Goal: Task Accomplishment & Management: Manage account settings

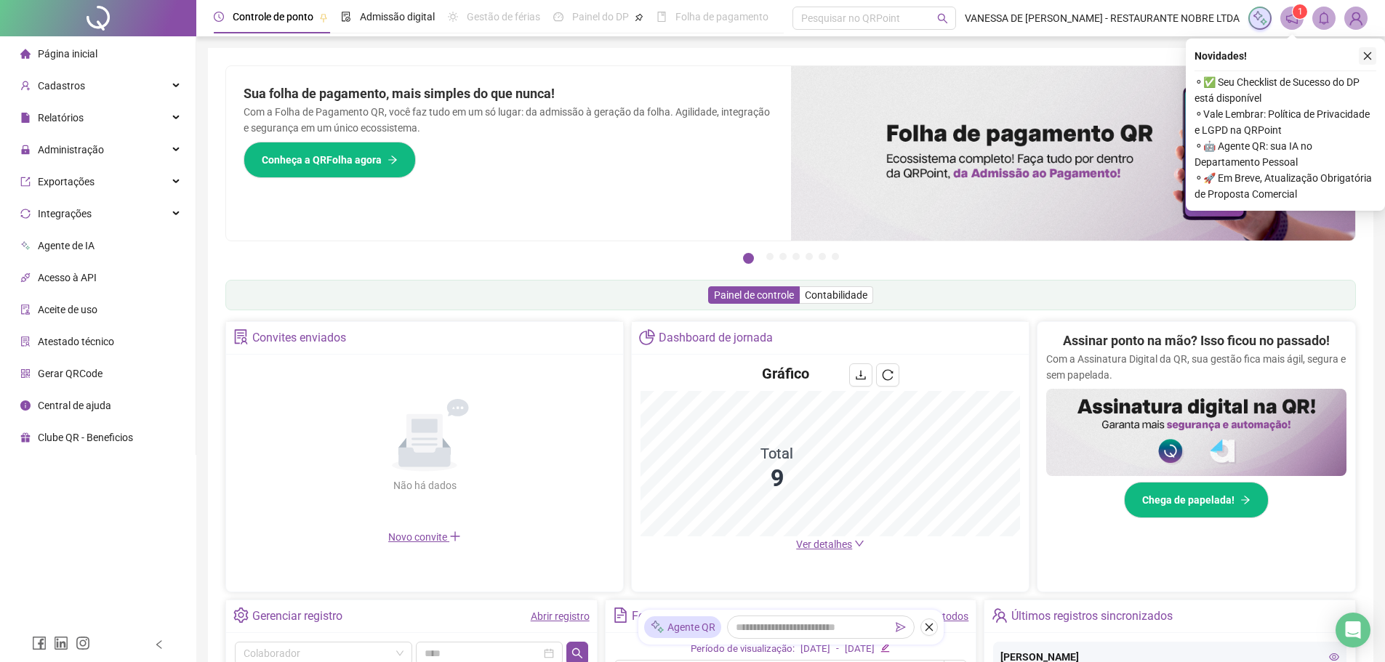
click at [1370, 52] on icon "close" at bounding box center [1368, 56] width 10 height 10
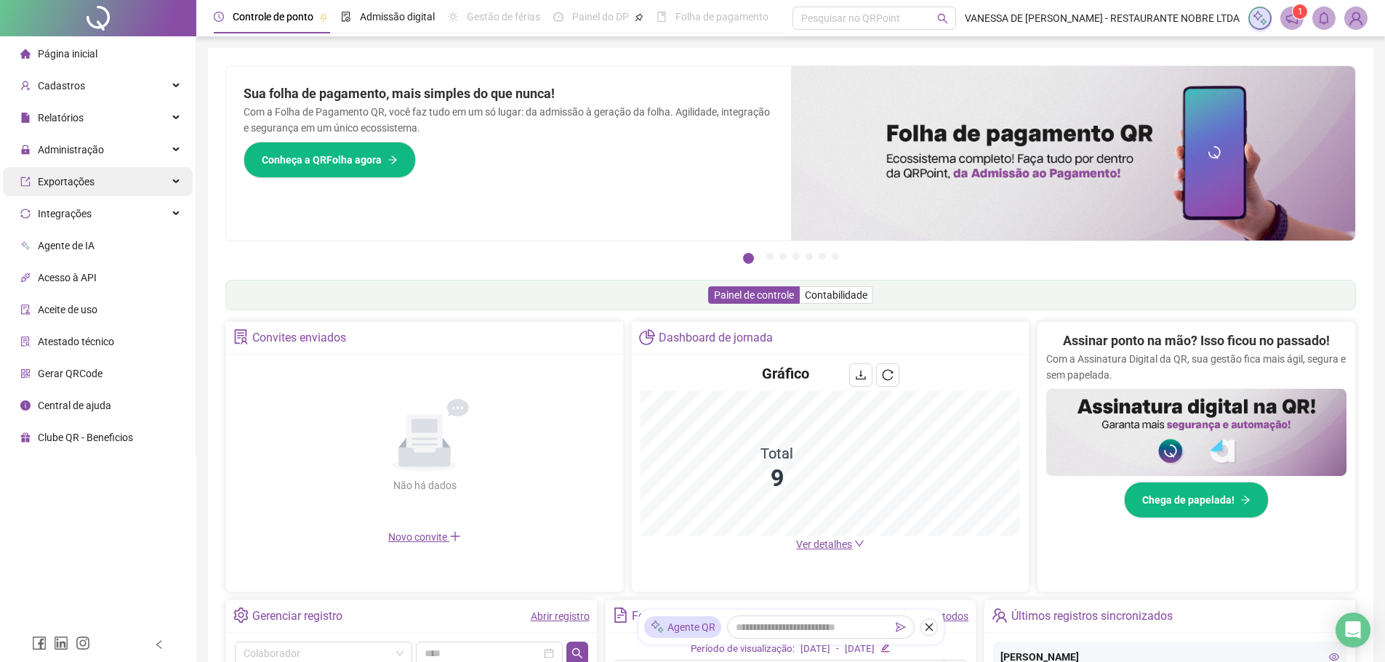
click at [181, 180] on div "Exportações" at bounding box center [98, 181] width 190 height 29
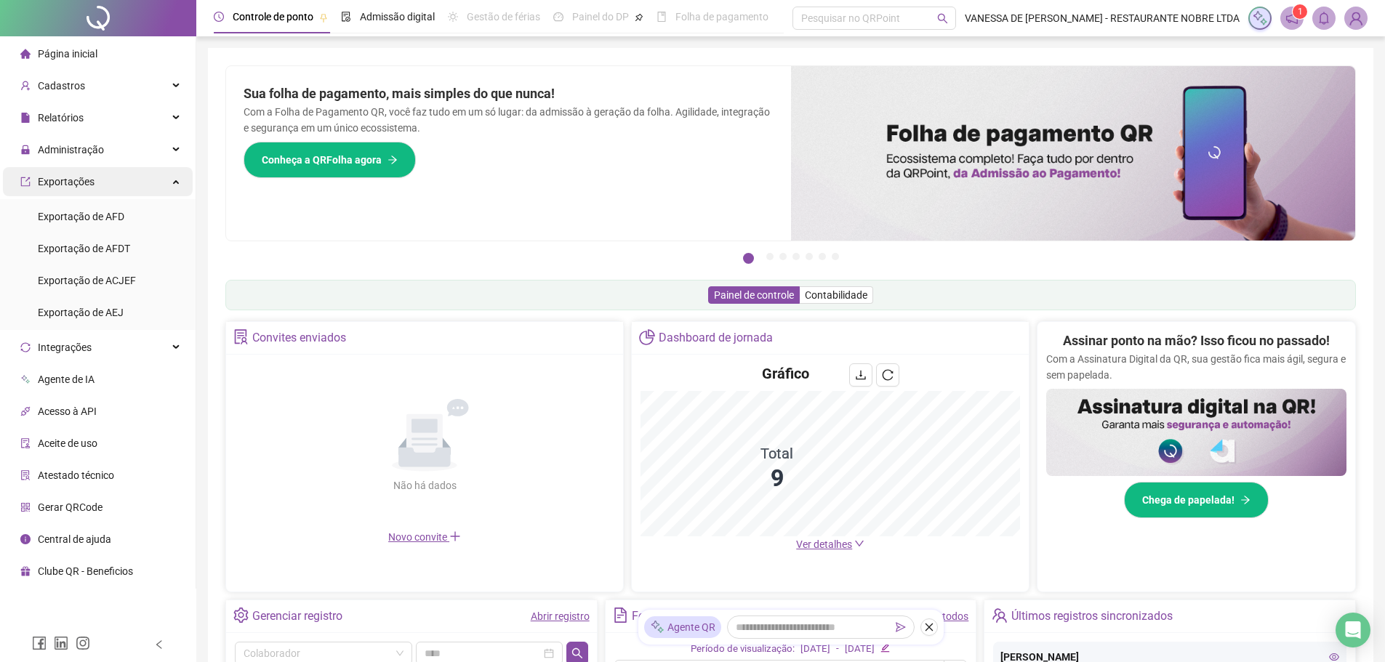
click at [176, 180] on icon at bounding box center [177, 180] width 7 height 0
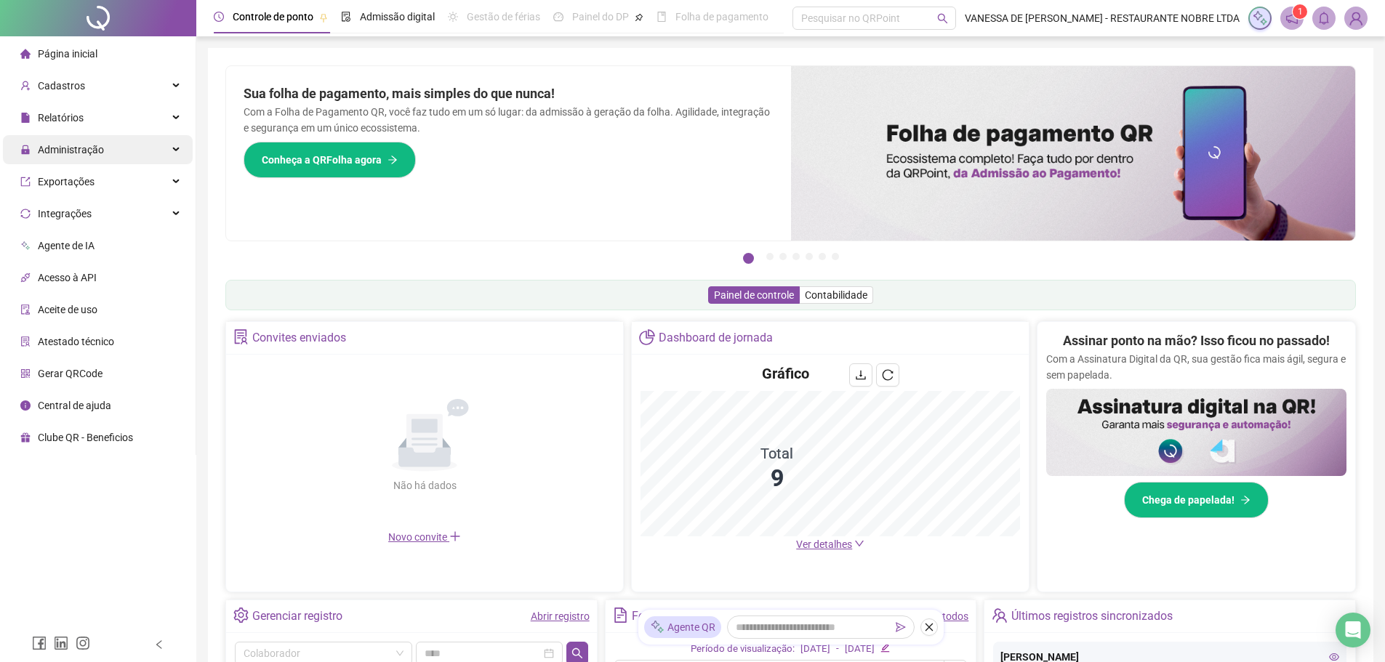
click at [169, 149] on div "Administração" at bounding box center [98, 149] width 190 height 29
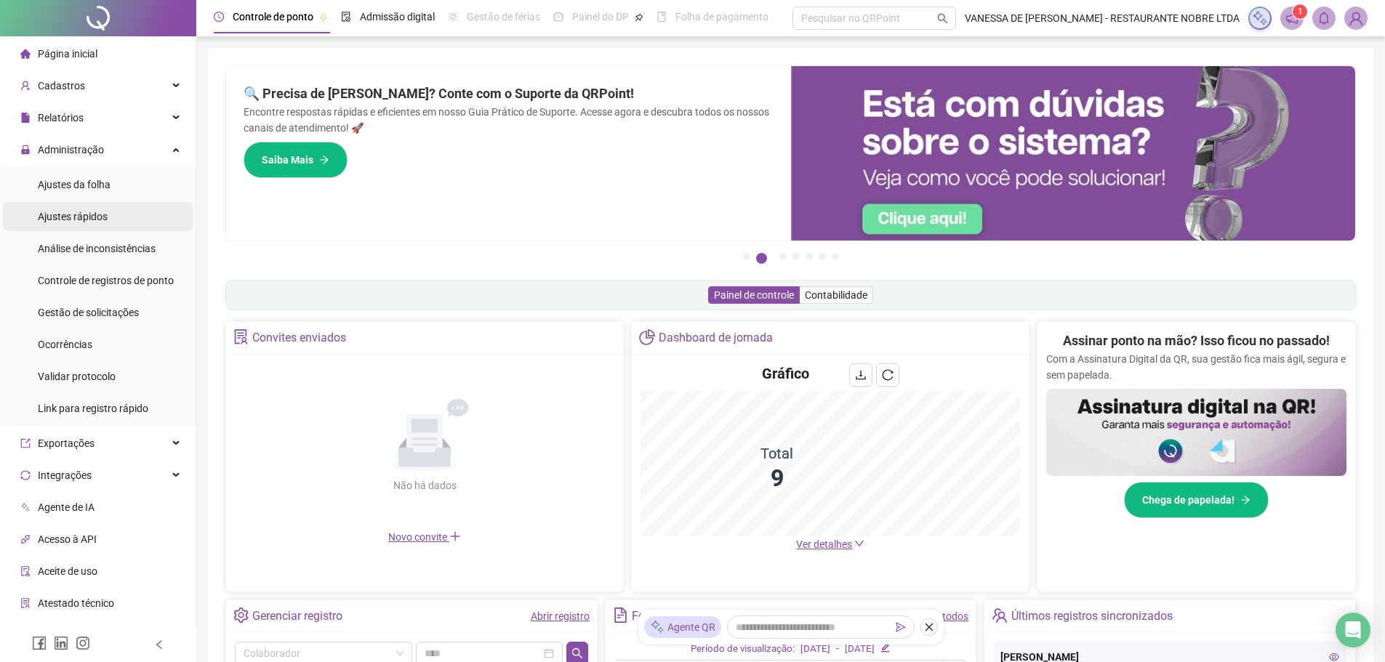
click at [87, 218] on span "Ajustes rápidos" at bounding box center [73, 217] width 70 height 12
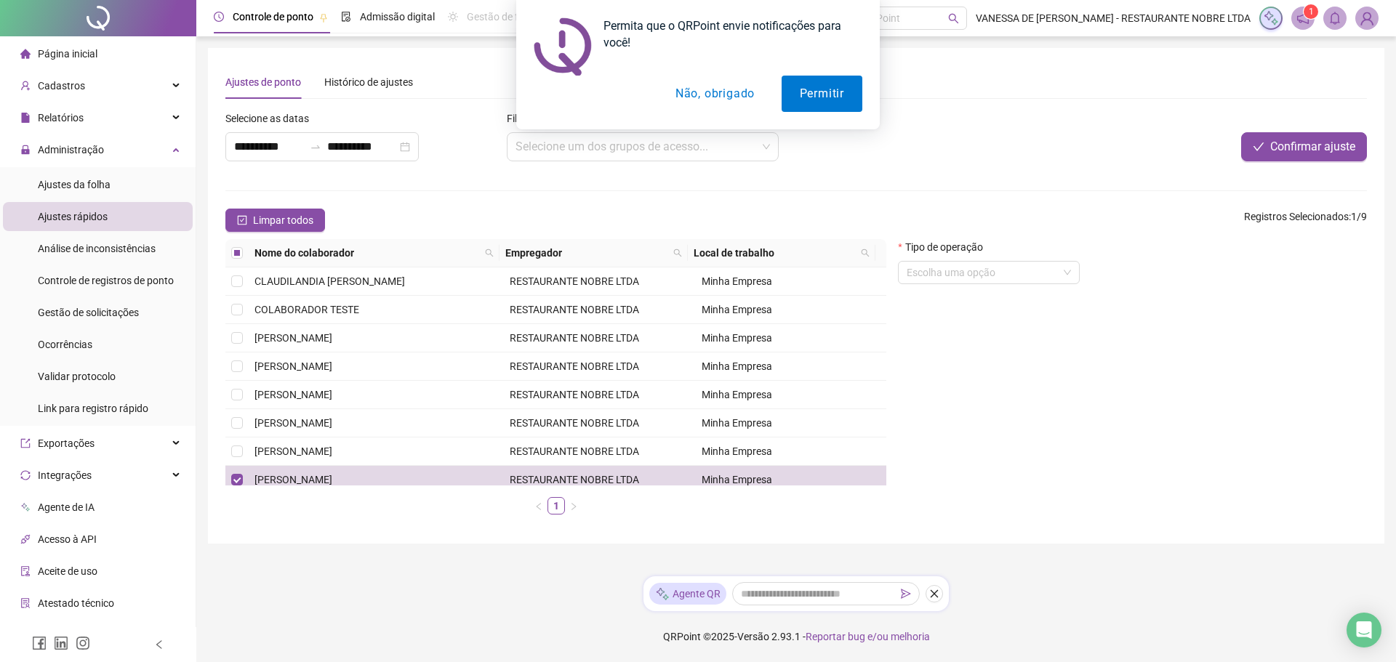
click at [720, 95] on button "Não, obrigado" at bounding box center [715, 94] width 116 height 36
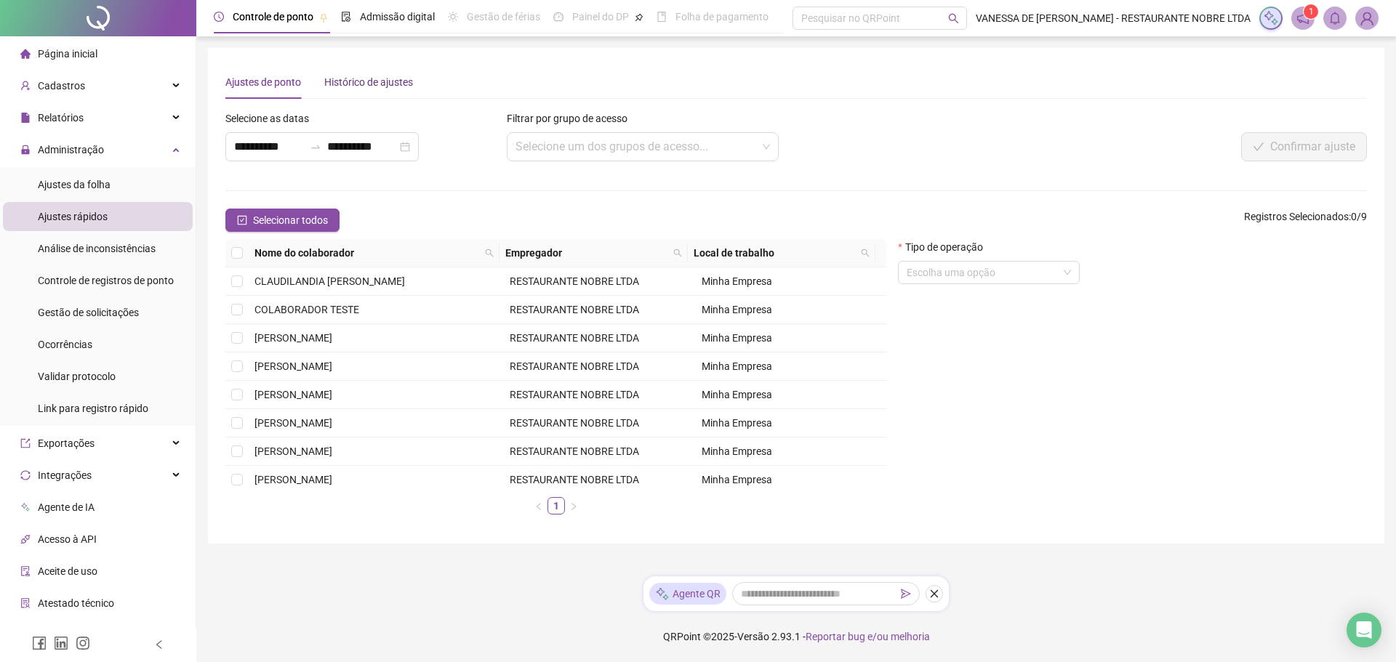
click at [348, 78] on div "Histórico de ajustes" at bounding box center [368, 82] width 89 height 16
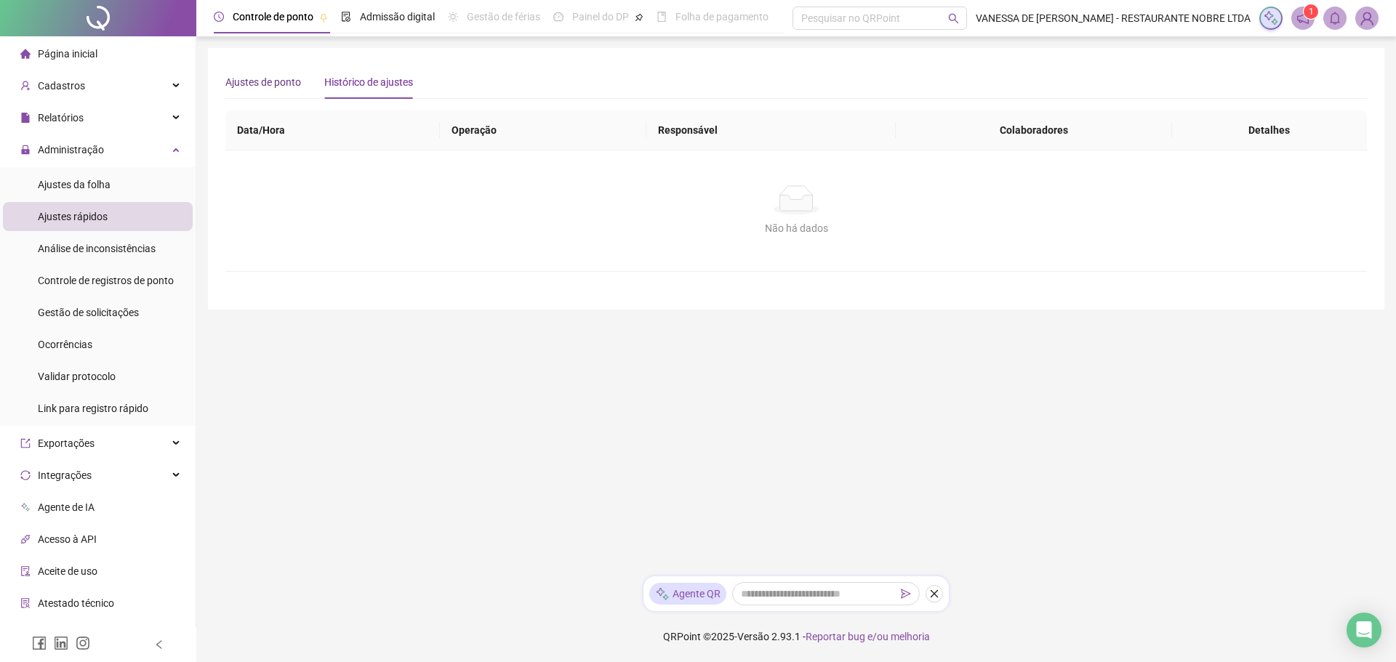
click at [265, 81] on div "Ajustes de ponto" at bounding box center [263, 82] width 76 height 16
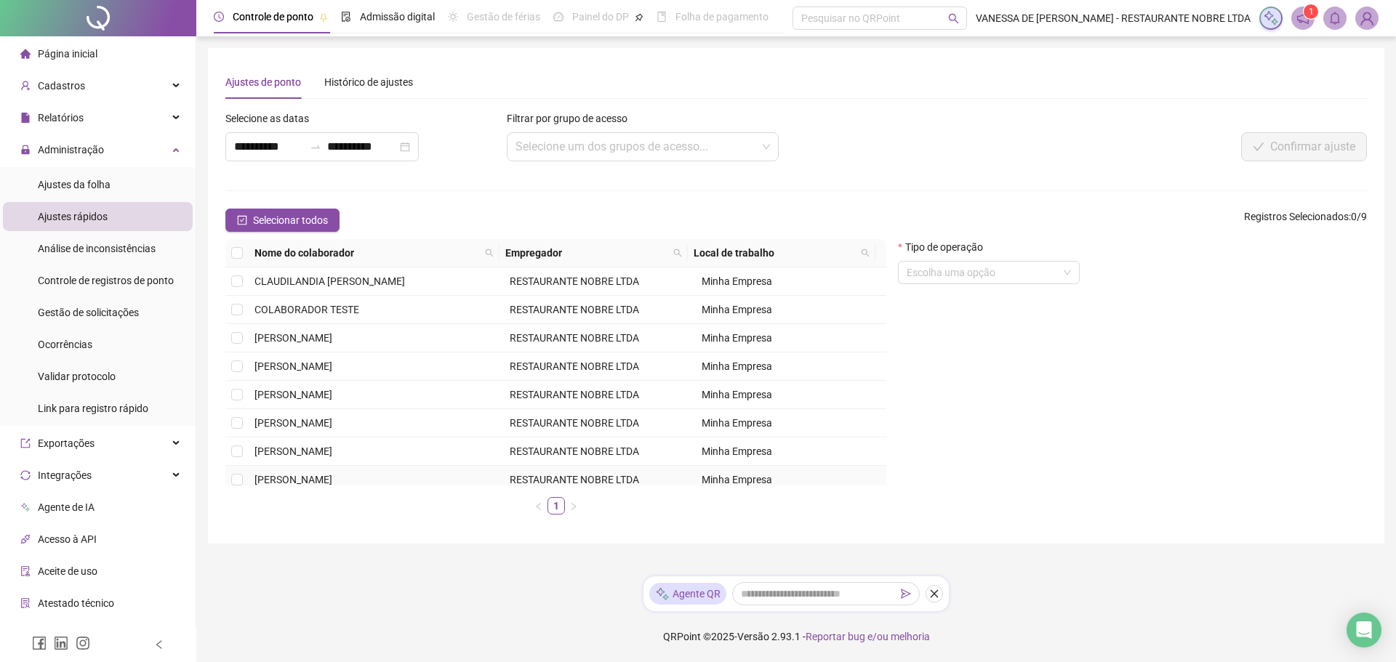
click at [332, 481] on span "[PERSON_NAME]" at bounding box center [293, 480] width 78 height 12
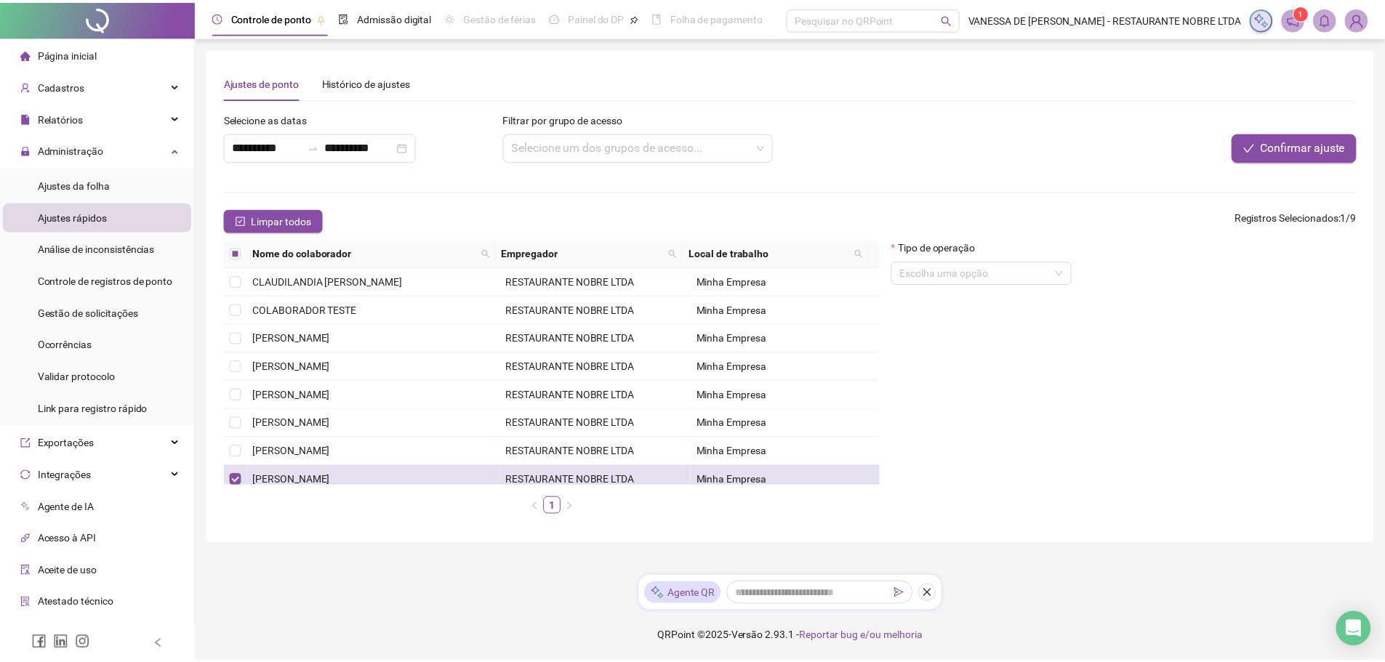
scroll to position [37, 0]
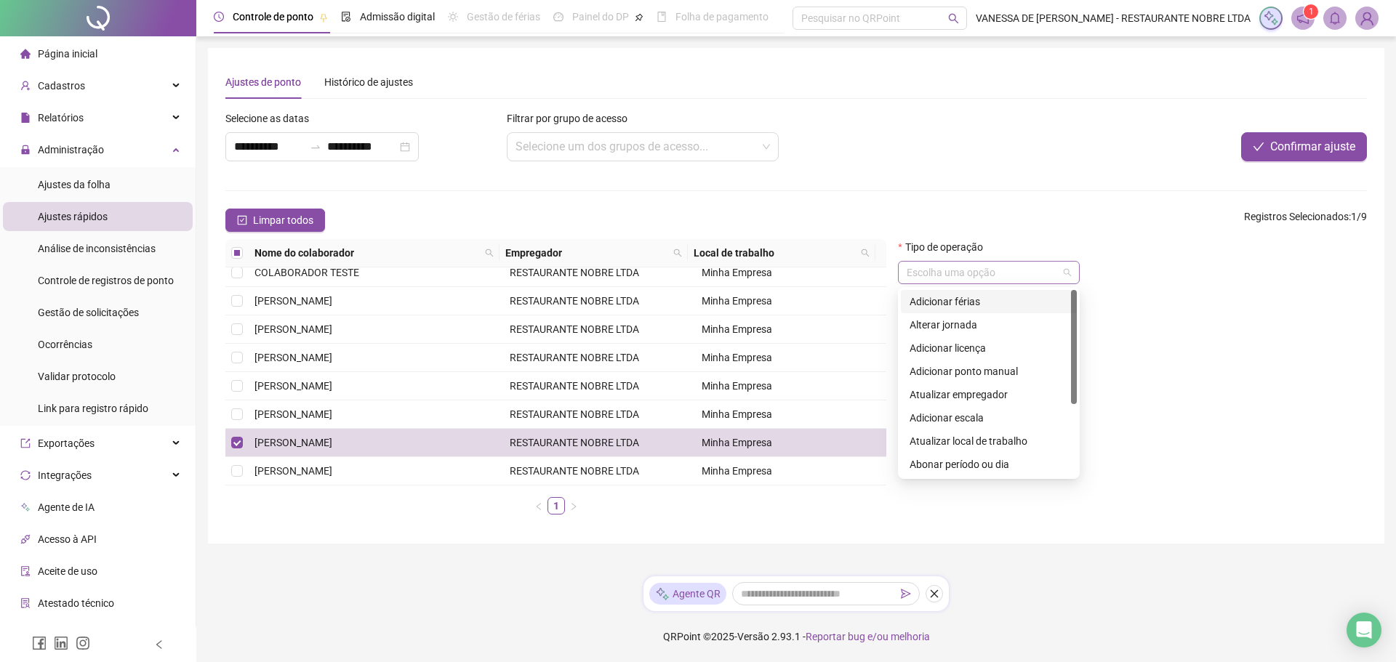
click at [1069, 271] on span at bounding box center [989, 273] width 164 height 22
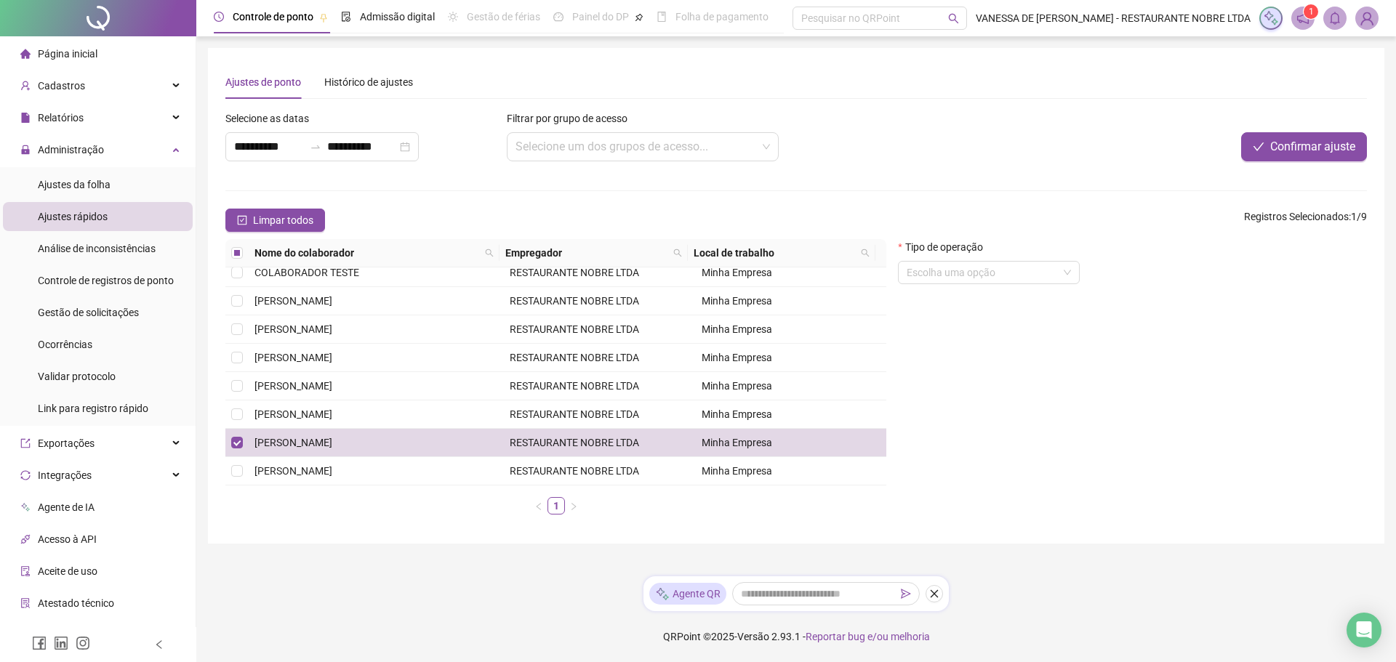
click at [734, 537] on div "**********" at bounding box center [796, 296] width 1176 height 496
click at [236, 436] on label at bounding box center [237, 443] width 12 height 16
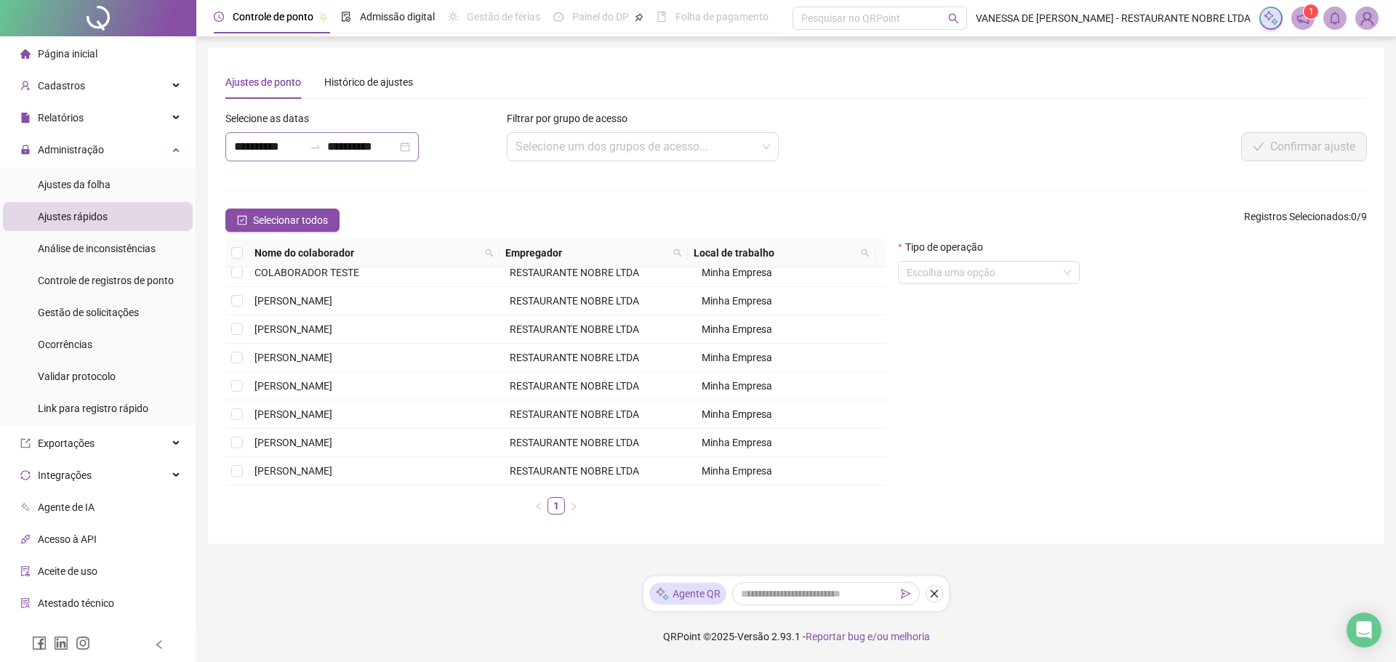
click at [419, 148] on div "**********" at bounding box center [321, 146] width 193 height 29
click at [419, 150] on div "**********" at bounding box center [321, 146] width 193 height 29
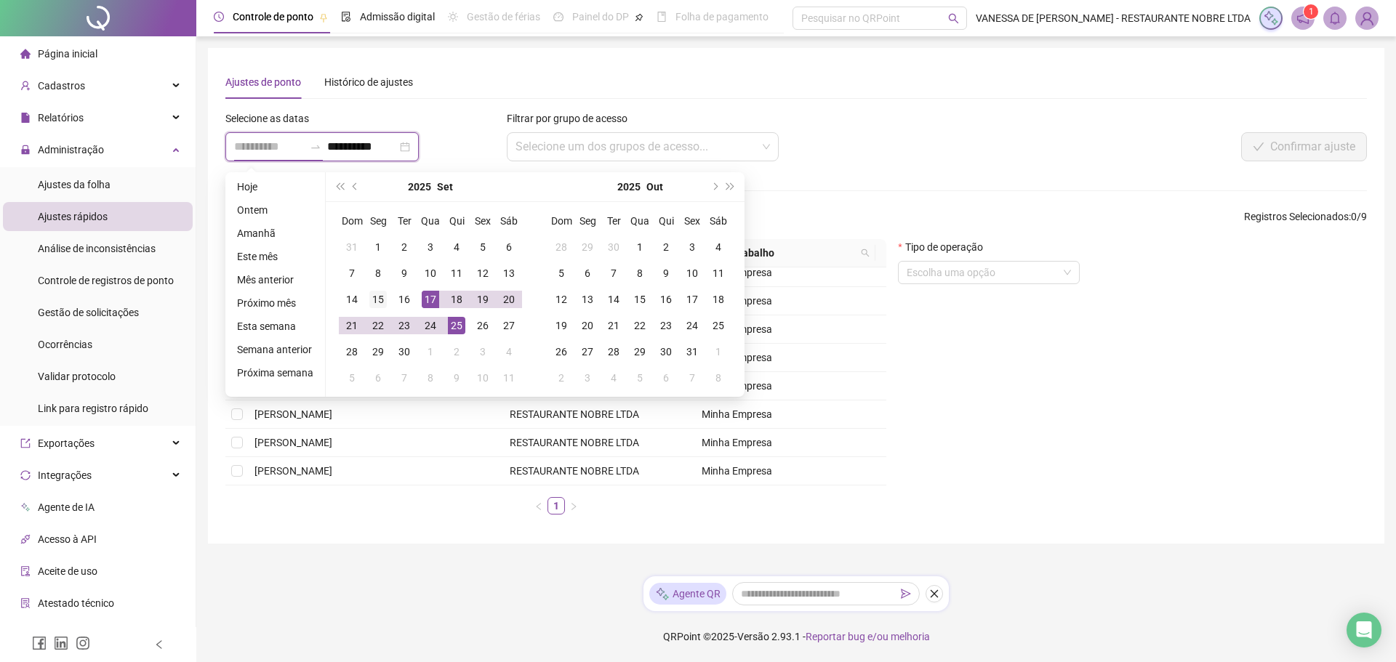
type input "**********"
click at [374, 299] on div "15" at bounding box center [377, 299] width 17 height 17
type input "**********"
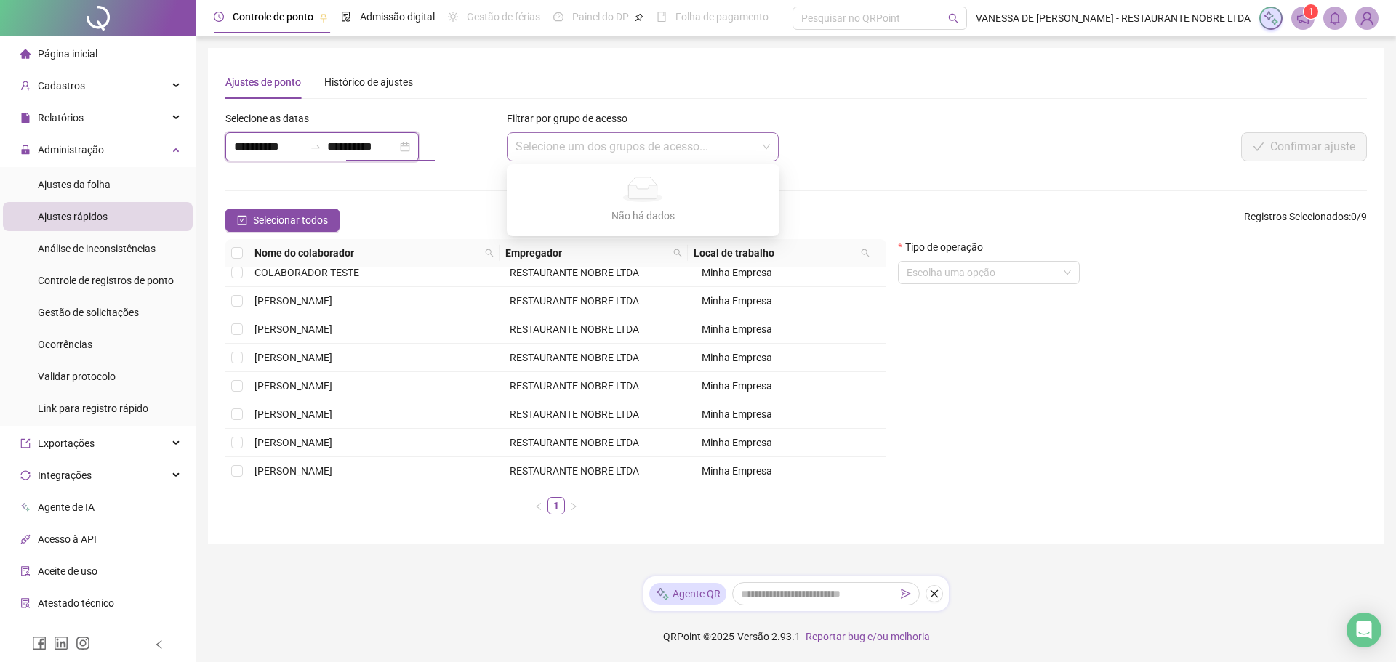
click at [771, 145] on div "Selecione um dos grupos de acesso..." at bounding box center [643, 146] width 273 height 29
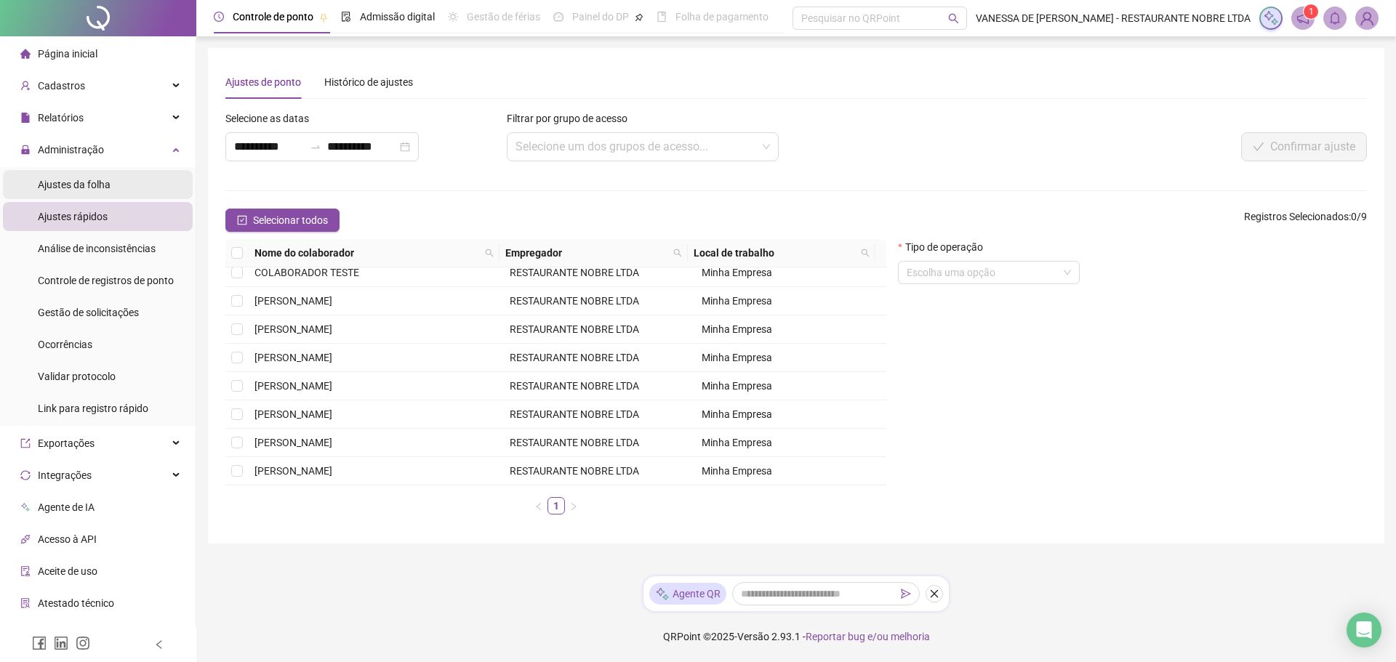
click at [76, 181] on span "Ajustes da folha" at bounding box center [74, 185] width 73 height 12
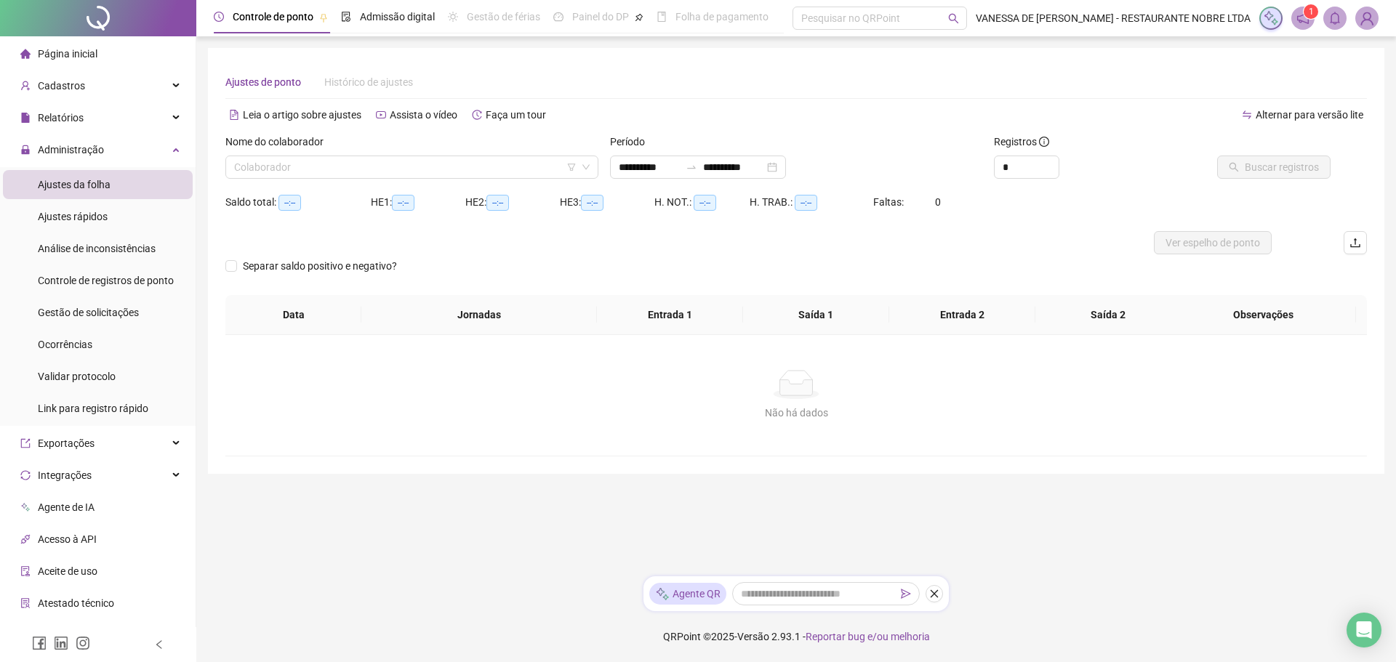
type input "**********"
click at [317, 169] on input "search" at bounding box center [405, 167] width 342 height 22
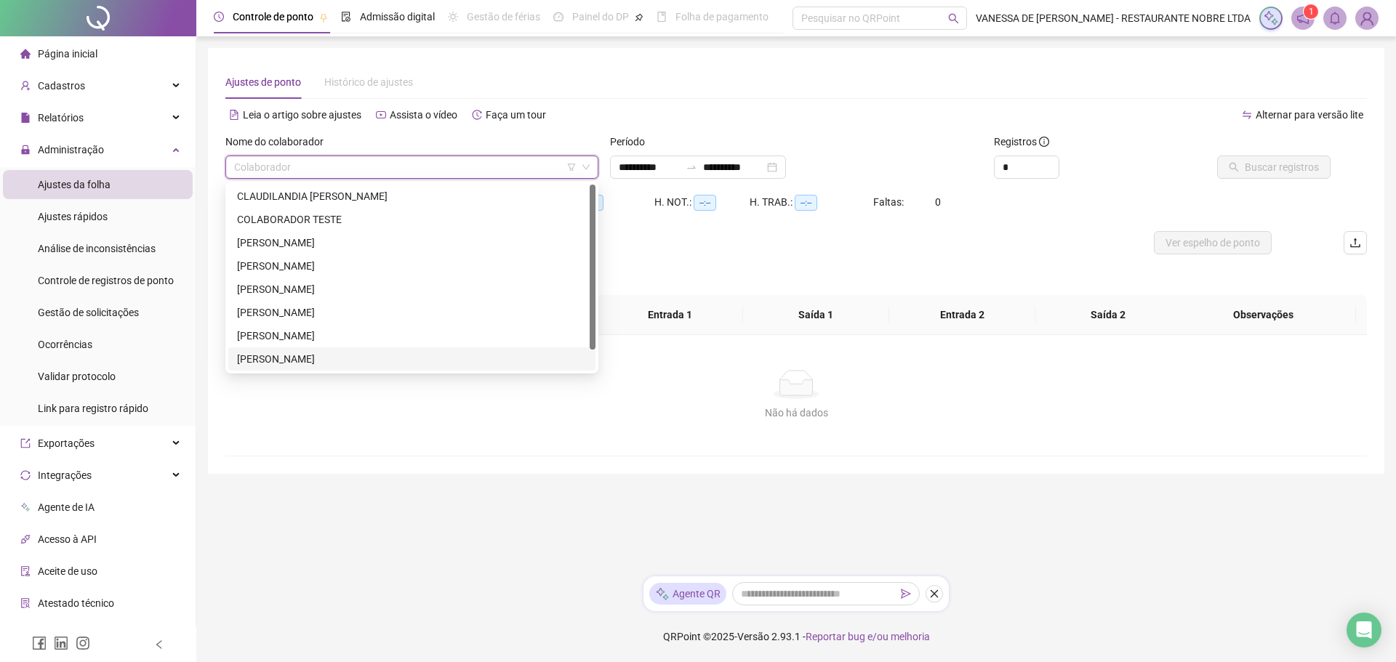
click at [292, 351] on div "[PERSON_NAME]" at bounding box center [412, 359] width 350 height 16
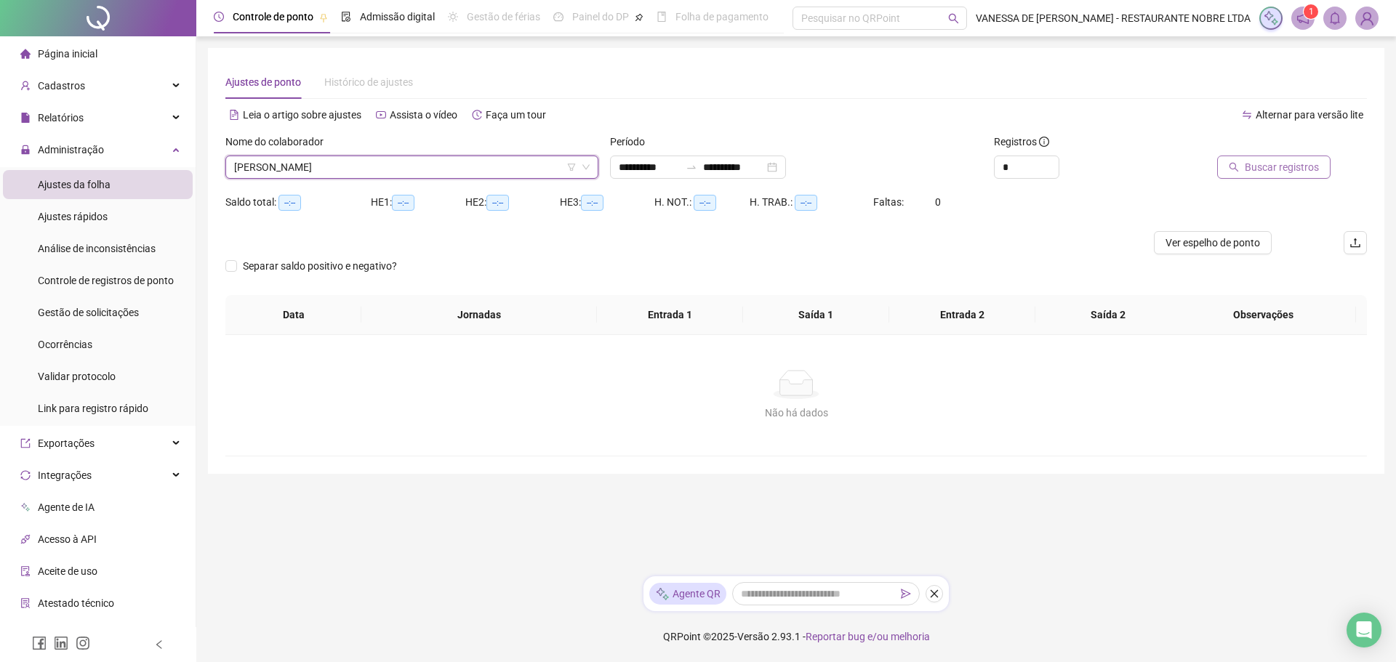
click at [1295, 168] on span "Buscar registros" at bounding box center [1282, 167] width 74 height 16
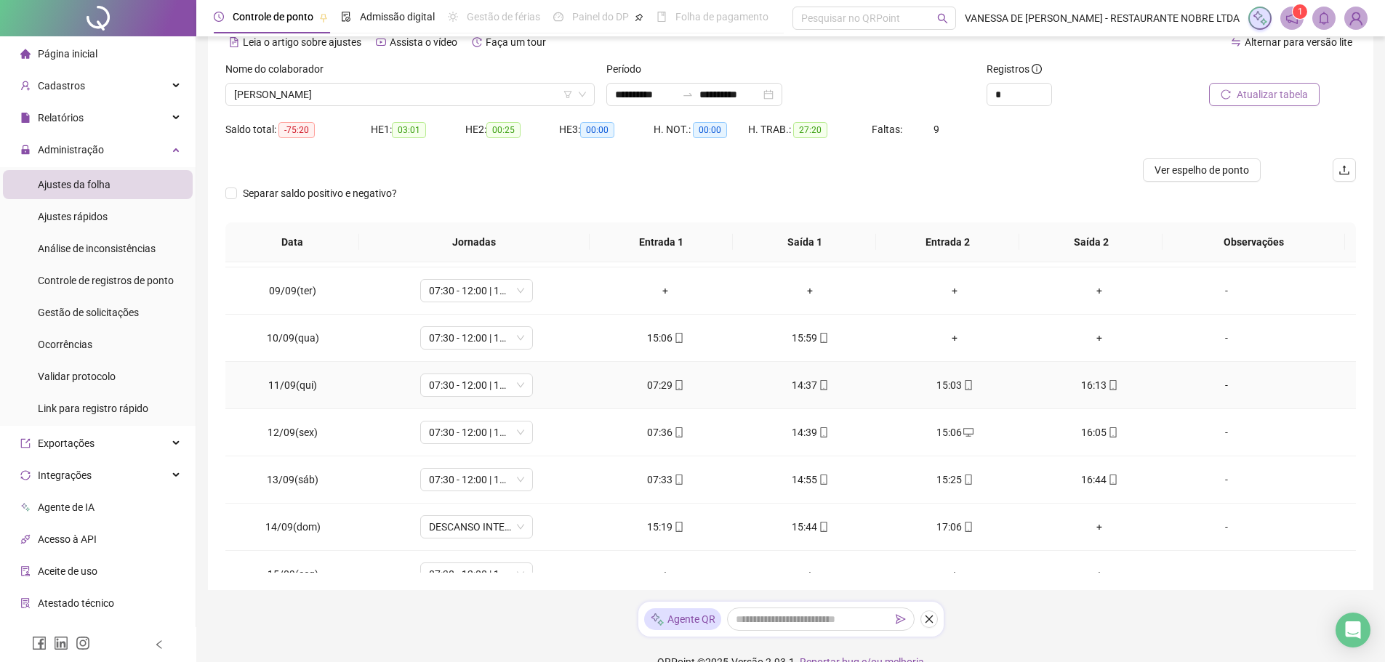
scroll to position [446, 0]
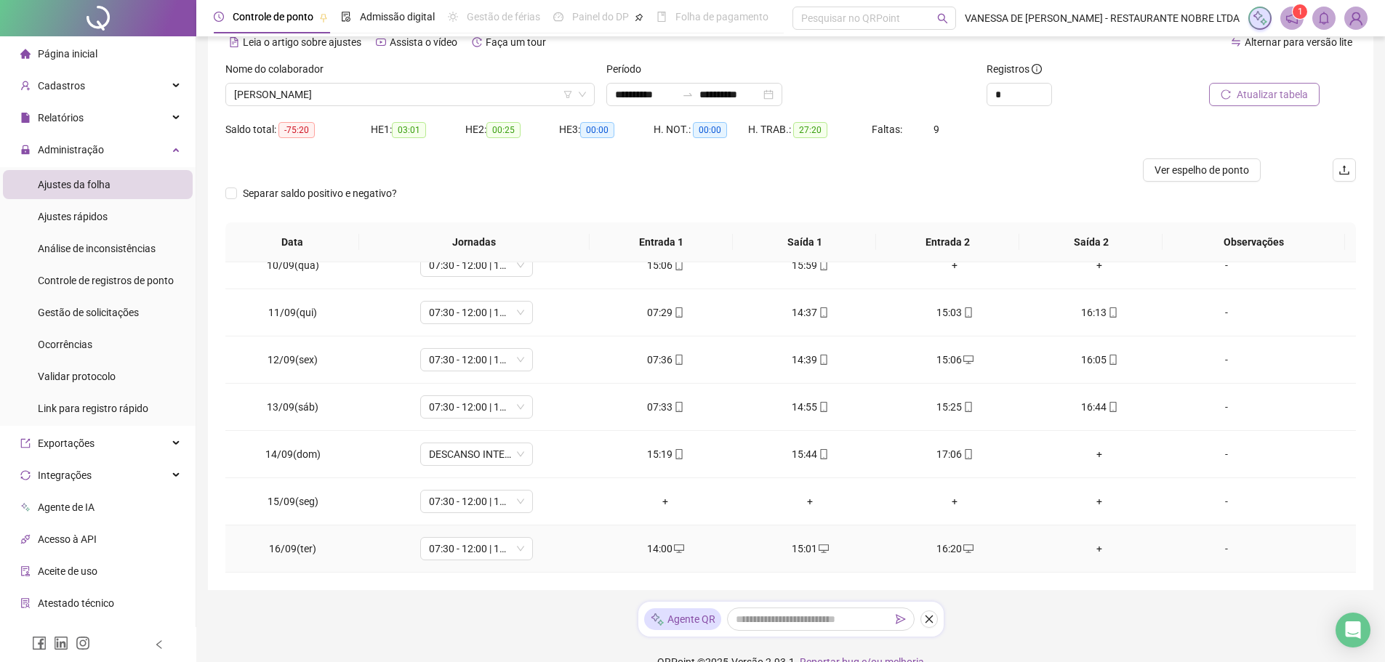
click at [1093, 550] on div "+" at bounding box center [1099, 549] width 121 height 16
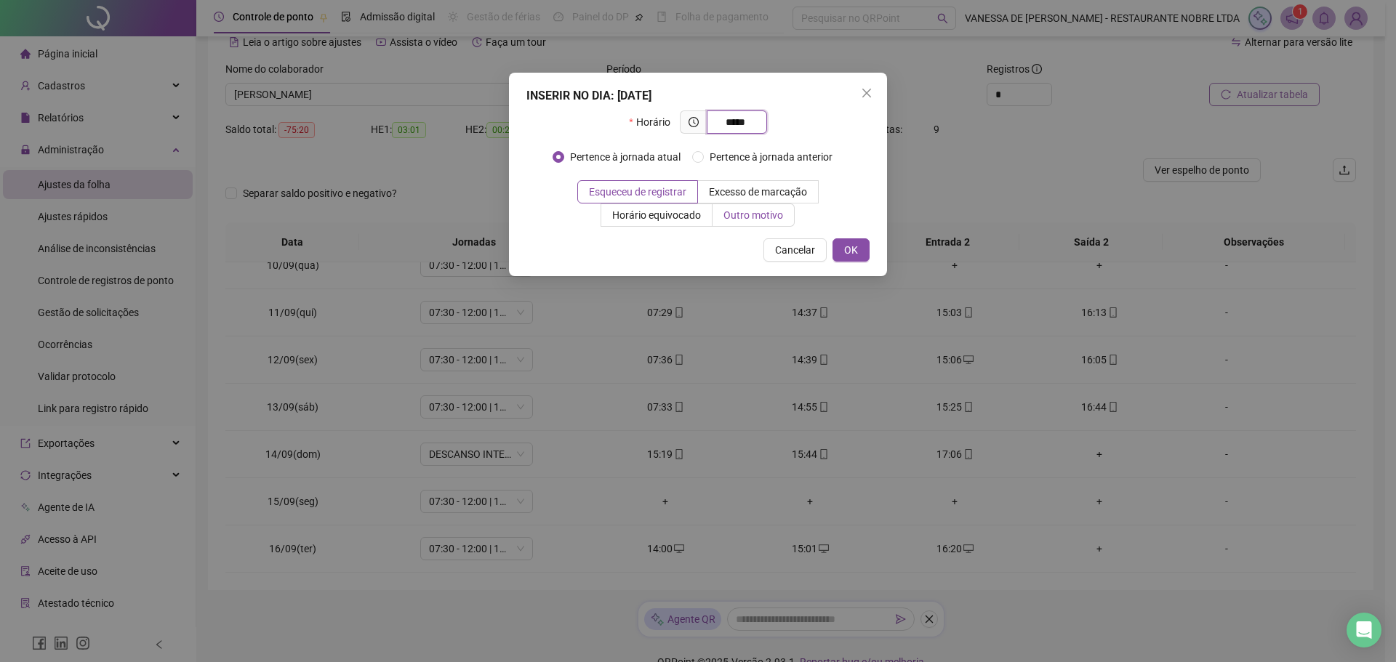
type input "*****"
click at [741, 218] on span "Outro motivo" at bounding box center [753, 215] width 60 height 12
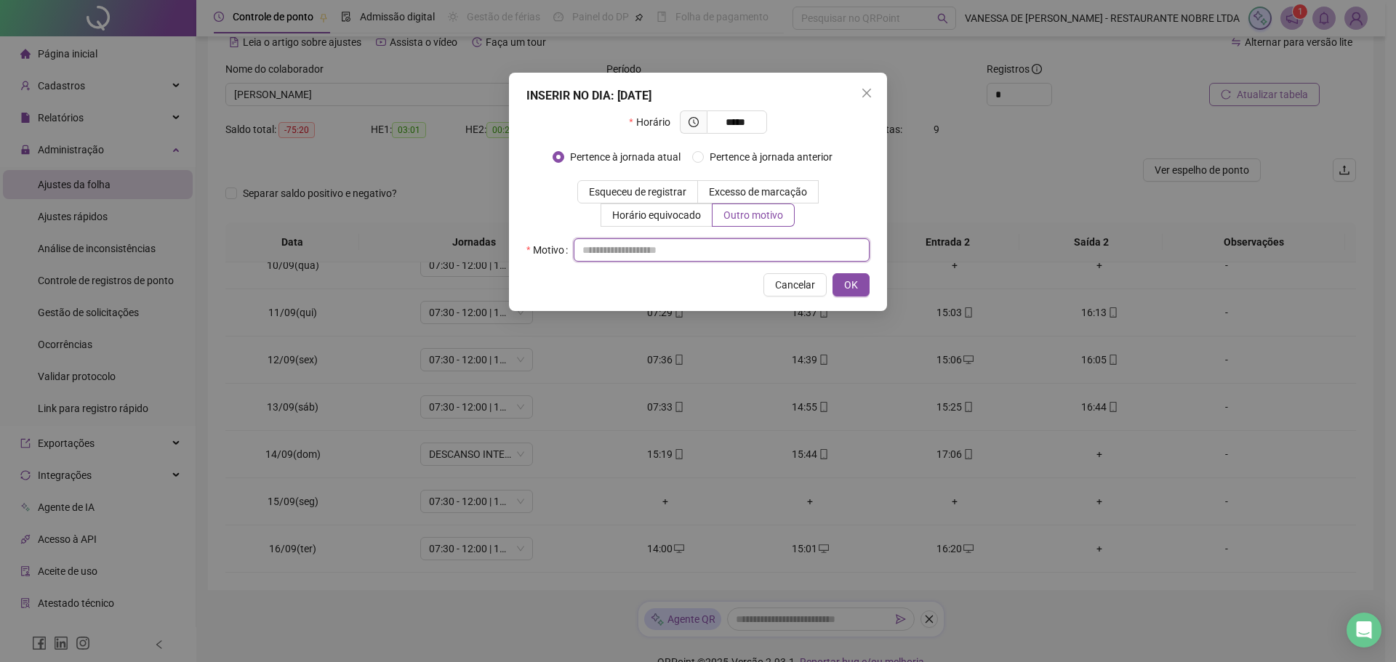
click at [652, 254] on input "text" at bounding box center [722, 249] width 296 height 23
type input "*********"
click at [860, 288] on button "OK" at bounding box center [851, 284] width 37 height 23
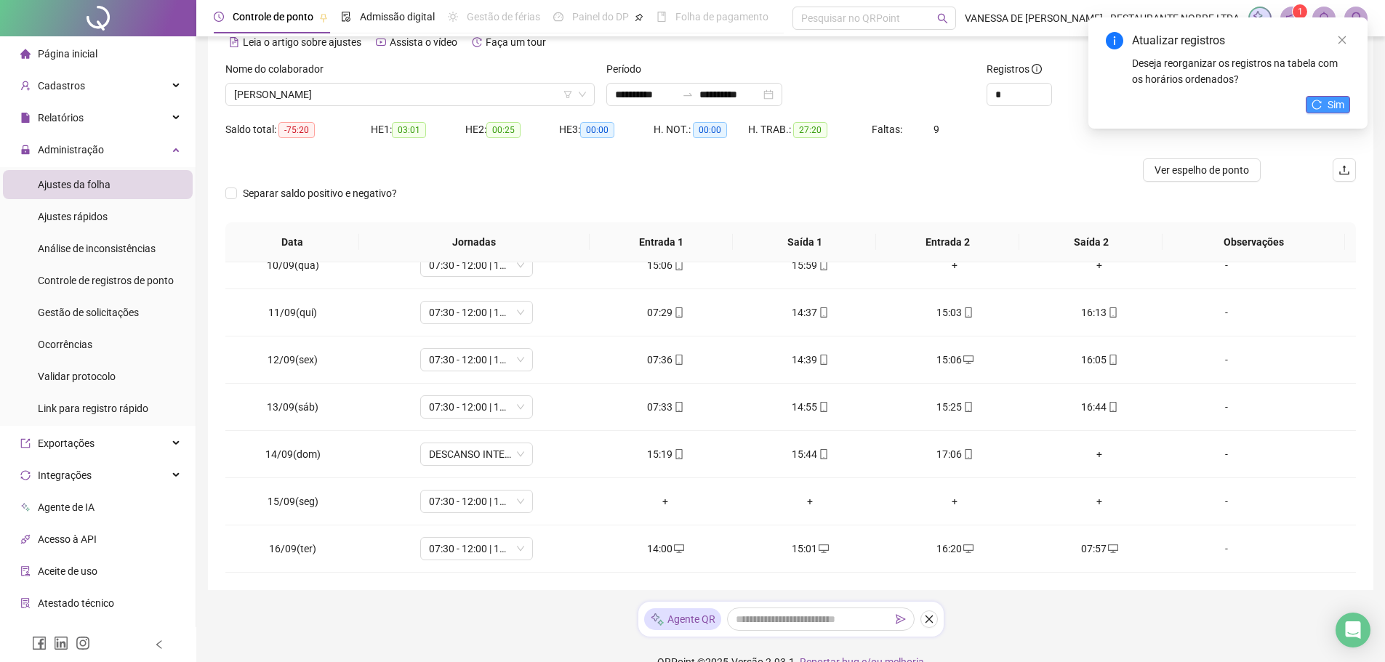
click at [1327, 107] on button "Sim" at bounding box center [1328, 104] width 44 height 17
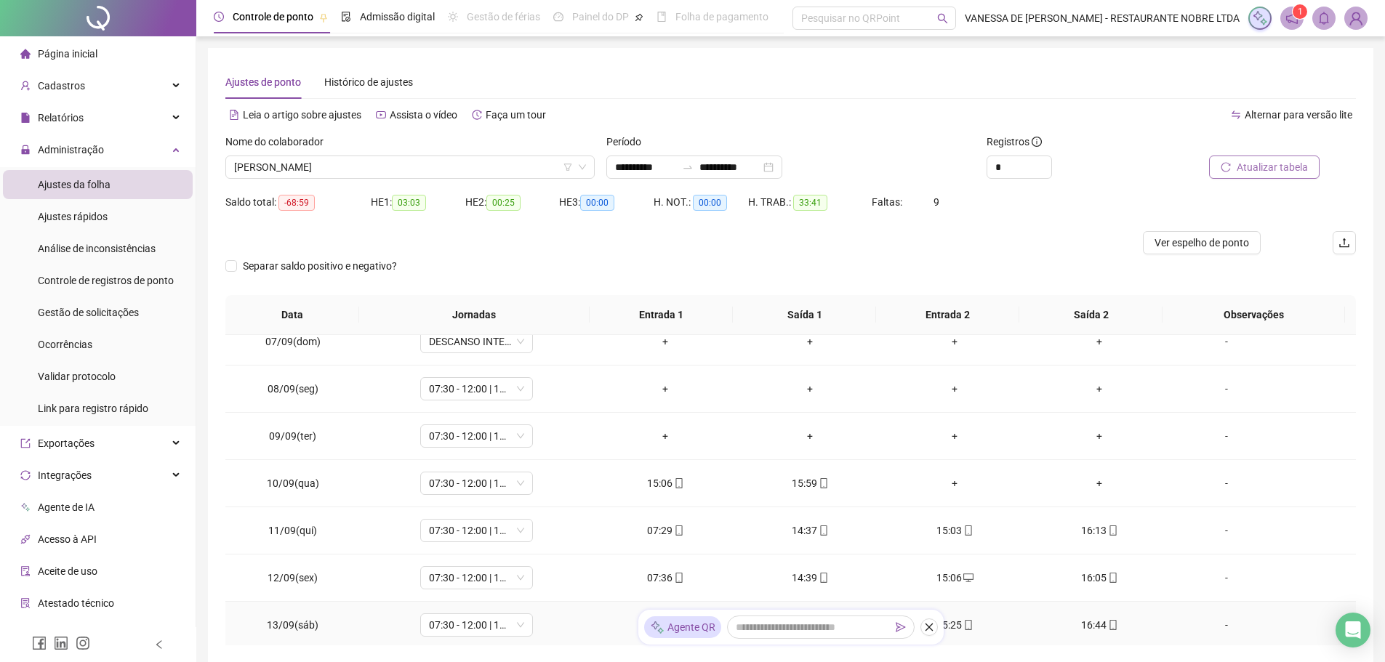
scroll to position [228, 0]
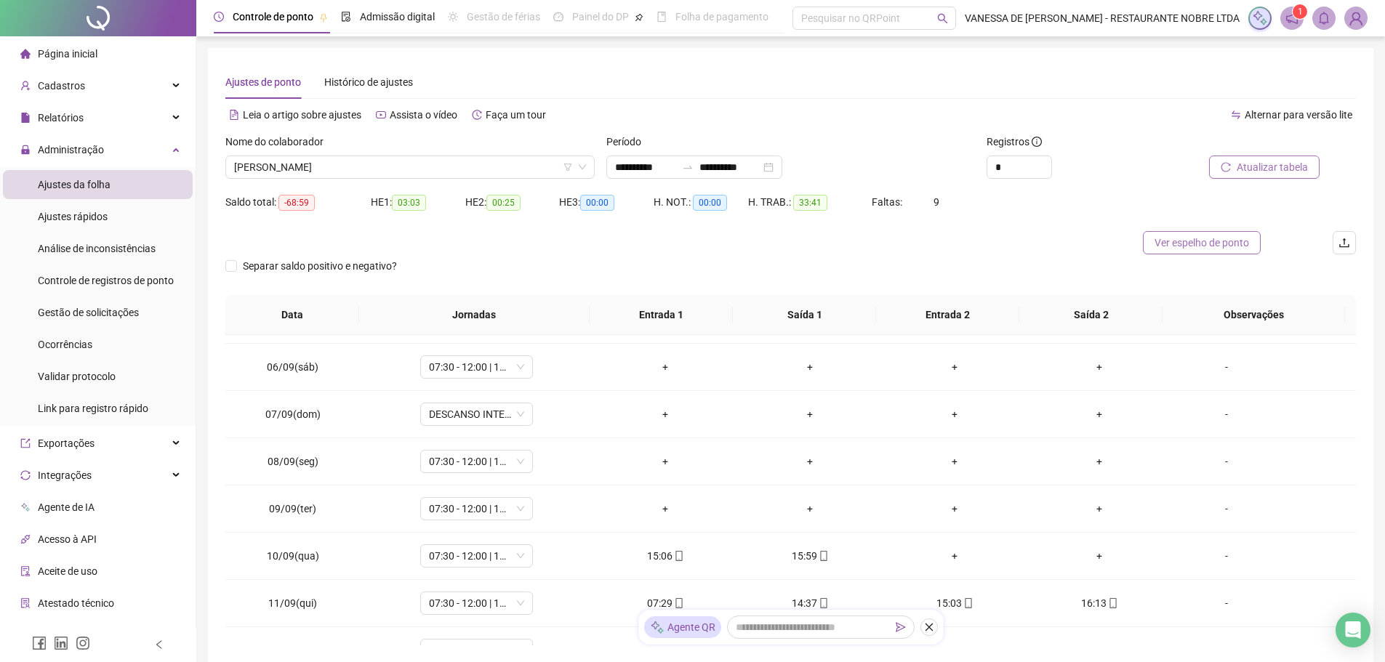
click at [1190, 248] on span "Ver espelho de ponto" at bounding box center [1202, 243] width 95 height 16
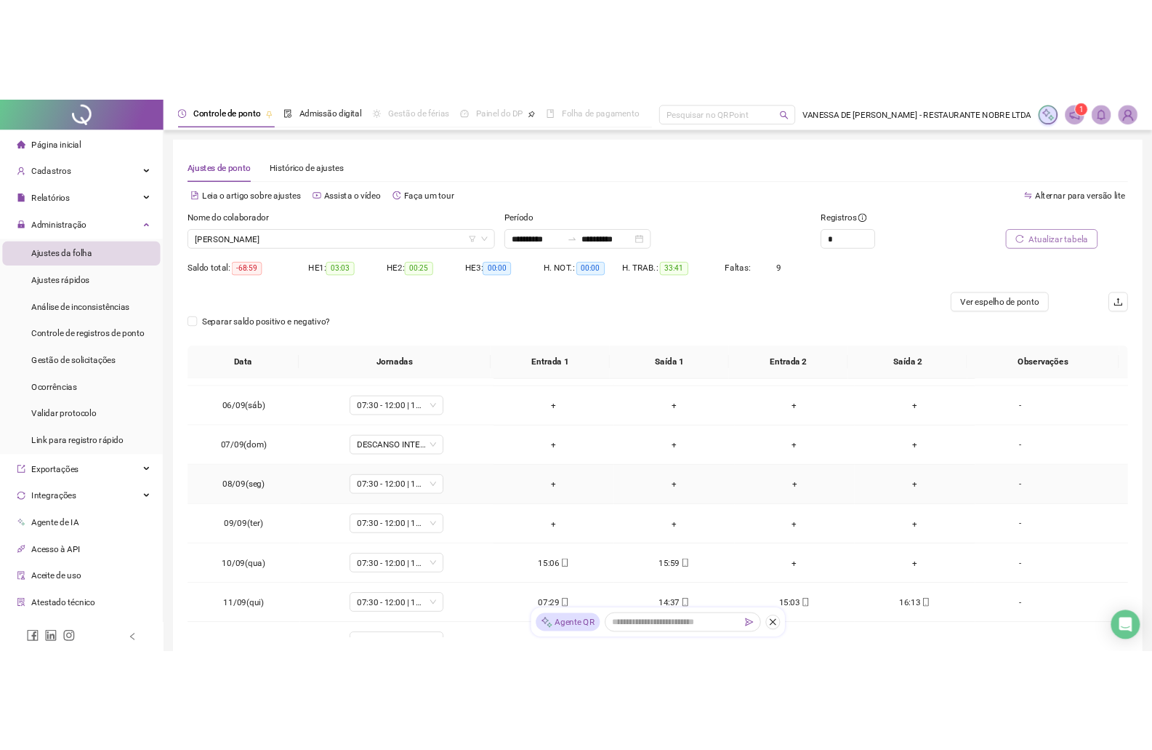
scroll to position [0, 0]
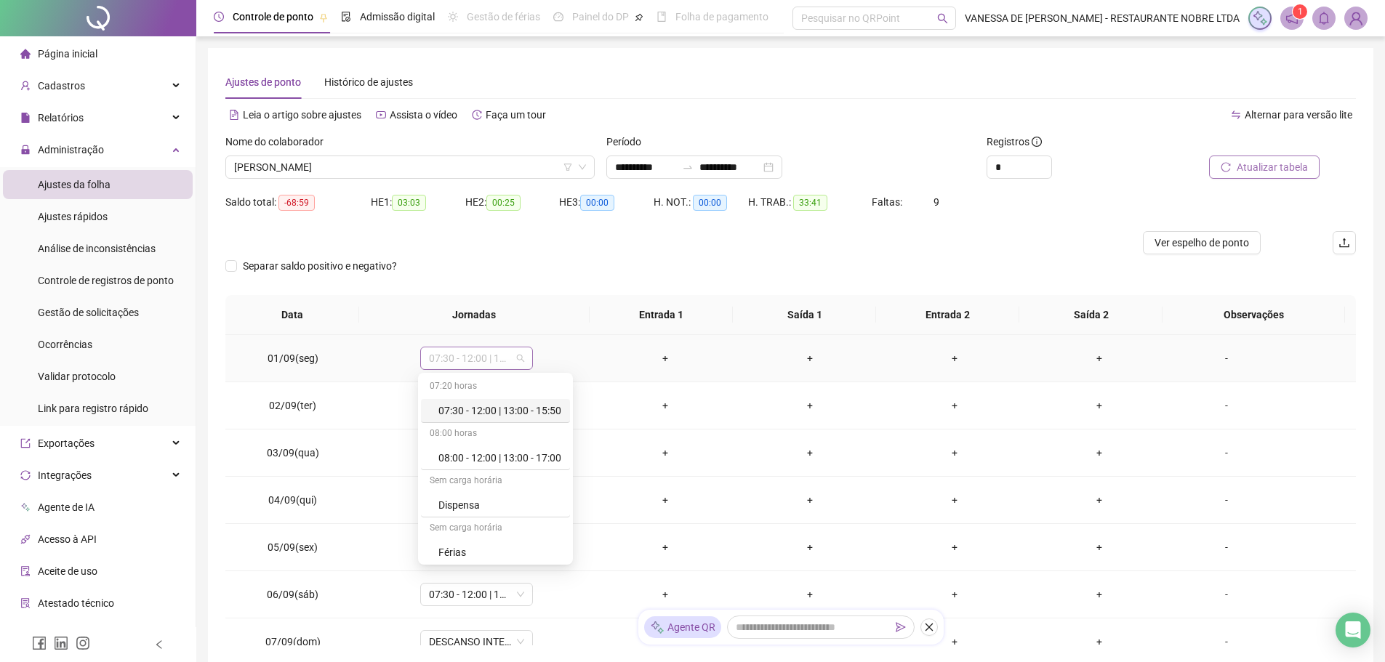
click at [518, 361] on span "07:30 - 12:00 | 13:00 - 15:50" at bounding box center [476, 359] width 95 height 22
click at [470, 409] on div "07:30 - 12:00 | 13:00 - 15:50" at bounding box center [499, 411] width 123 height 16
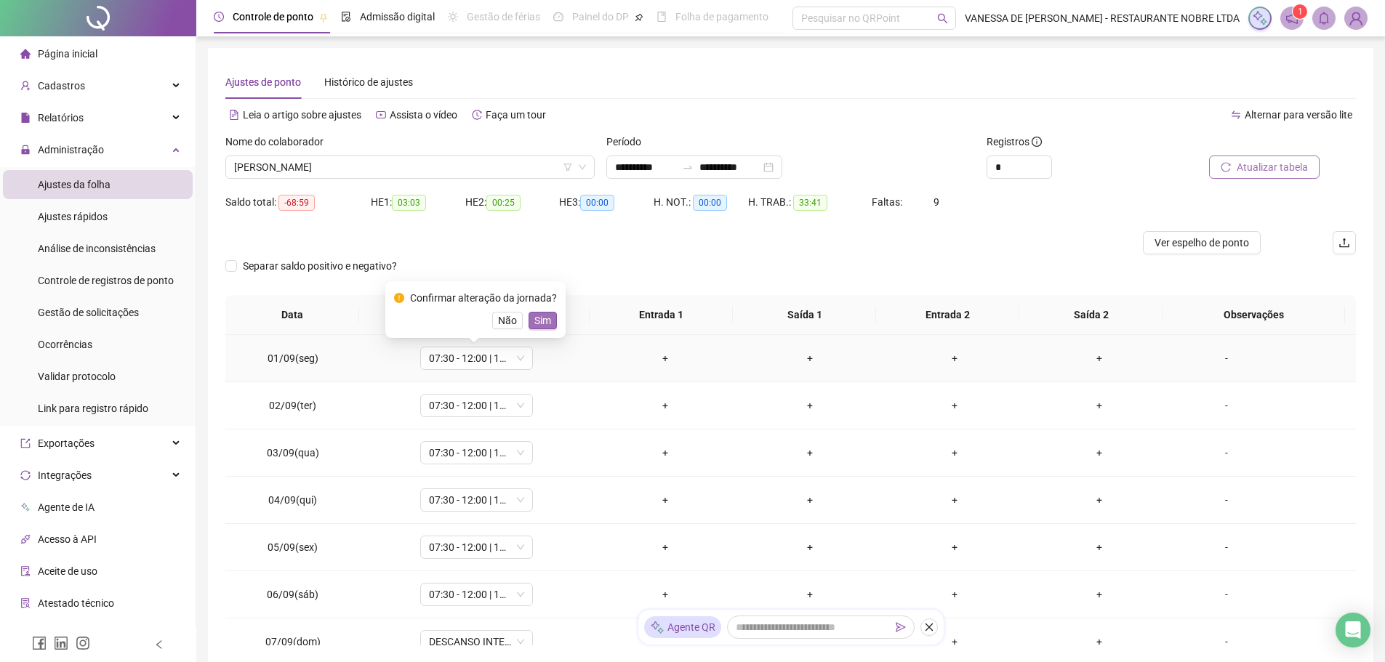
click at [545, 321] on span "Sim" at bounding box center [542, 321] width 17 height 16
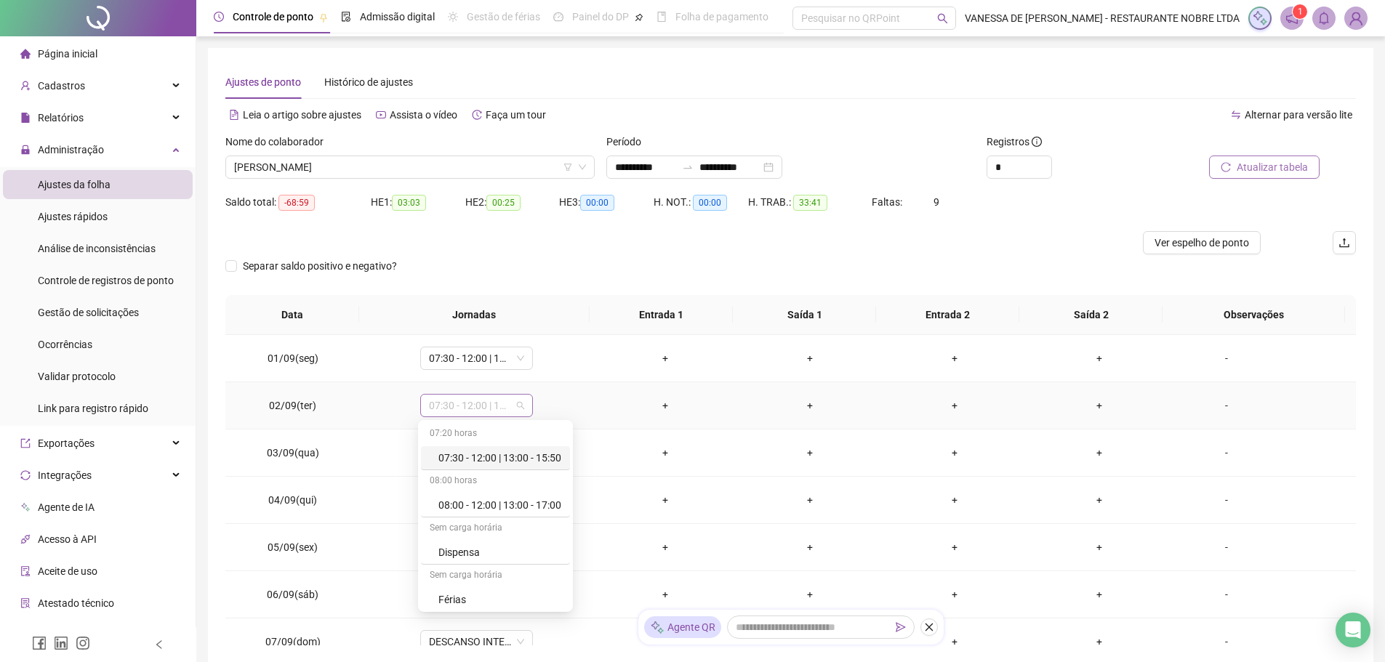
click at [517, 412] on span "07:30 - 12:00 | 13:00 - 15:50" at bounding box center [476, 406] width 95 height 22
click at [531, 464] on div "07:30 - 12:00 | 13:00 - 15:50" at bounding box center [499, 458] width 123 height 16
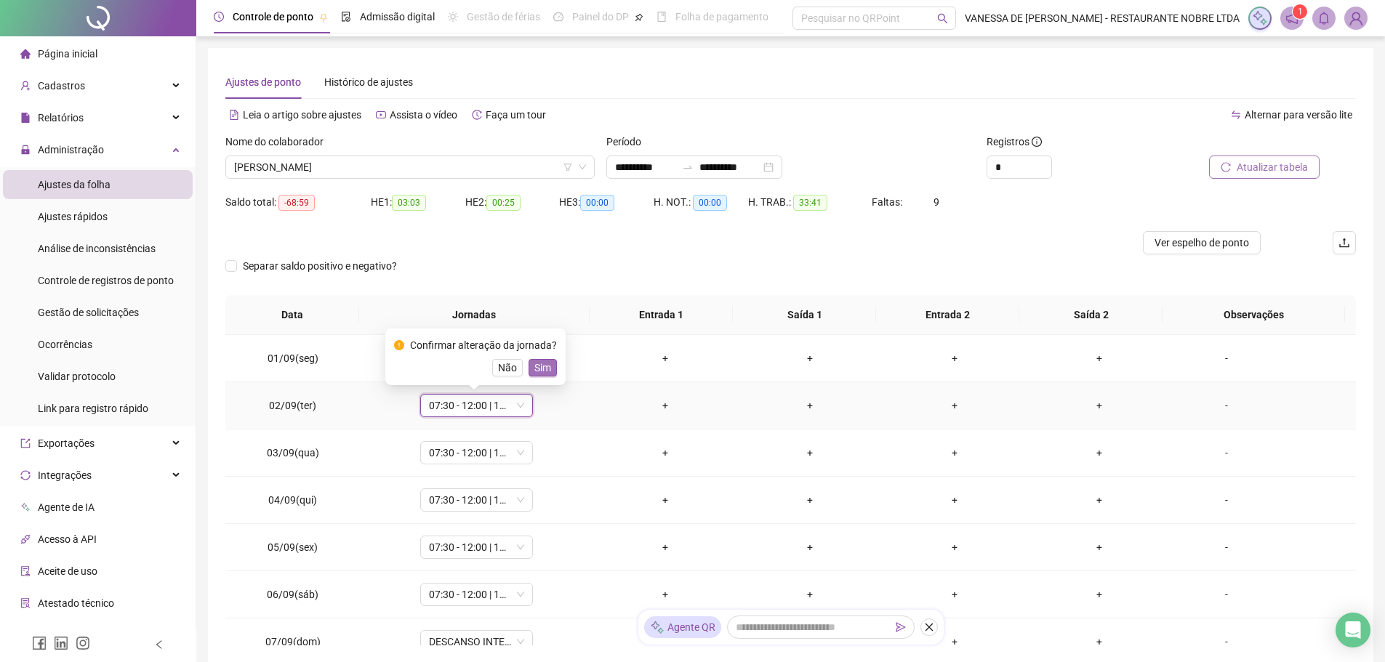
click at [545, 369] on span "Sim" at bounding box center [542, 368] width 17 height 16
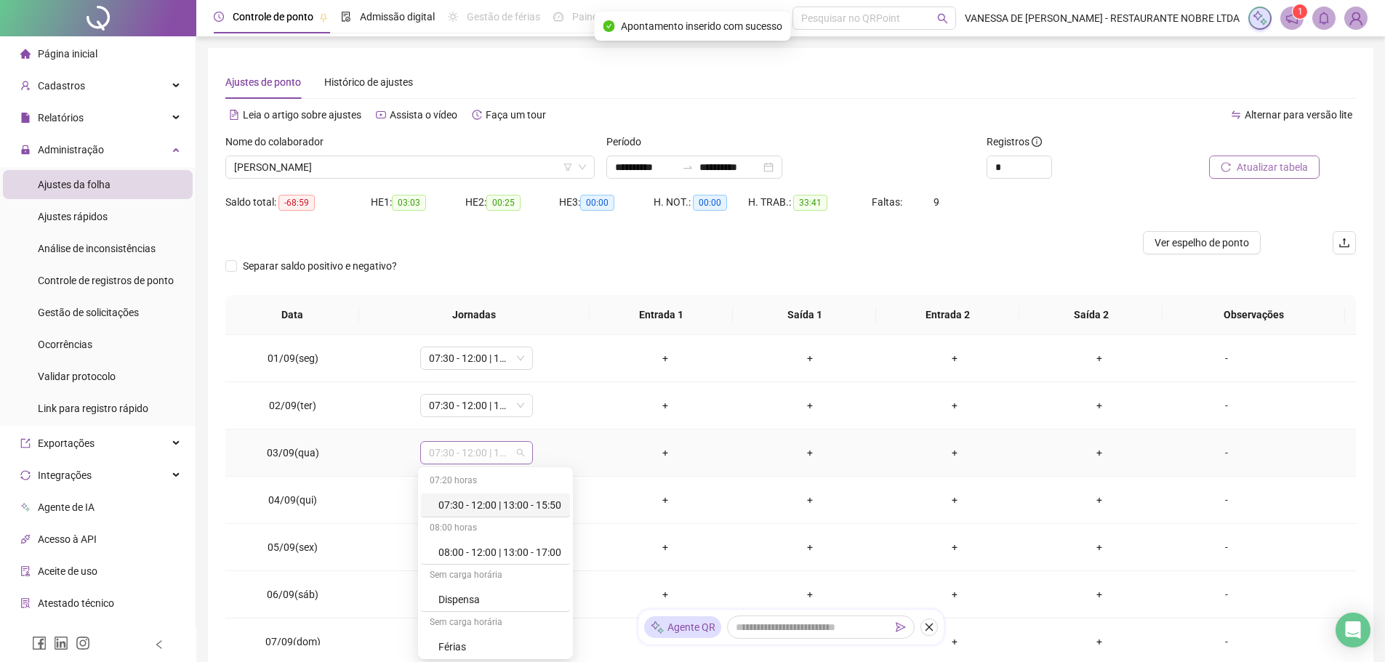
click at [521, 455] on span "07:30 - 12:00 | 13:00 - 15:50" at bounding box center [476, 453] width 95 height 22
click at [531, 505] on div "07:30 - 12:00 | 13:00 - 15:50" at bounding box center [499, 505] width 123 height 16
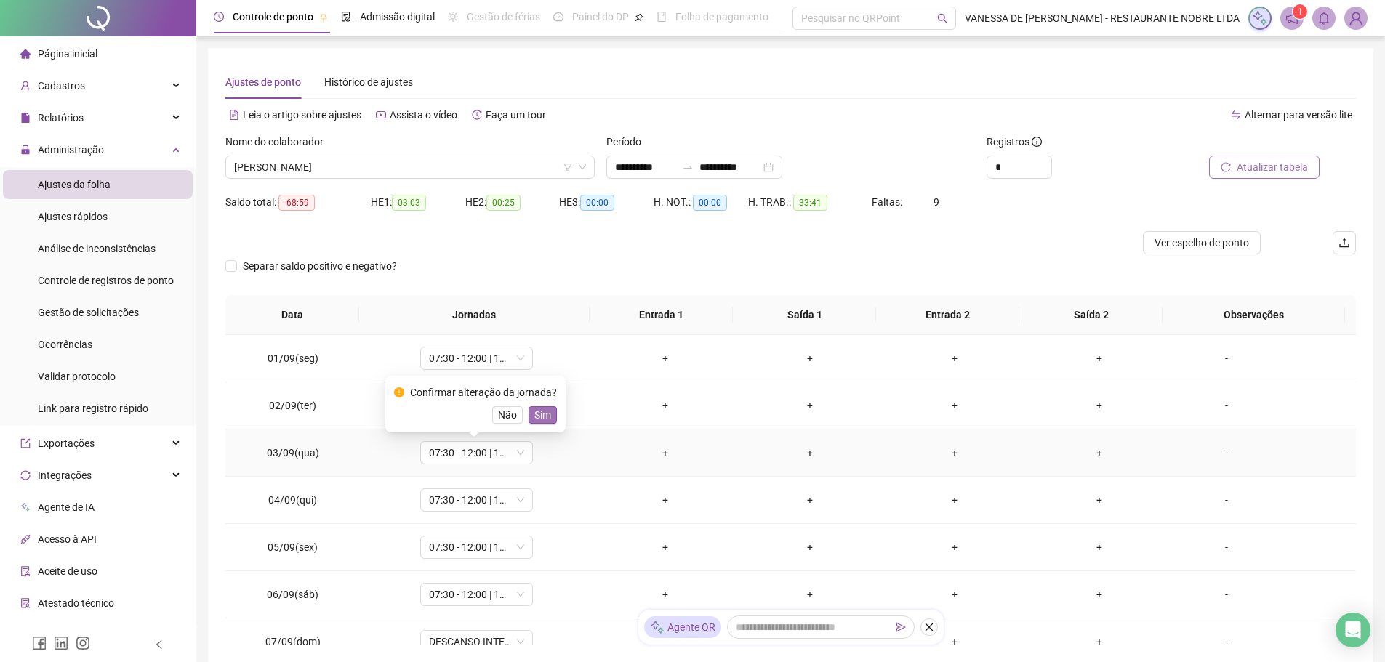
click at [534, 410] on span "Sim" at bounding box center [542, 415] width 17 height 16
click at [1266, 169] on span "Atualizar tabela" at bounding box center [1272, 167] width 71 height 16
click at [1192, 241] on span "Ver espelho de ponto" at bounding box center [1202, 243] width 95 height 16
click at [661, 360] on div "+" at bounding box center [665, 358] width 121 height 16
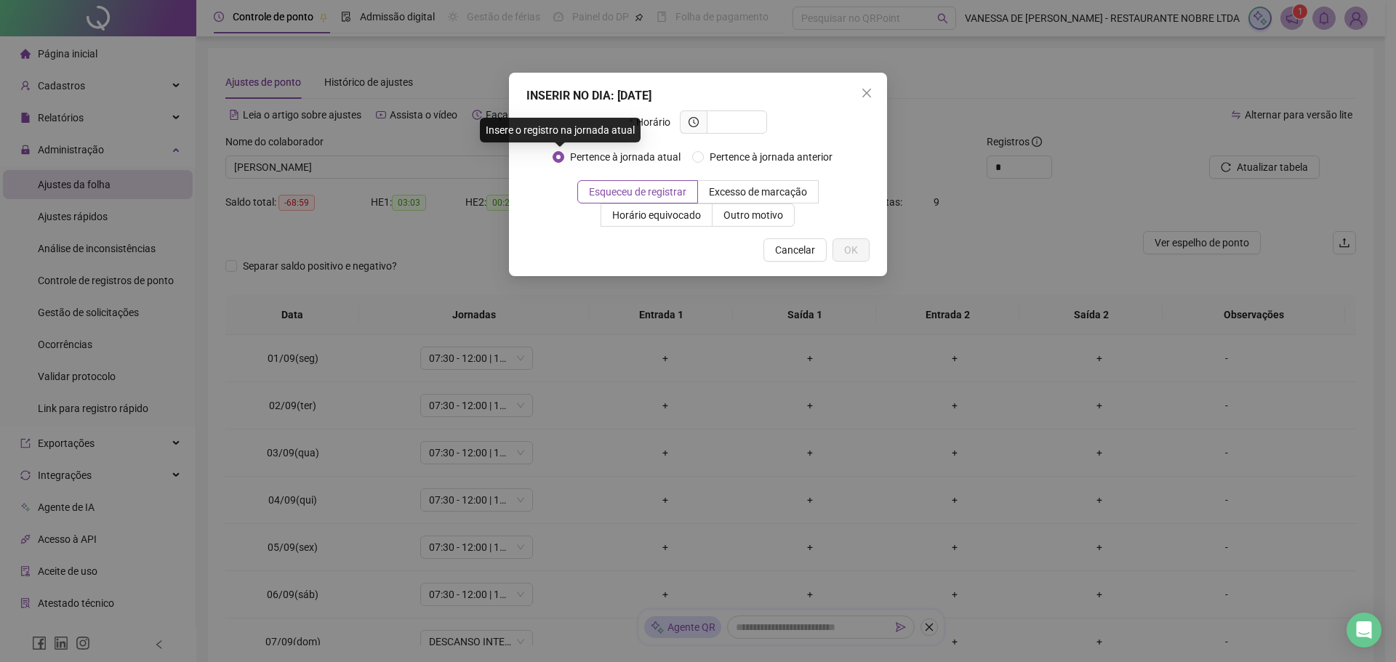
click at [649, 159] on span "Pertence à jornada atual" at bounding box center [625, 157] width 122 height 16
click at [866, 91] on icon "close" at bounding box center [867, 93] width 12 height 12
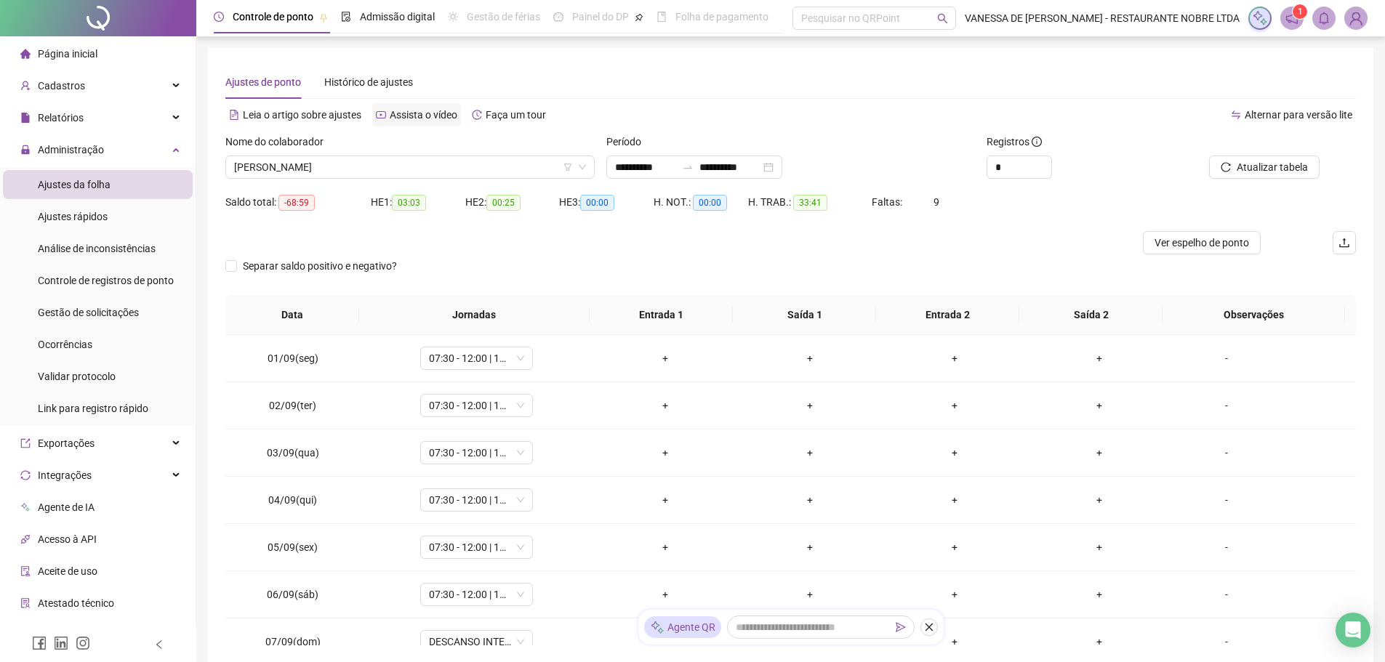
click at [412, 110] on span "Assista o vídeo" at bounding box center [424, 115] width 68 height 12
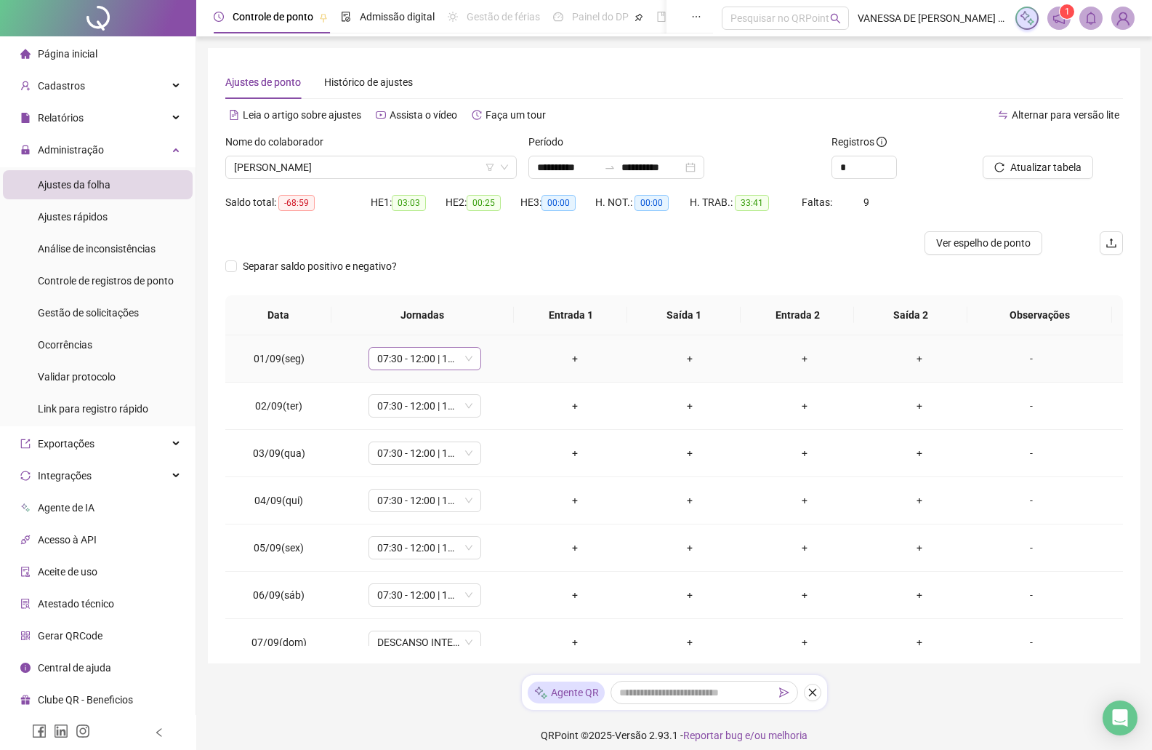
click at [468, 360] on span "07:30 - 12:00 | 13:00 - 15:50" at bounding box center [424, 359] width 95 height 22
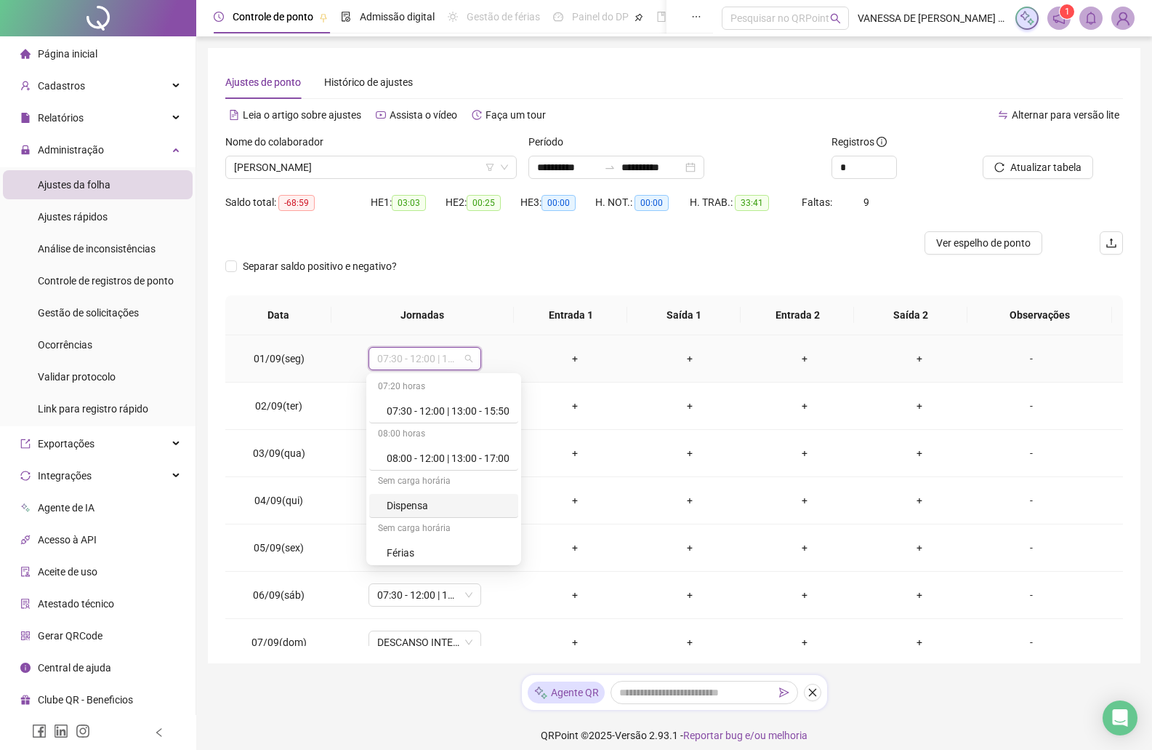
click at [406, 504] on div "Dispensa" at bounding box center [448, 505] width 123 height 16
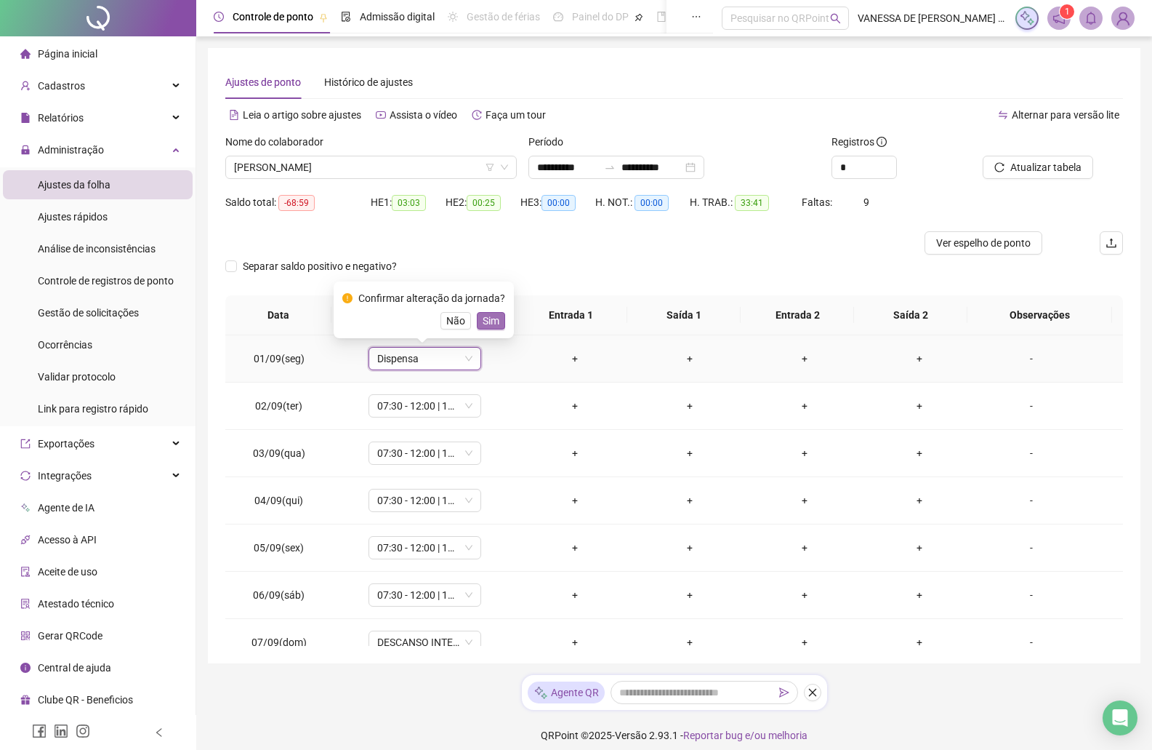
click at [485, 317] on span "Sim" at bounding box center [491, 321] width 17 height 16
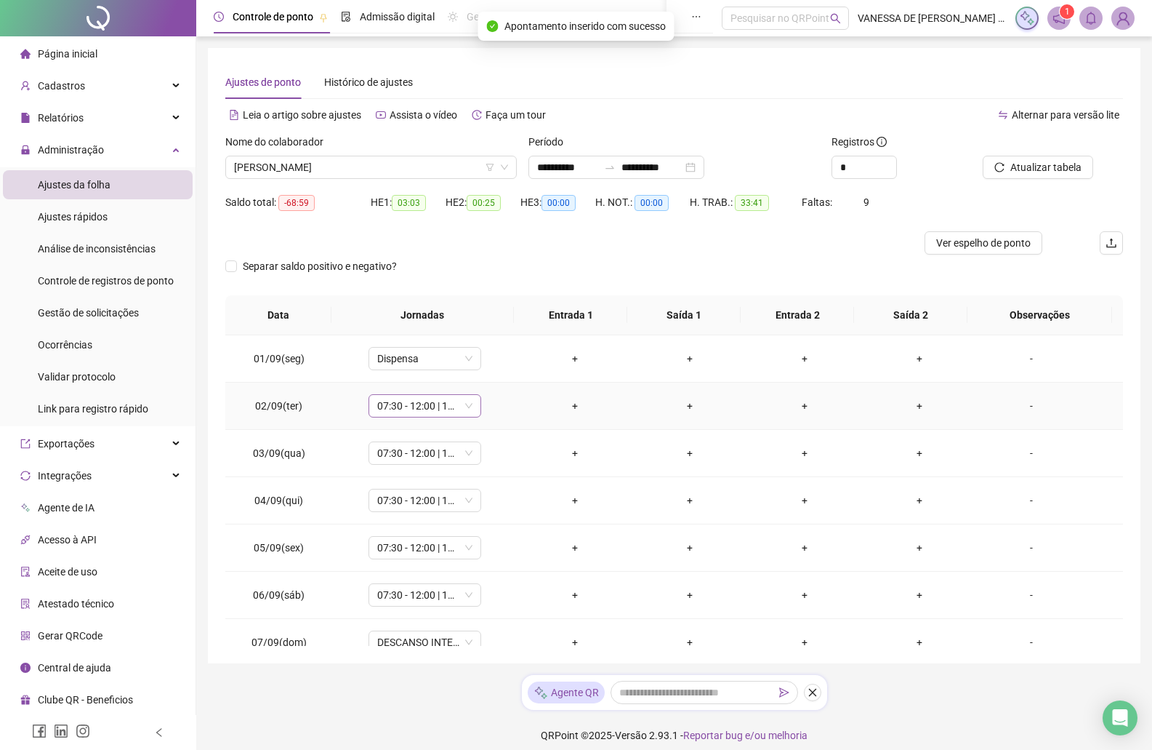
click at [465, 406] on span "07:30 - 12:00 | 13:00 - 15:50" at bounding box center [424, 406] width 95 height 22
click at [415, 550] on div "Dispensa" at bounding box center [448, 553] width 123 height 16
drag, startPoint x: 487, startPoint y: 362, endPoint x: 484, endPoint y: 369, distance: 7.5
click at [487, 363] on span "Sim" at bounding box center [491, 368] width 17 height 16
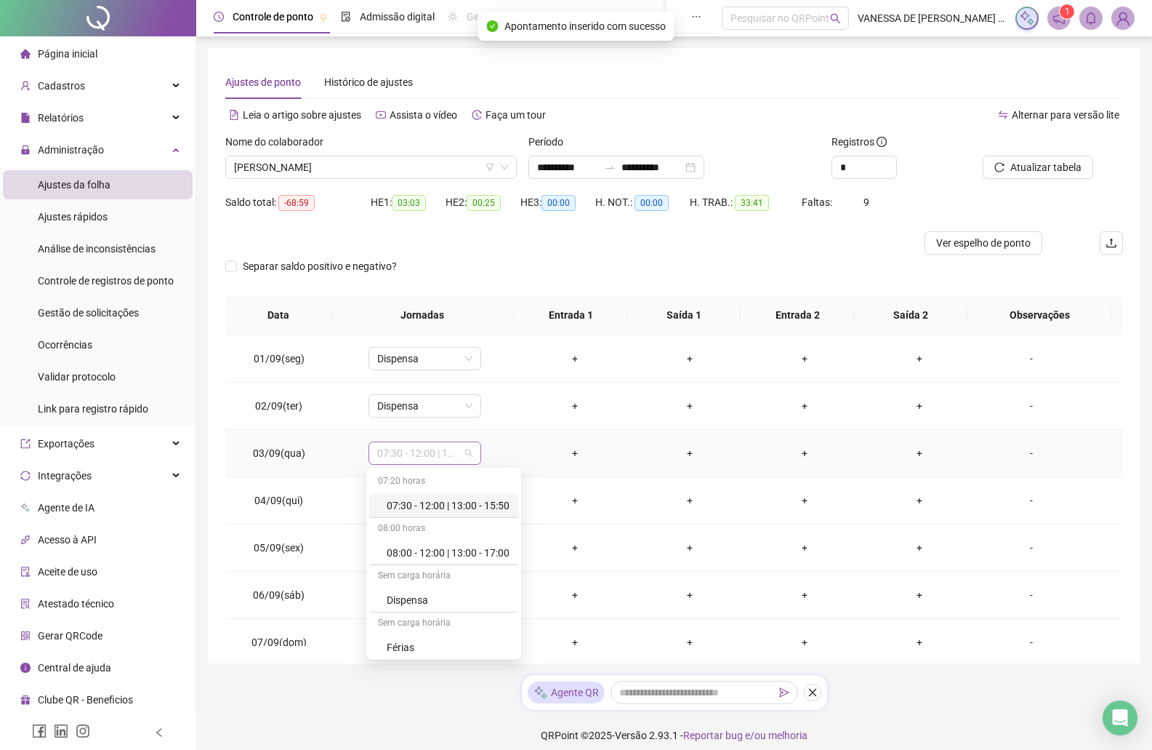
click at [468, 453] on span "07:30 - 12:00 | 13:00 - 15:50" at bounding box center [424, 453] width 95 height 22
click at [433, 595] on div "Dispensa" at bounding box center [448, 600] width 123 height 16
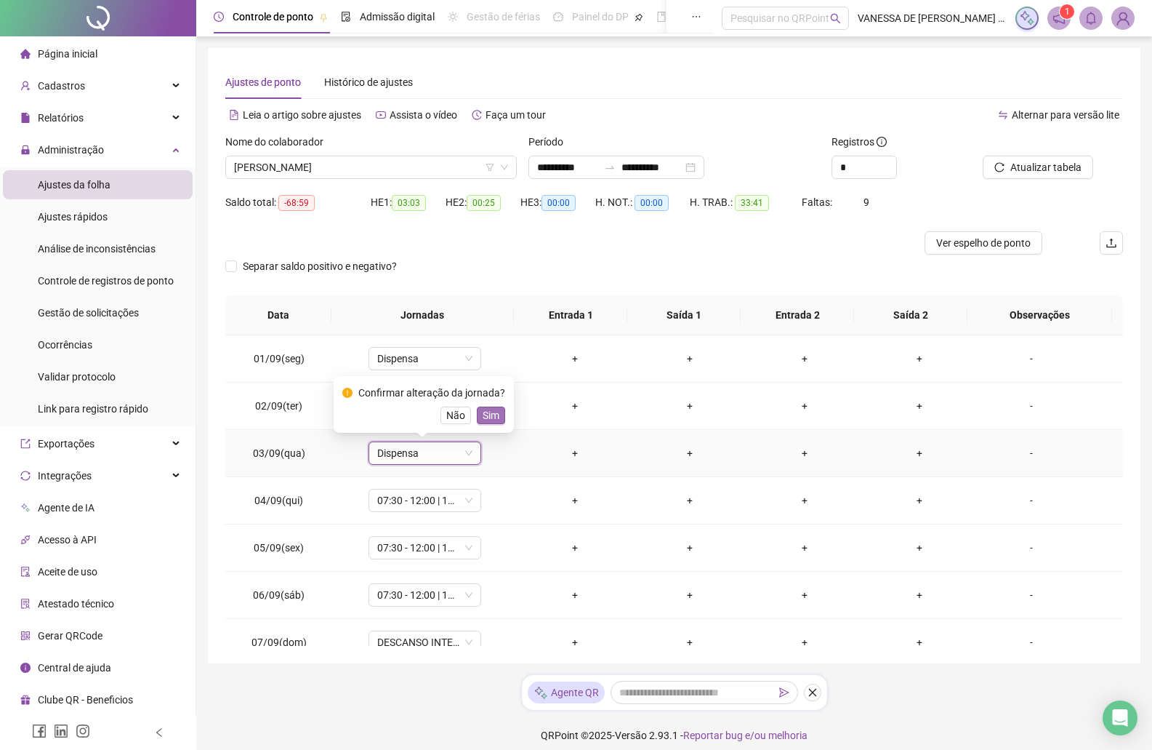
click at [493, 413] on span "Sim" at bounding box center [491, 415] width 17 height 16
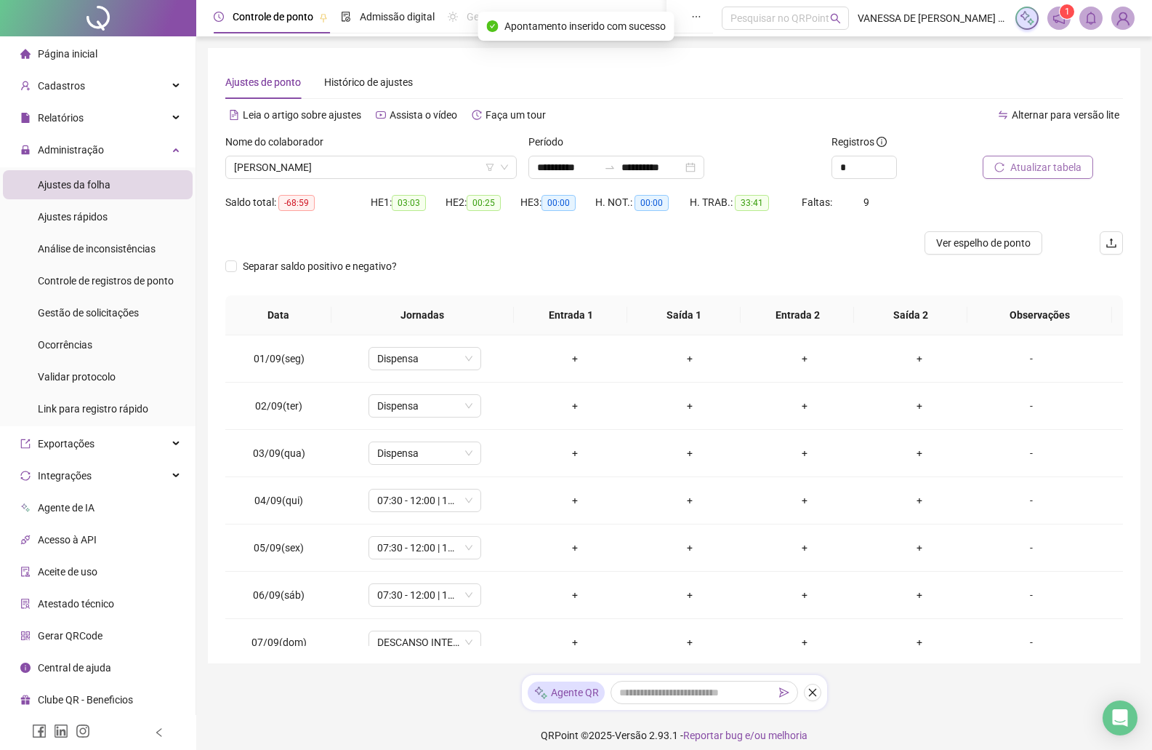
click at [1046, 166] on span "Atualizar tabela" at bounding box center [1046, 167] width 71 height 16
click at [979, 244] on span "Ver espelho de ponto" at bounding box center [984, 243] width 95 height 16
click at [461, 501] on span "07:30 - 12:00 | 13:00 - 15:50" at bounding box center [424, 500] width 95 height 22
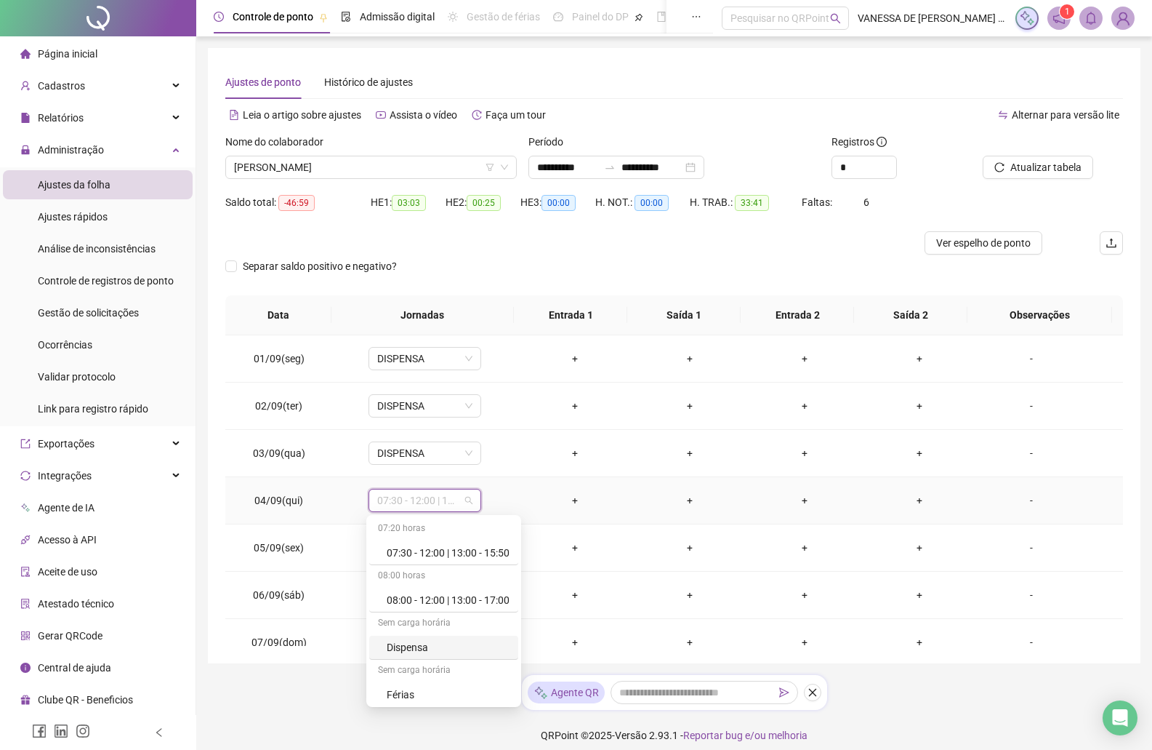
click at [418, 650] on div "Dispensa" at bounding box center [448, 647] width 123 height 16
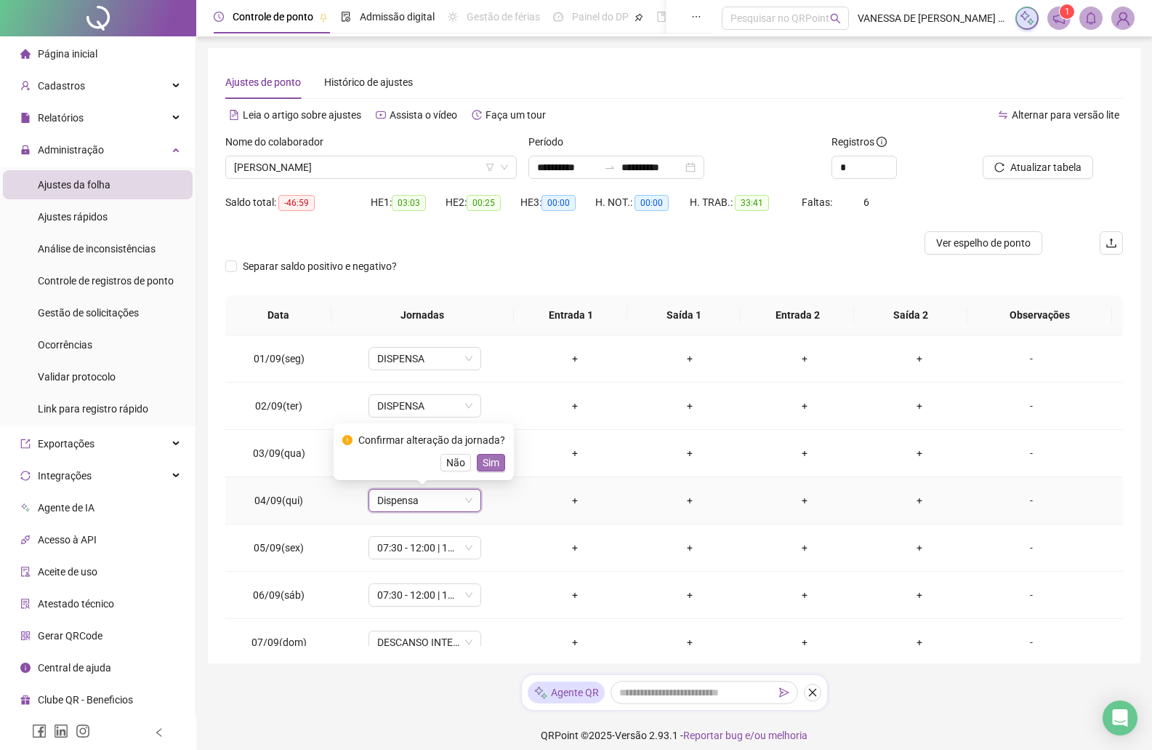
click at [484, 455] on span "Sim" at bounding box center [491, 462] width 17 height 16
drag, startPoint x: 465, startPoint y: 547, endPoint x: 486, endPoint y: 566, distance: 28.3
click at [486, 581] on td "07:30 - 12:00 | 13:00 - 15:50" at bounding box center [424, 595] width 185 height 47
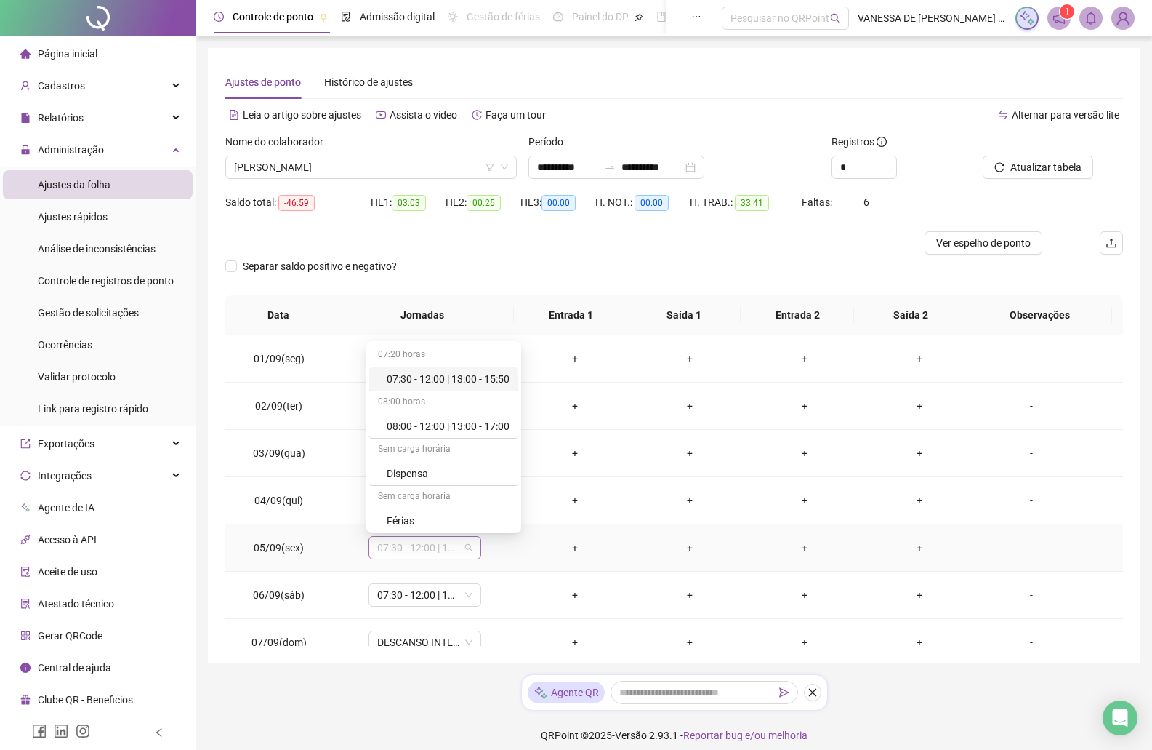
click at [468, 555] on span "07:30 - 12:00 | 13:00 - 15:50" at bounding box center [424, 548] width 95 height 22
click at [433, 476] on div "Dispensa" at bounding box center [448, 473] width 123 height 16
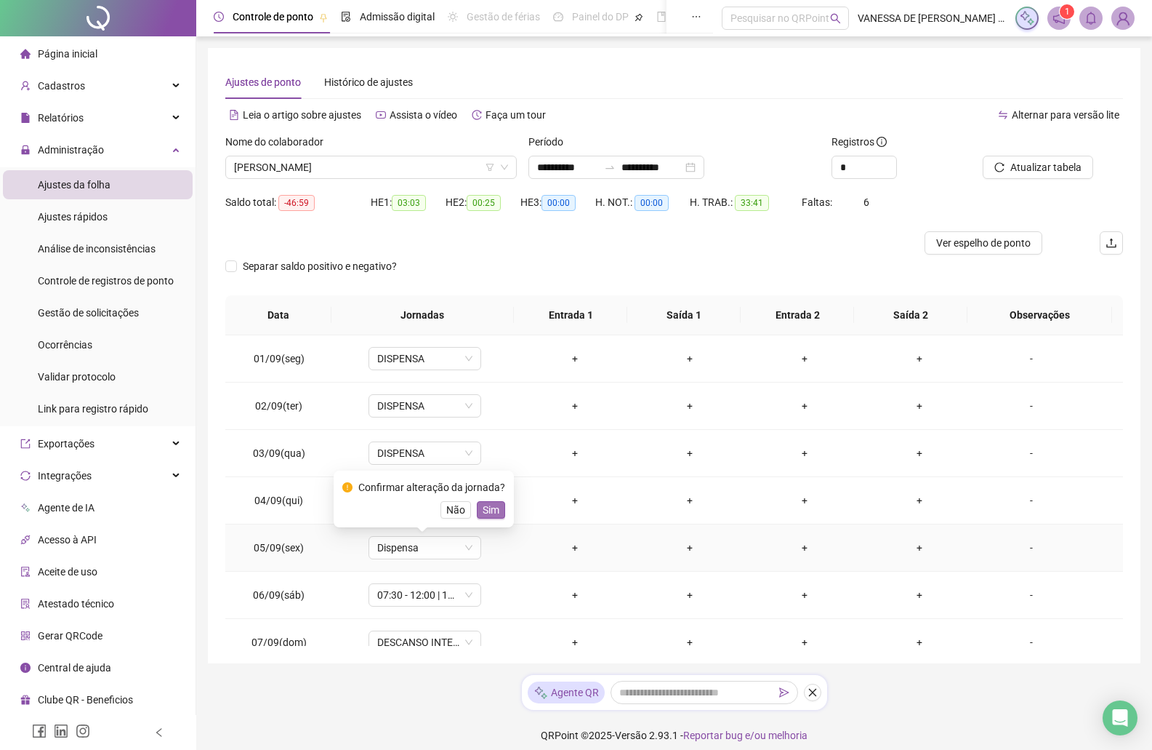
click at [487, 512] on span "Sim" at bounding box center [491, 510] width 17 height 16
click at [467, 596] on span "07:30 - 12:00 | 13:00 - 15:50" at bounding box center [424, 595] width 95 height 22
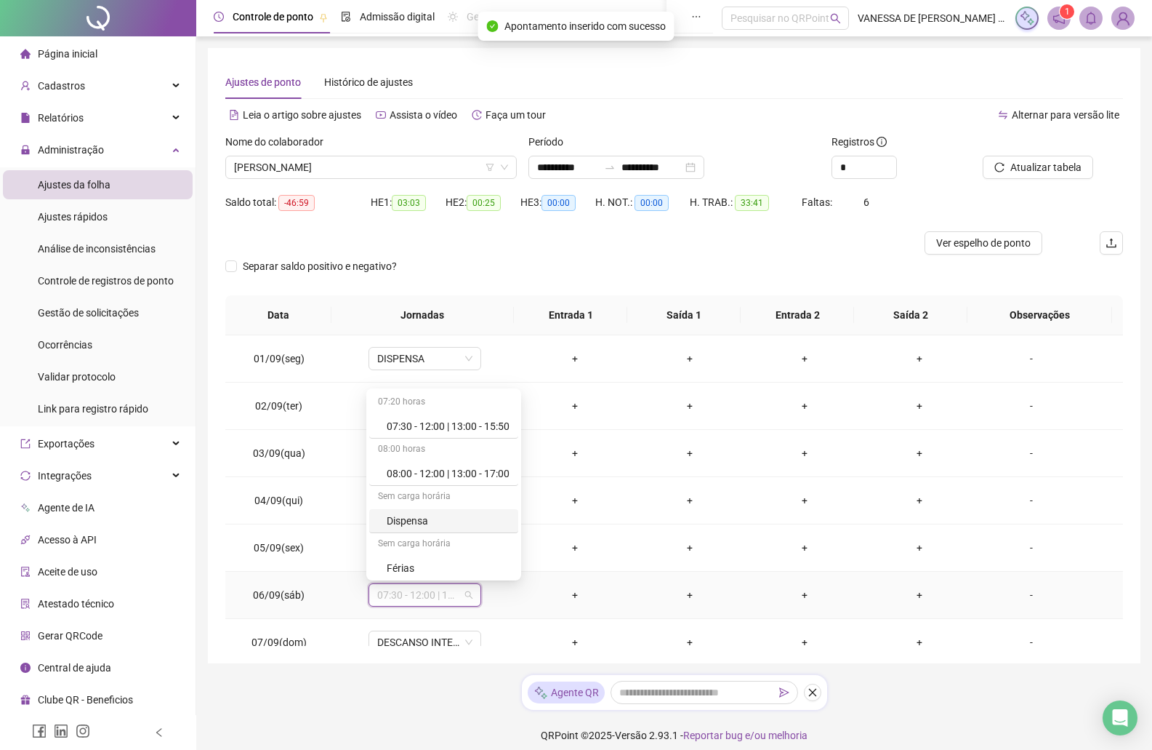
drag, startPoint x: 420, startPoint y: 516, endPoint x: 441, endPoint y: 528, distance: 23.4
click at [420, 516] on div "Dispensa" at bounding box center [448, 521] width 123 height 16
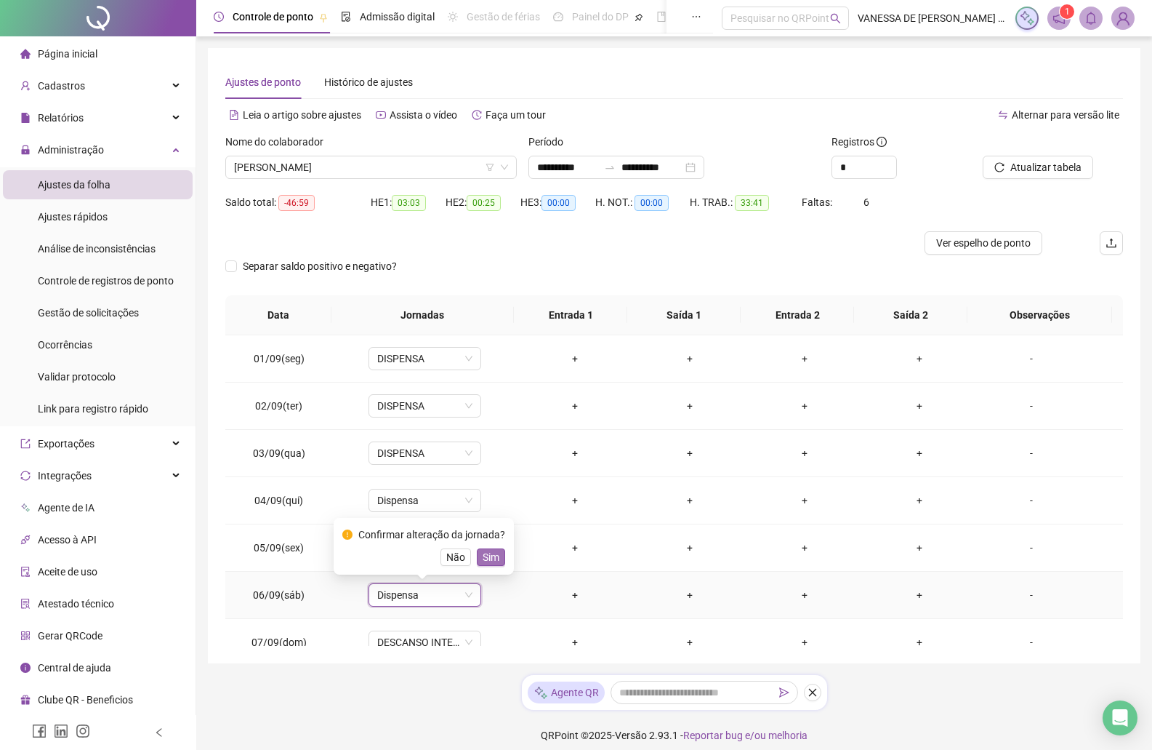
click at [484, 556] on span "Sim" at bounding box center [491, 557] width 17 height 16
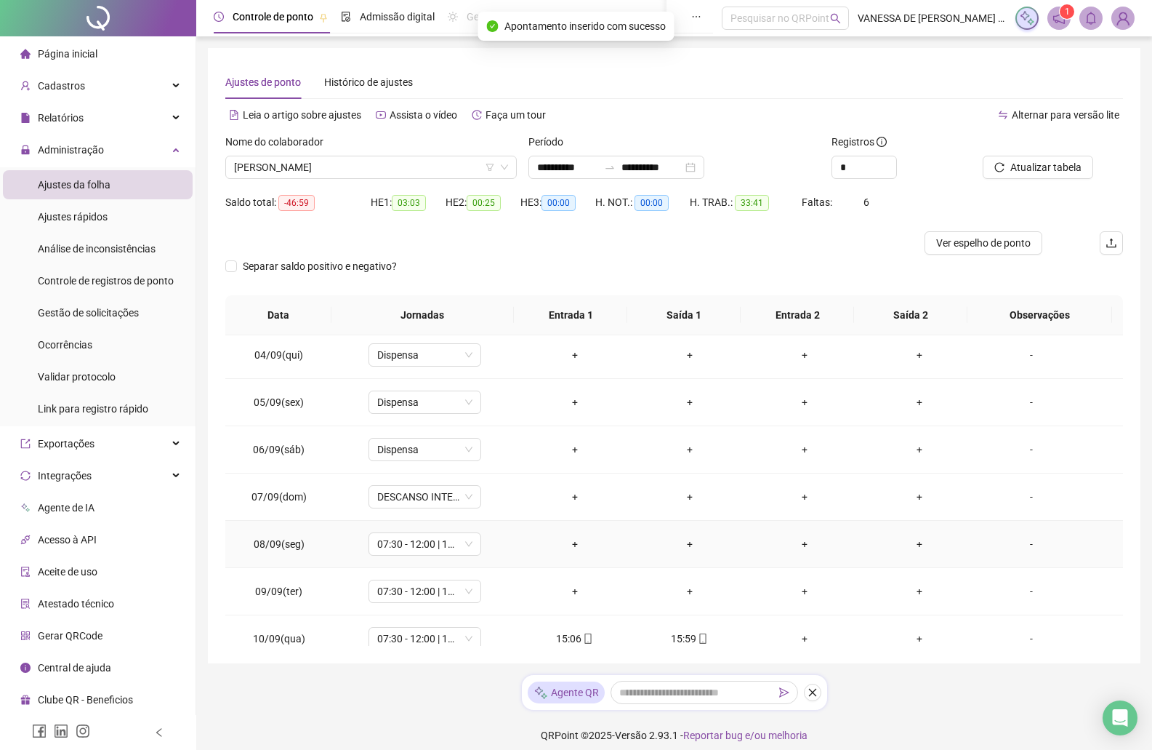
scroll to position [218, 0]
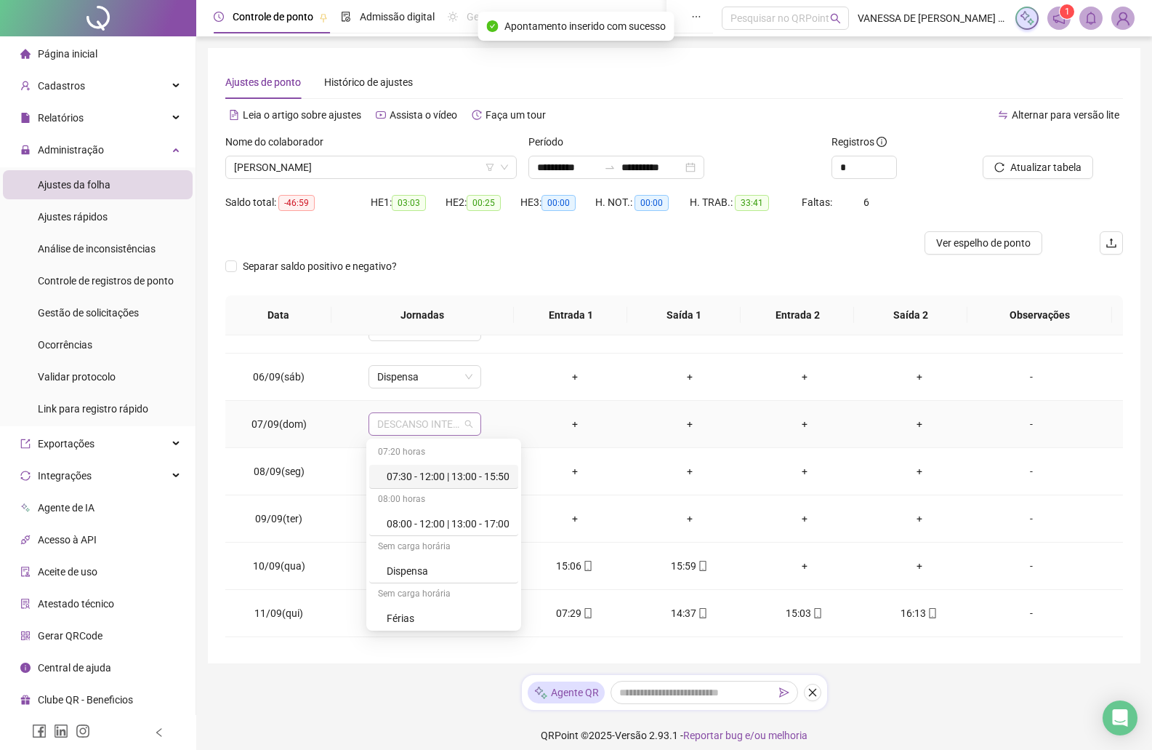
click at [468, 428] on span "DESCANSO INTER-JORNADA" at bounding box center [424, 424] width 95 height 22
click at [449, 569] on div "Dispensa" at bounding box center [448, 571] width 123 height 16
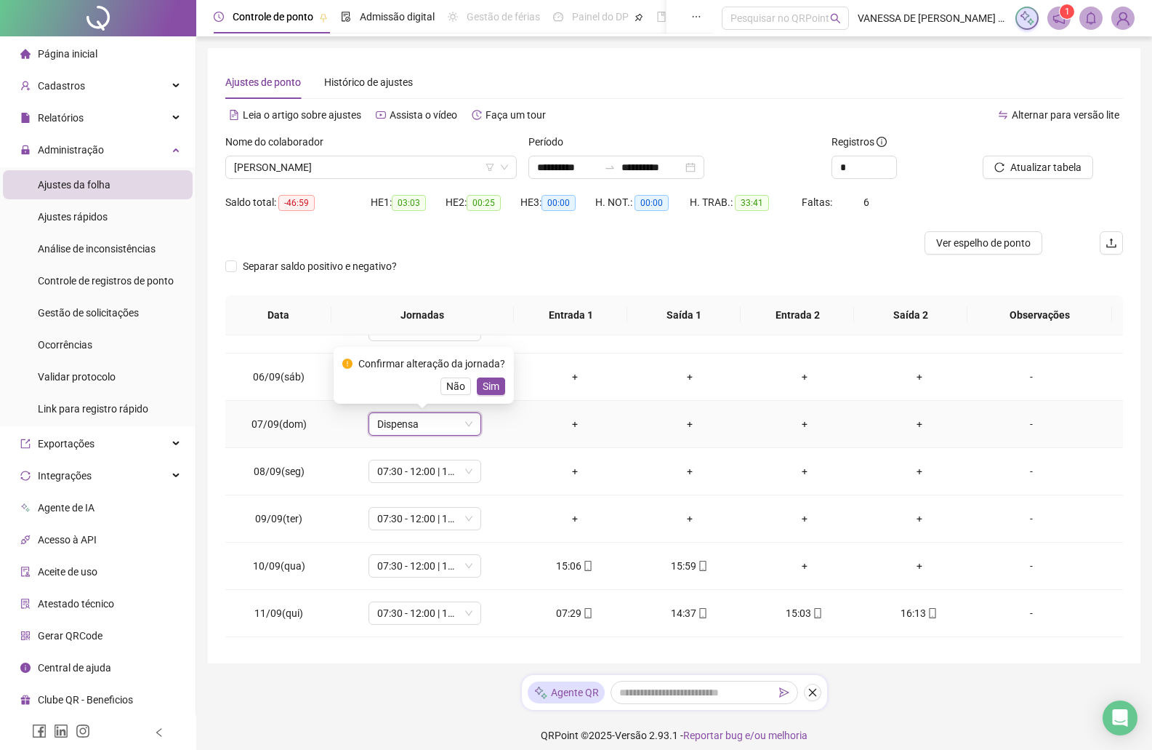
click at [491, 387] on span "Sim" at bounding box center [491, 386] width 17 height 16
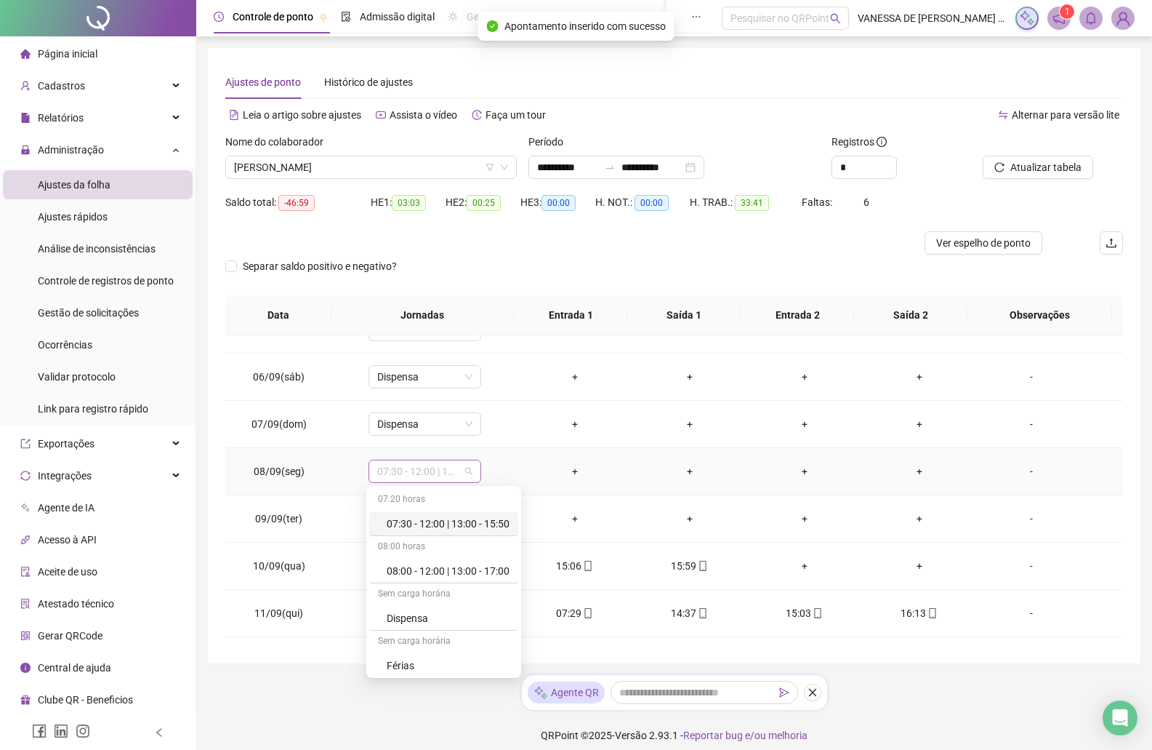
click at [468, 475] on span "07:30 - 12:00 | 13:00 - 15:50" at bounding box center [424, 471] width 95 height 22
click at [436, 612] on div "Dispensa" at bounding box center [448, 618] width 123 height 16
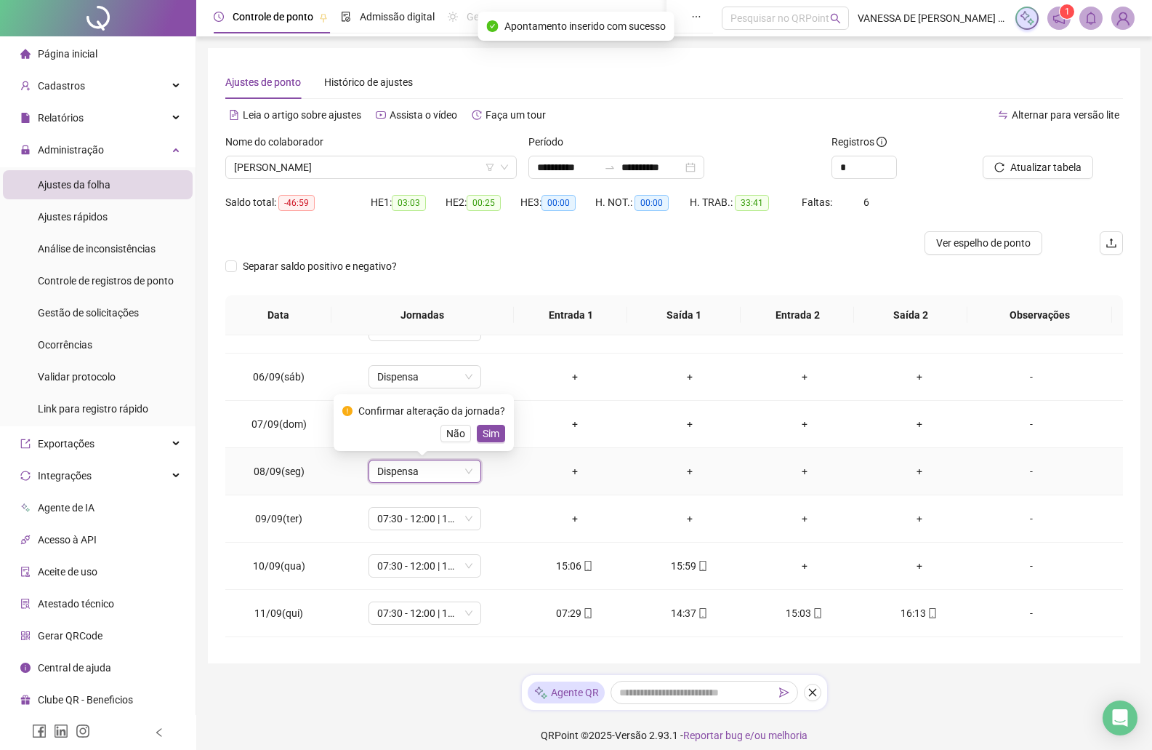
click at [490, 430] on span "Sim" at bounding box center [491, 433] width 17 height 16
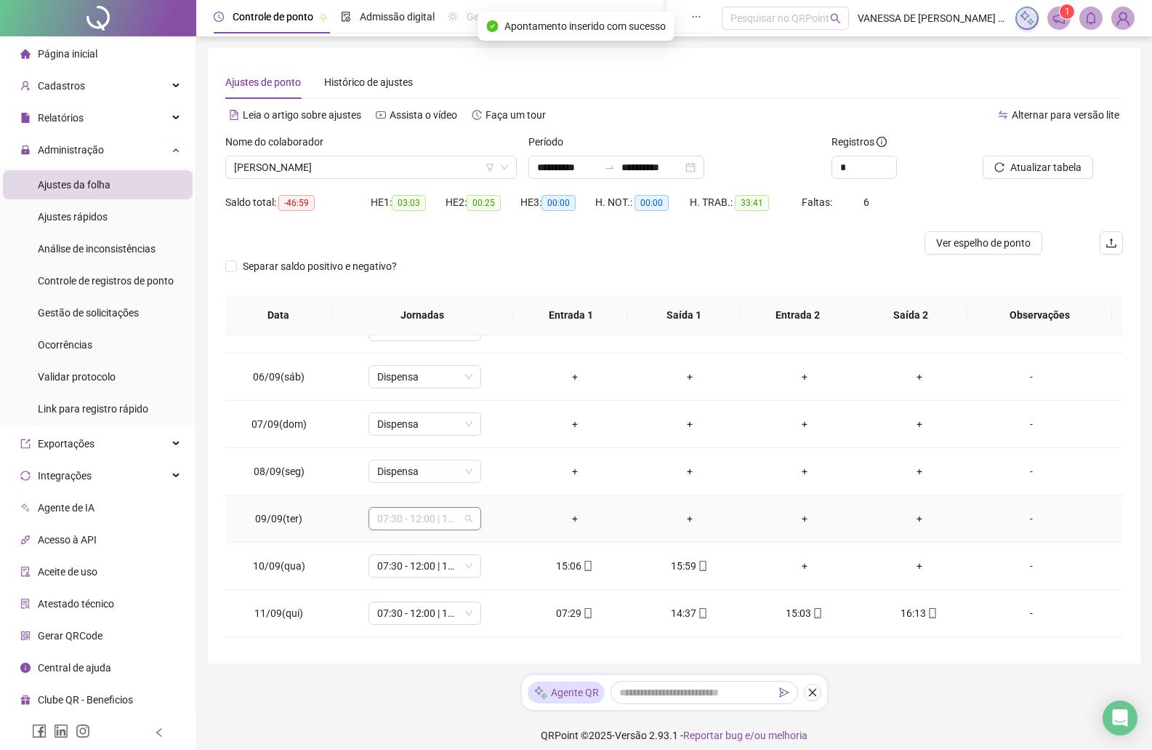
click at [465, 521] on span "07:30 - 12:00 | 13:00 - 15:50" at bounding box center [424, 519] width 95 height 22
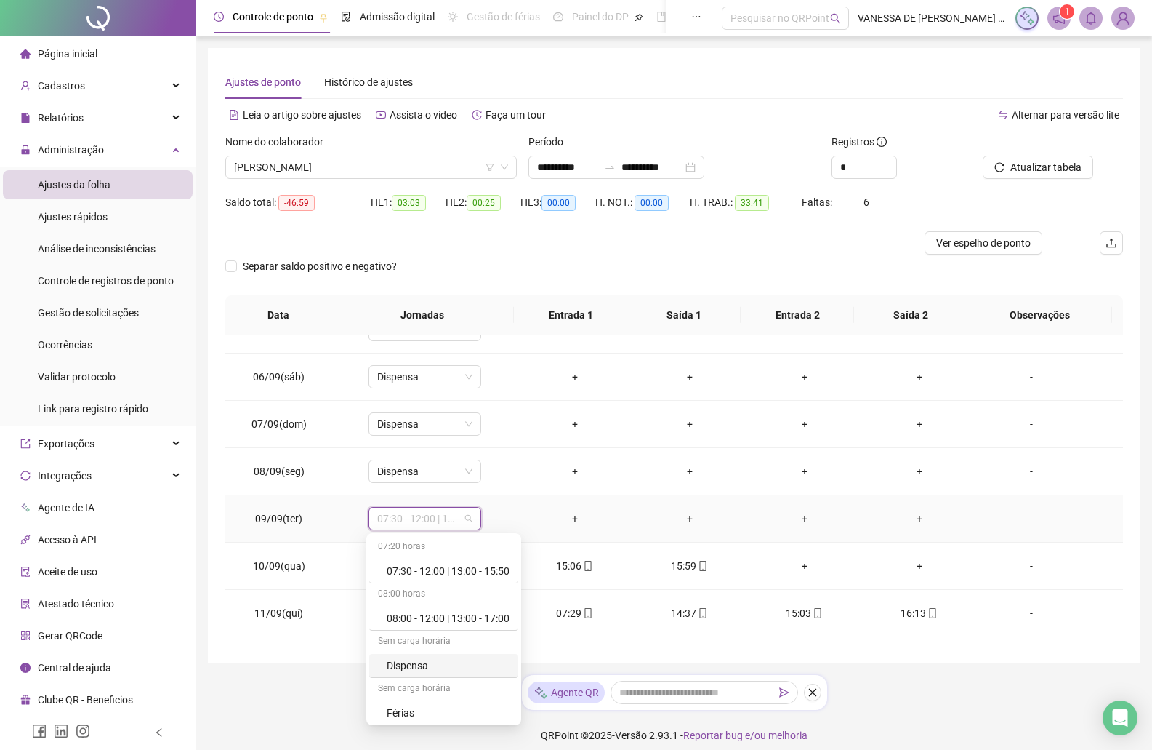
click at [427, 660] on div "Dispensa" at bounding box center [448, 665] width 123 height 16
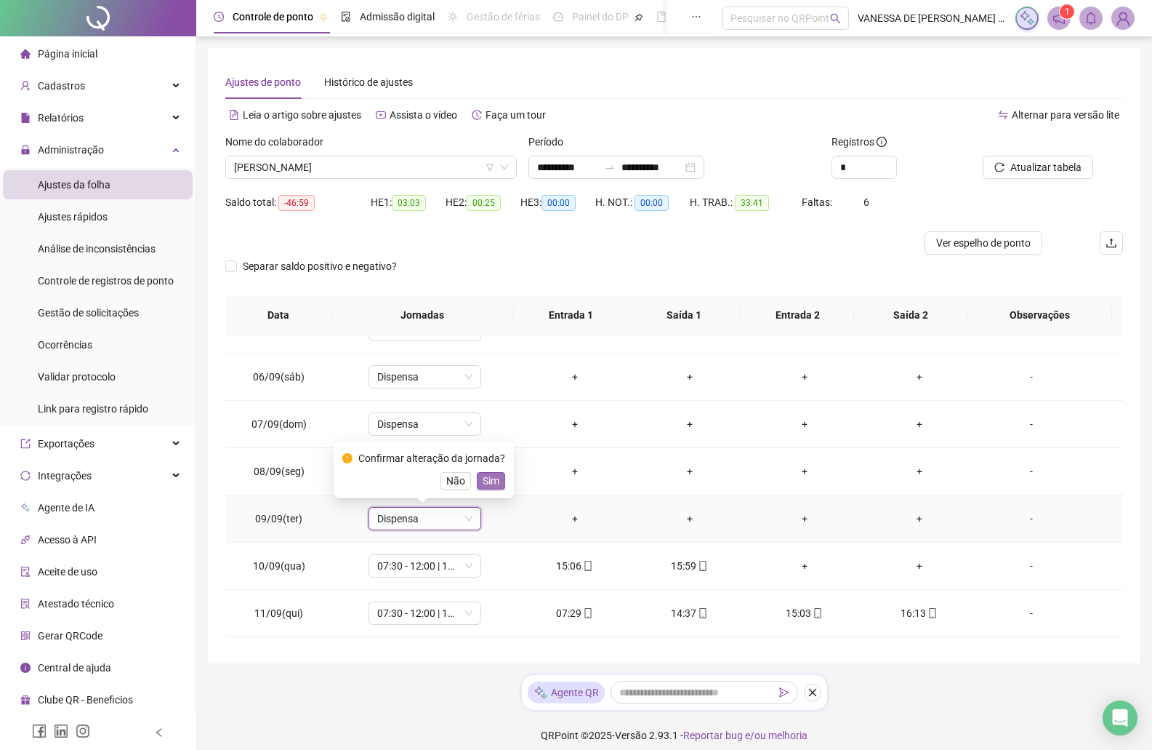
click at [488, 478] on span "Sim" at bounding box center [491, 481] width 17 height 16
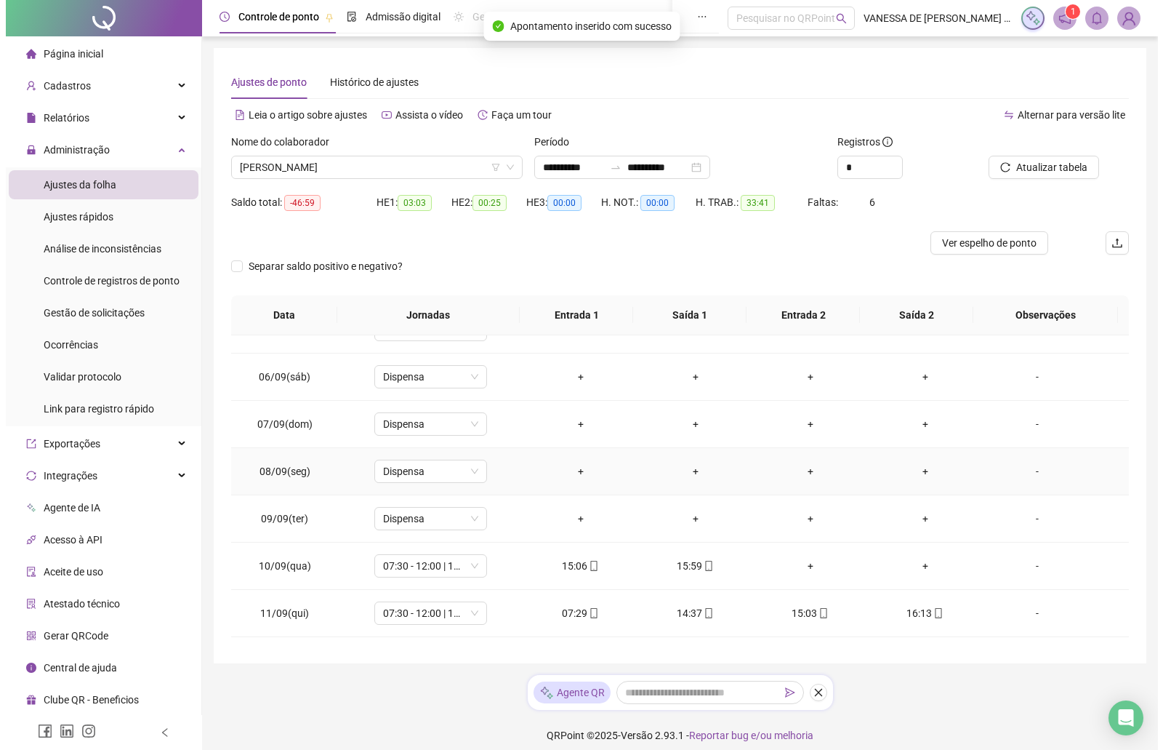
scroll to position [364, 0]
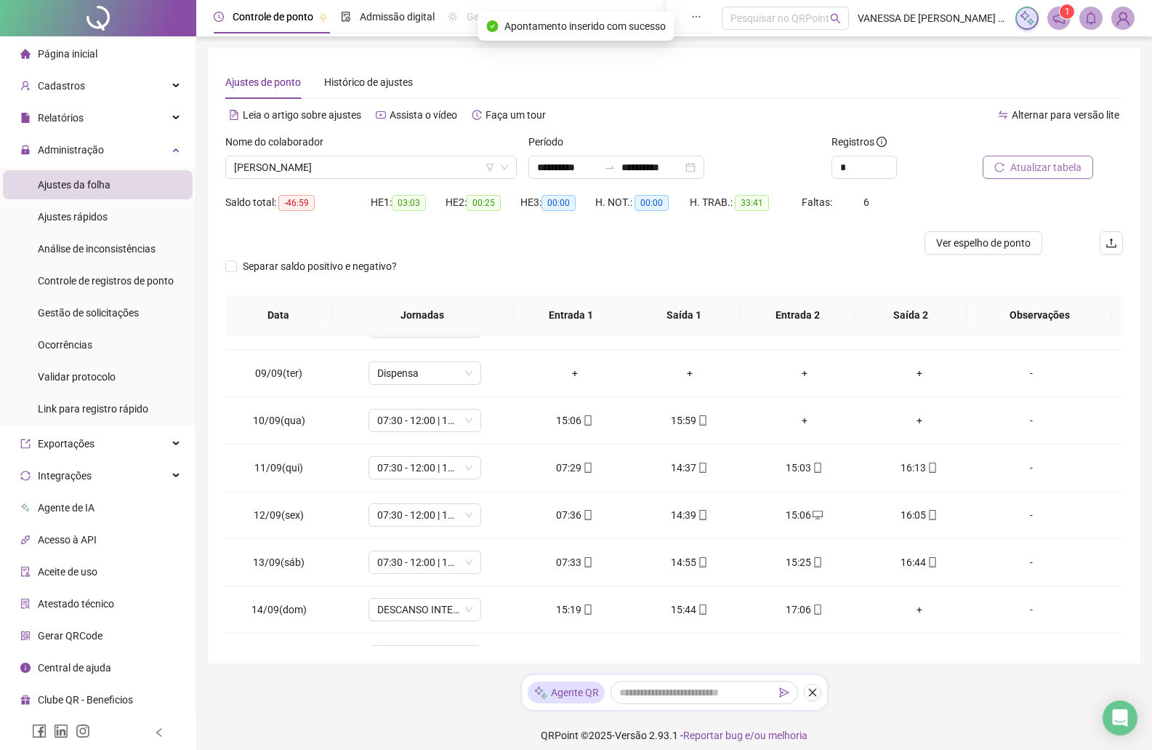
click at [1027, 170] on span "Atualizar tabela" at bounding box center [1046, 167] width 71 height 16
click at [705, 167] on div "**********" at bounding box center [617, 167] width 176 height 23
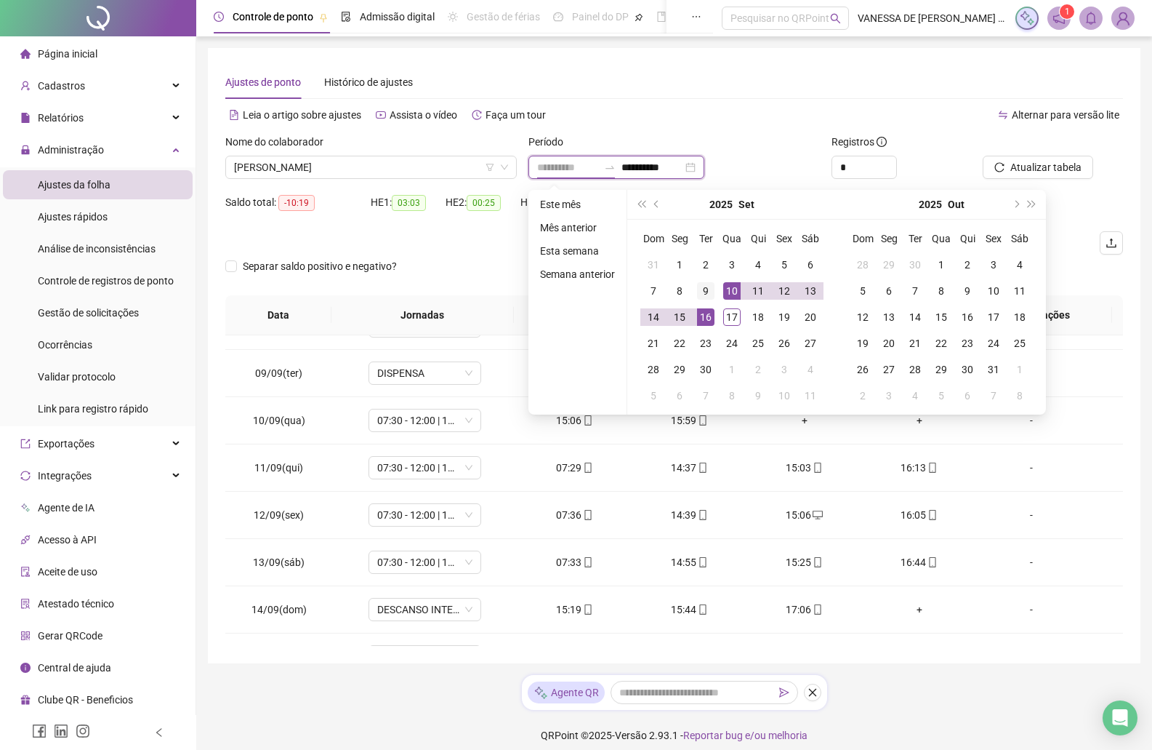
type input "**********"
click at [707, 292] on div "9" at bounding box center [705, 290] width 17 height 17
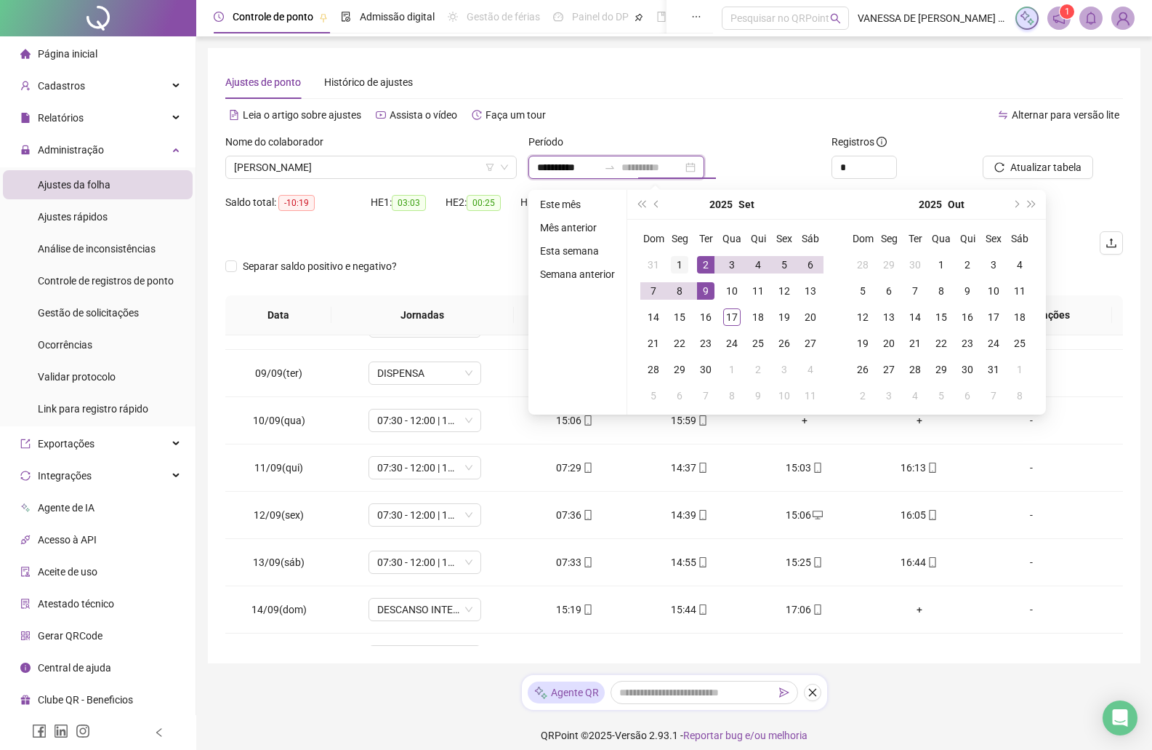
type input "**********"
click at [678, 265] on div "1" at bounding box center [679, 264] width 17 height 17
type input "**********"
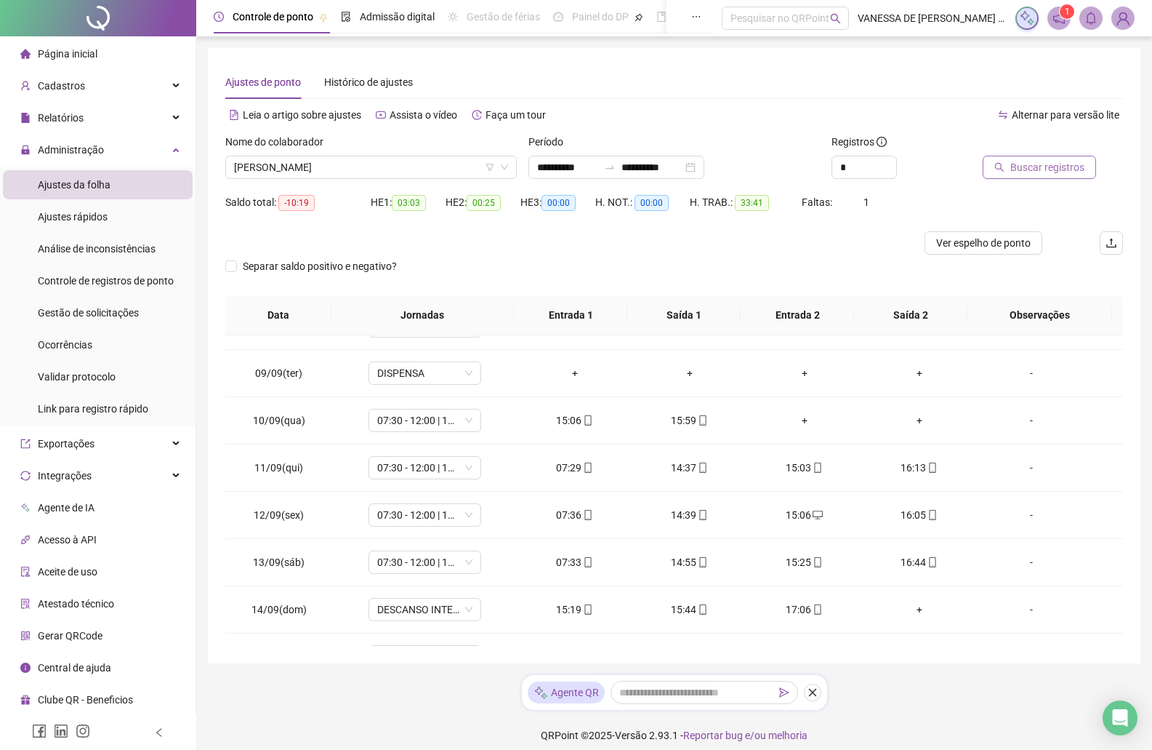
click at [1029, 174] on span "Buscar registros" at bounding box center [1048, 167] width 74 height 16
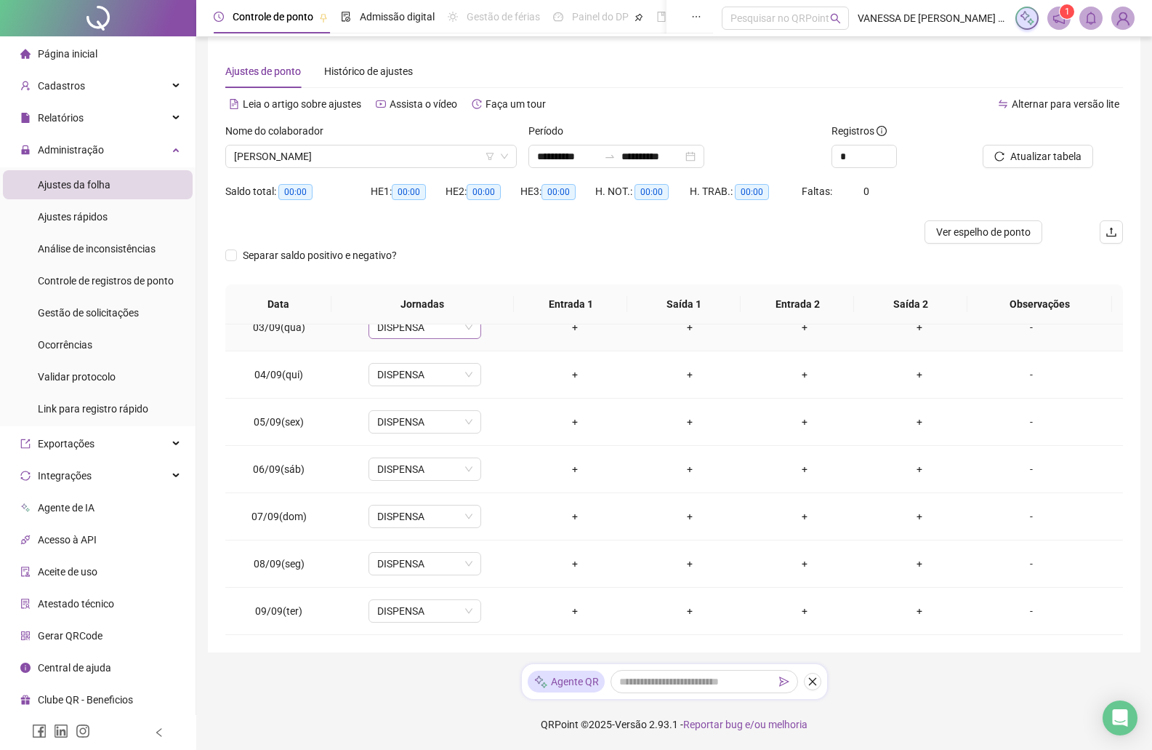
scroll to position [0, 0]
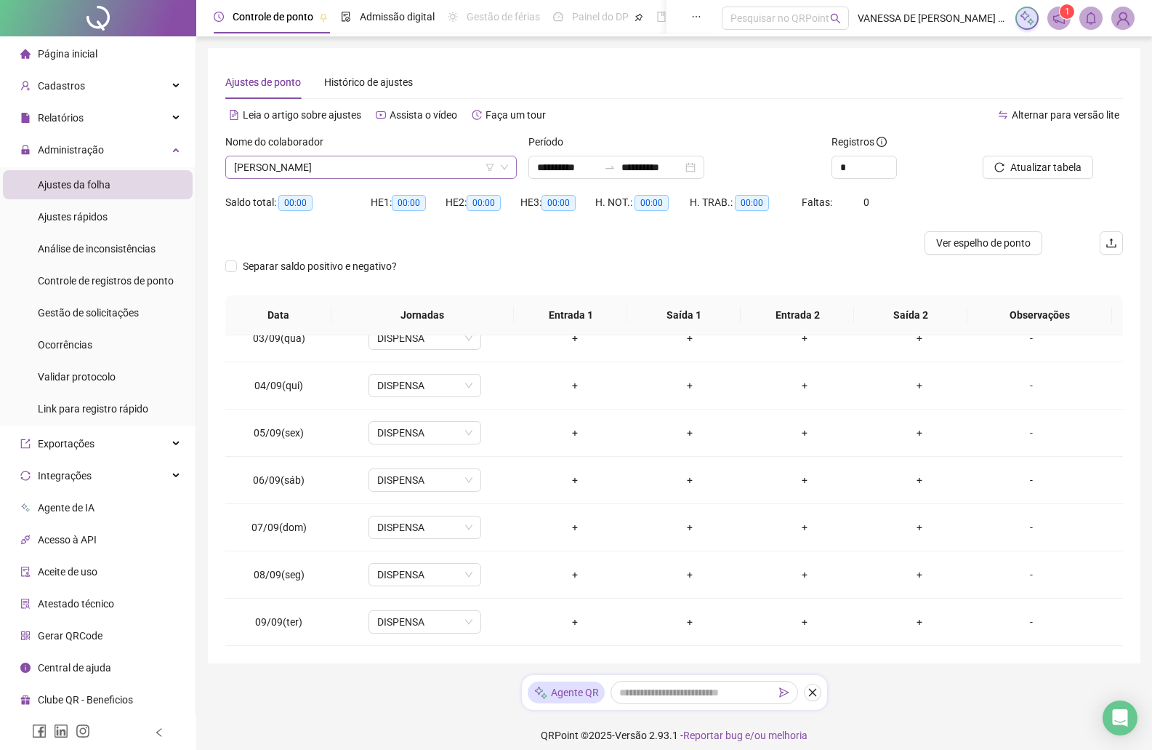
drag, startPoint x: 506, startPoint y: 168, endPoint x: 403, endPoint y: 171, distance: 103.3
click at [505, 168] on icon "down" at bounding box center [504, 167] width 9 height 9
click at [386, 80] on span "Histórico de ajustes" at bounding box center [368, 82] width 89 height 12
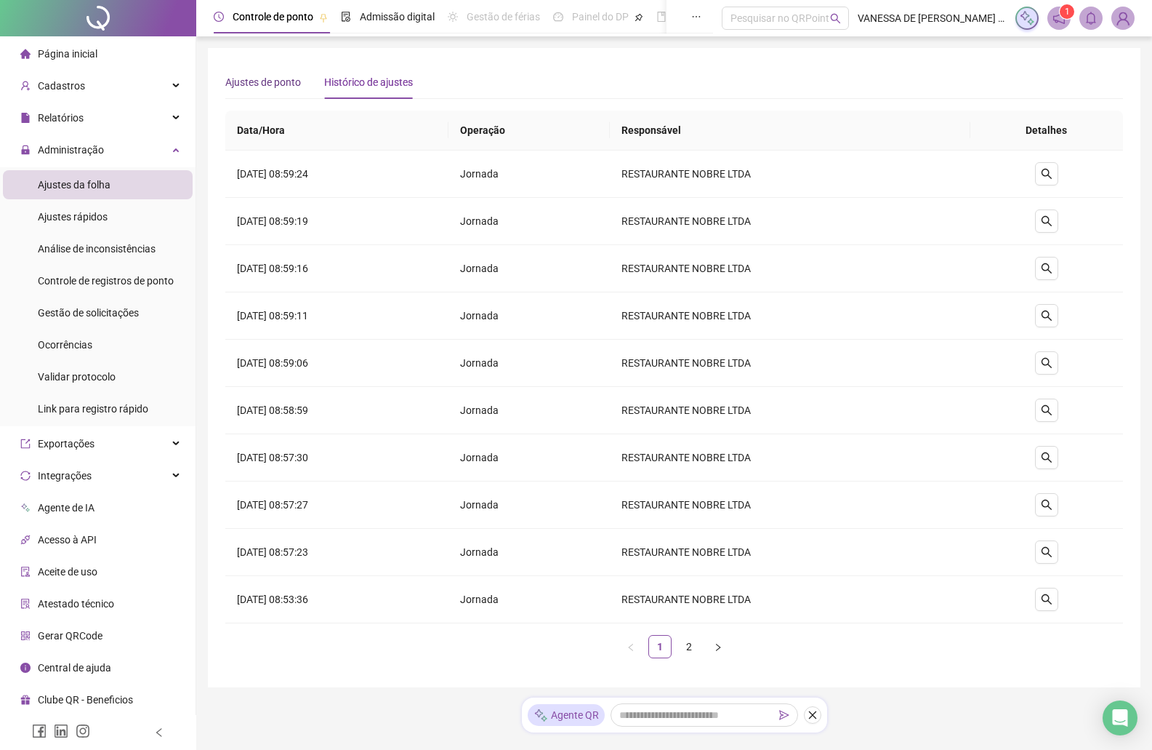
click at [248, 83] on span "Ajustes de ponto" at bounding box center [263, 82] width 76 height 12
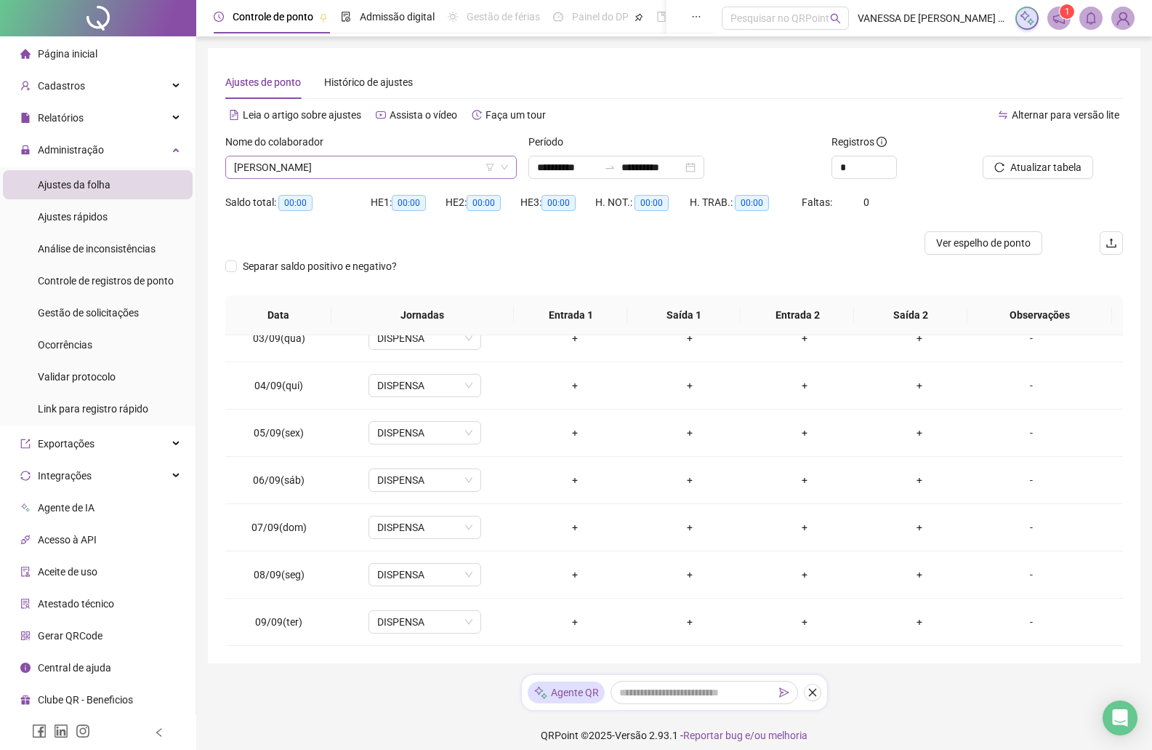
click at [505, 166] on icon "down" at bounding box center [504, 167] width 9 height 9
click at [504, 169] on icon "down" at bounding box center [504, 167] width 7 height 5
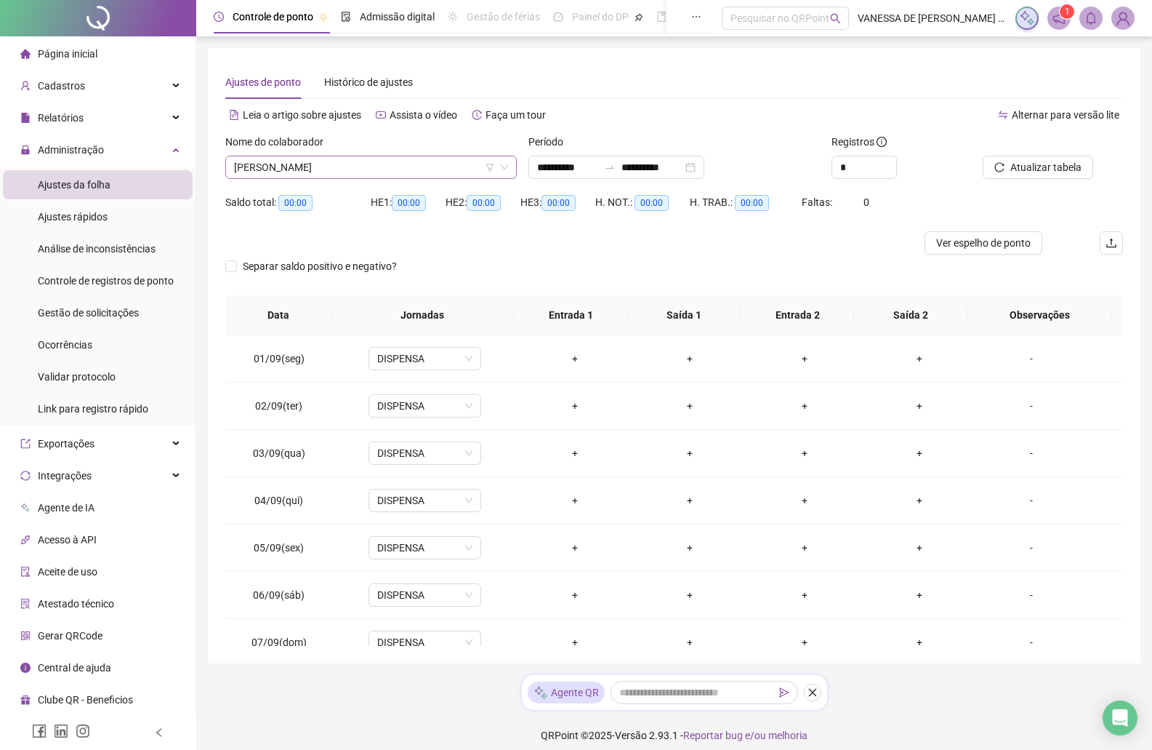
click at [508, 171] on icon "down" at bounding box center [504, 167] width 9 height 9
click at [1044, 169] on span "Atualizar tabela" at bounding box center [1046, 167] width 71 height 16
click at [503, 164] on icon "down" at bounding box center [504, 167] width 9 height 9
click at [505, 169] on icon "down" at bounding box center [504, 167] width 7 height 5
click at [486, 167] on icon "filter" at bounding box center [490, 167] width 9 height 9
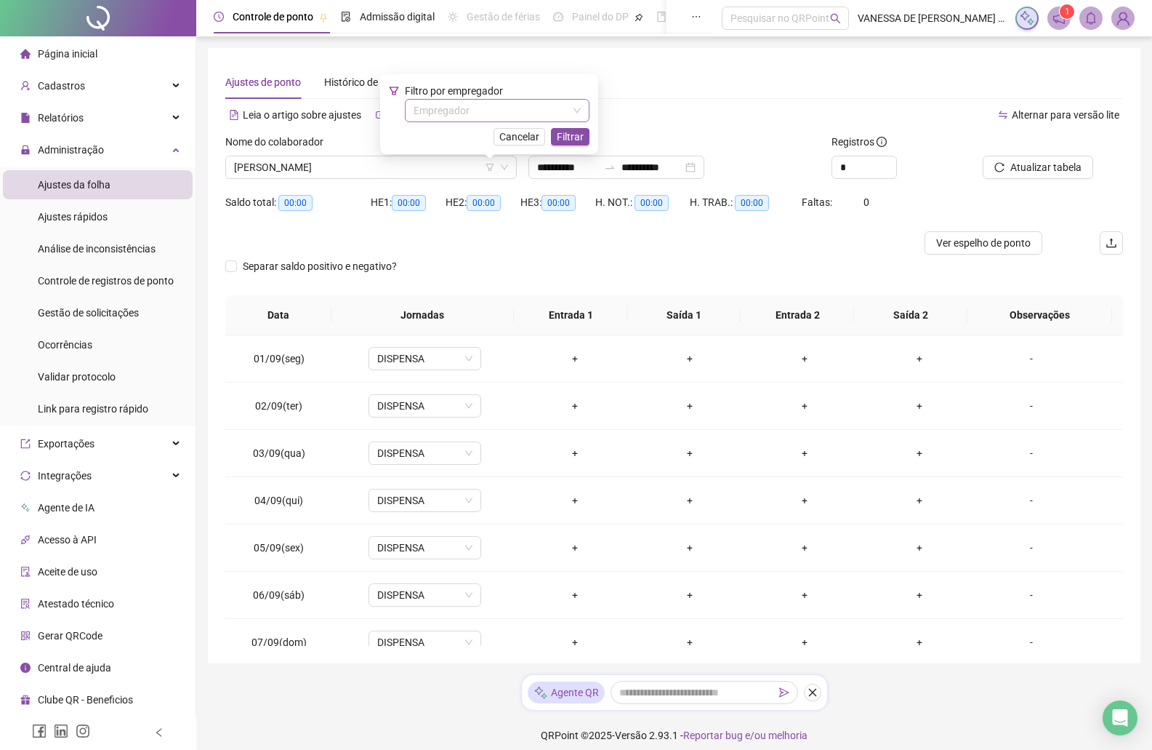
click at [578, 111] on icon "down" at bounding box center [577, 110] width 9 height 9
click at [528, 140] on span "Cancelar" at bounding box center [520, 137] width 40 height 16
click at [94, 185] on span "Ajustes da folha" at bounding box center [74, 185] width 73 height 12
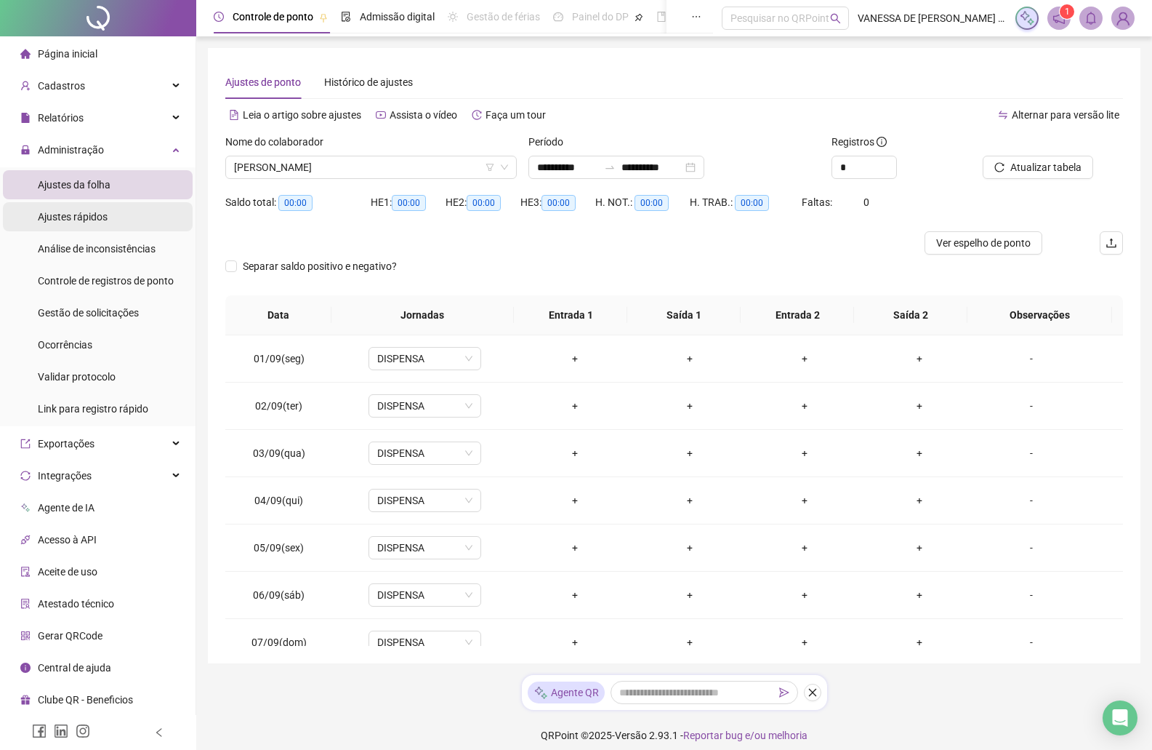
click at [64, 216] on span "Ajustes rápidos" at bounding box center [73, 217] width 70 height 12
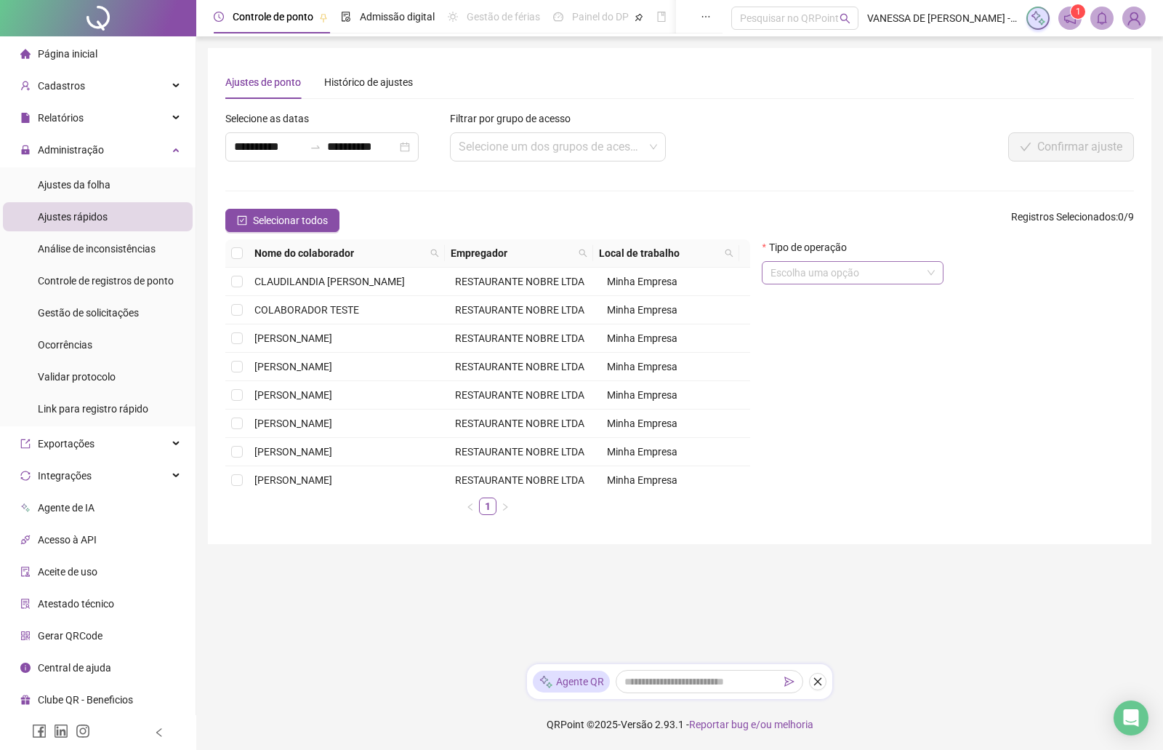
click at [934, 274] on span at bounding box center [853, 273] width 164 height 22
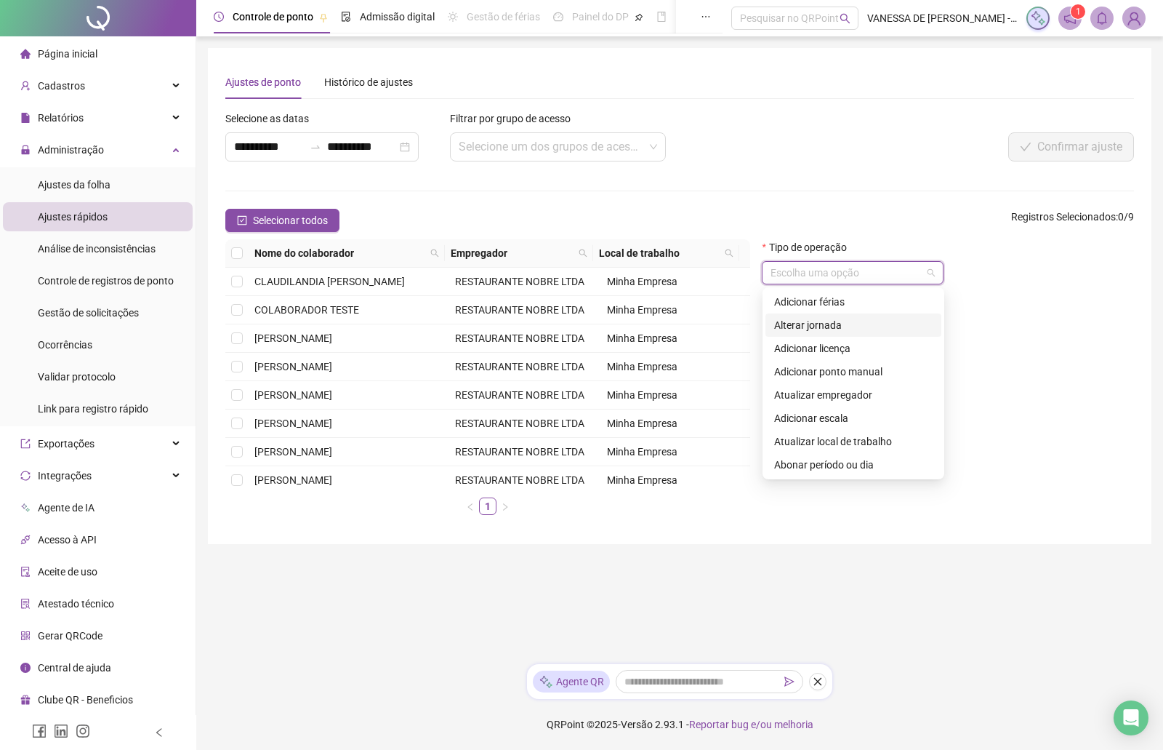
click at [821, 323] on div "Alterar jornada" at bounding box center [853, 325] width 159 height 16
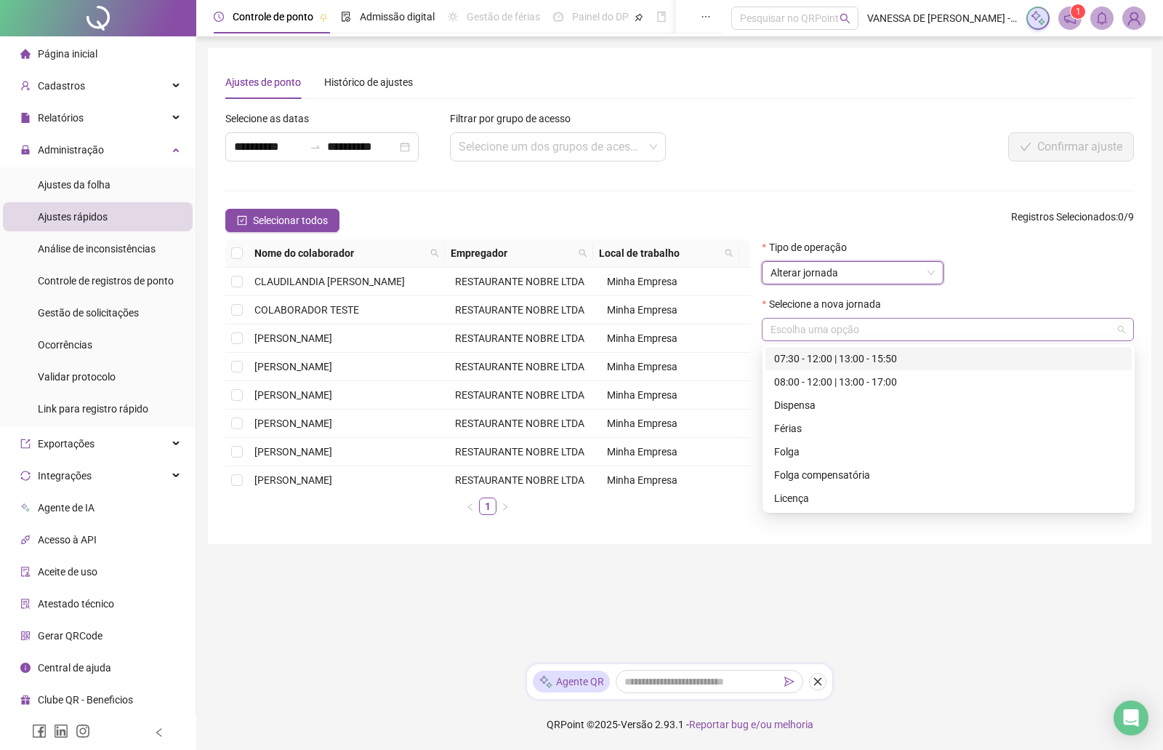
click at [1125, 327] on span at bounding box center [948, 329] width 355 height 22
click at [795, 402] on div "Dispensa" at bounding box center [948, 405] width 349 height 16
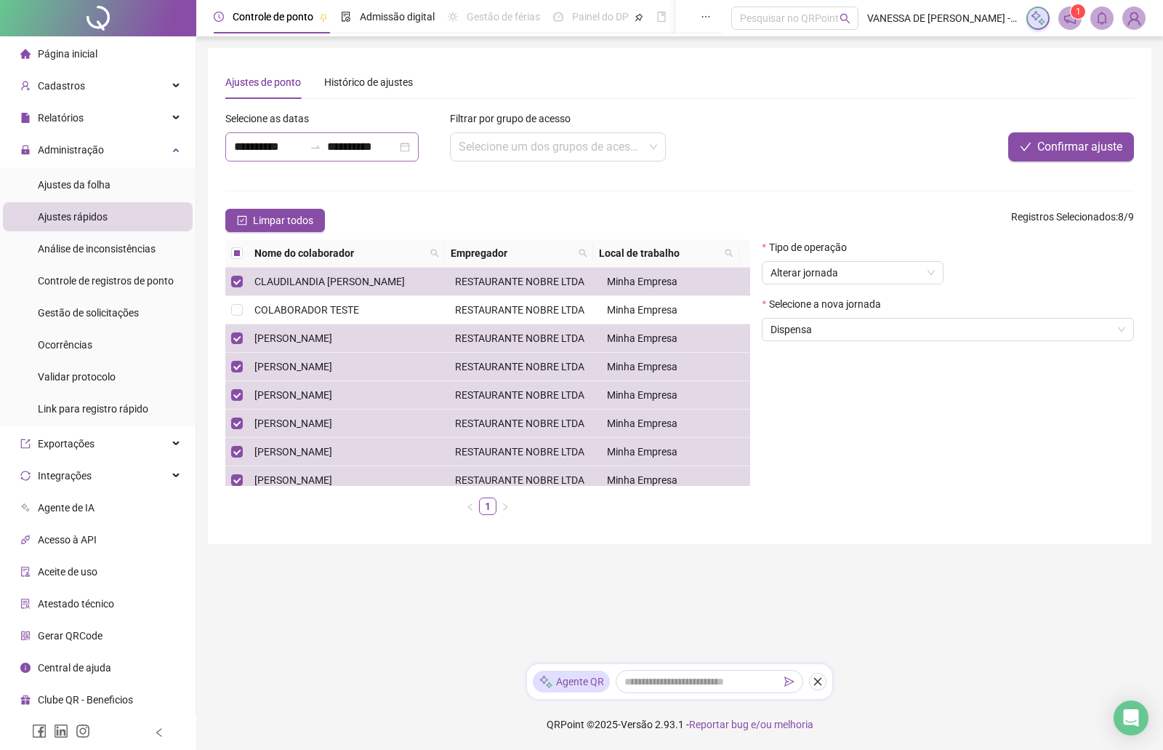
click at [419, 147] on div "**********" at bounding box center [321, 146] width 193 height 29
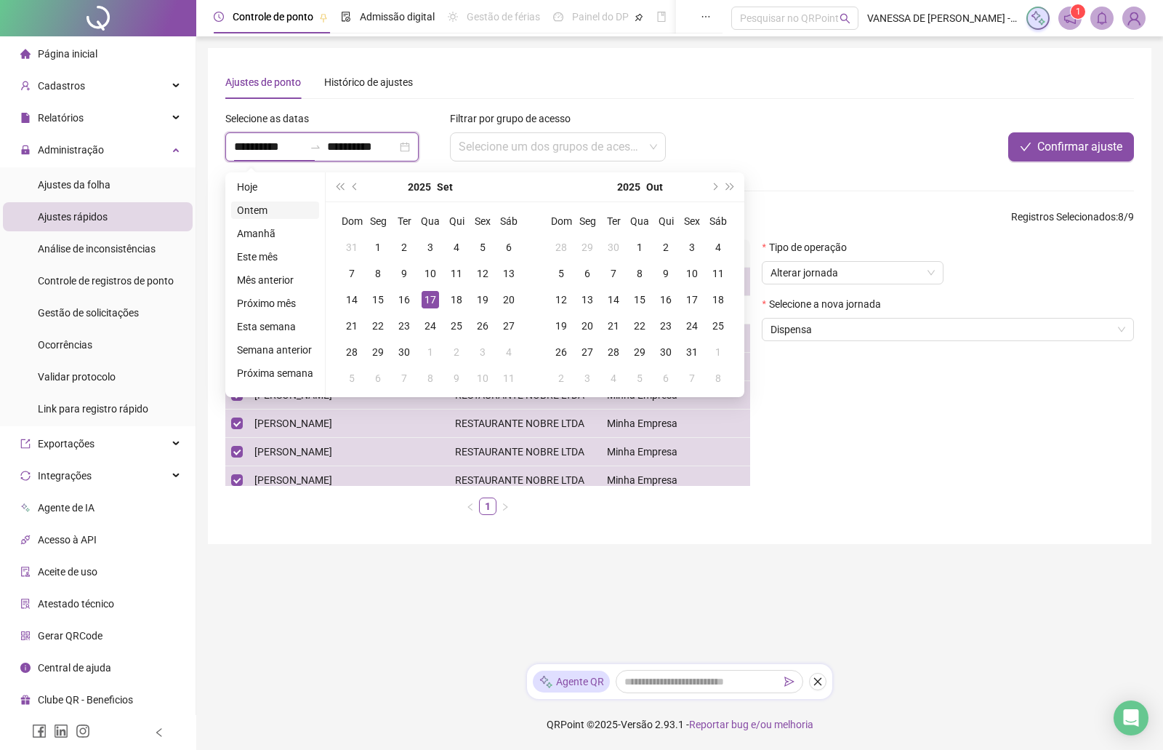
type input "**********"
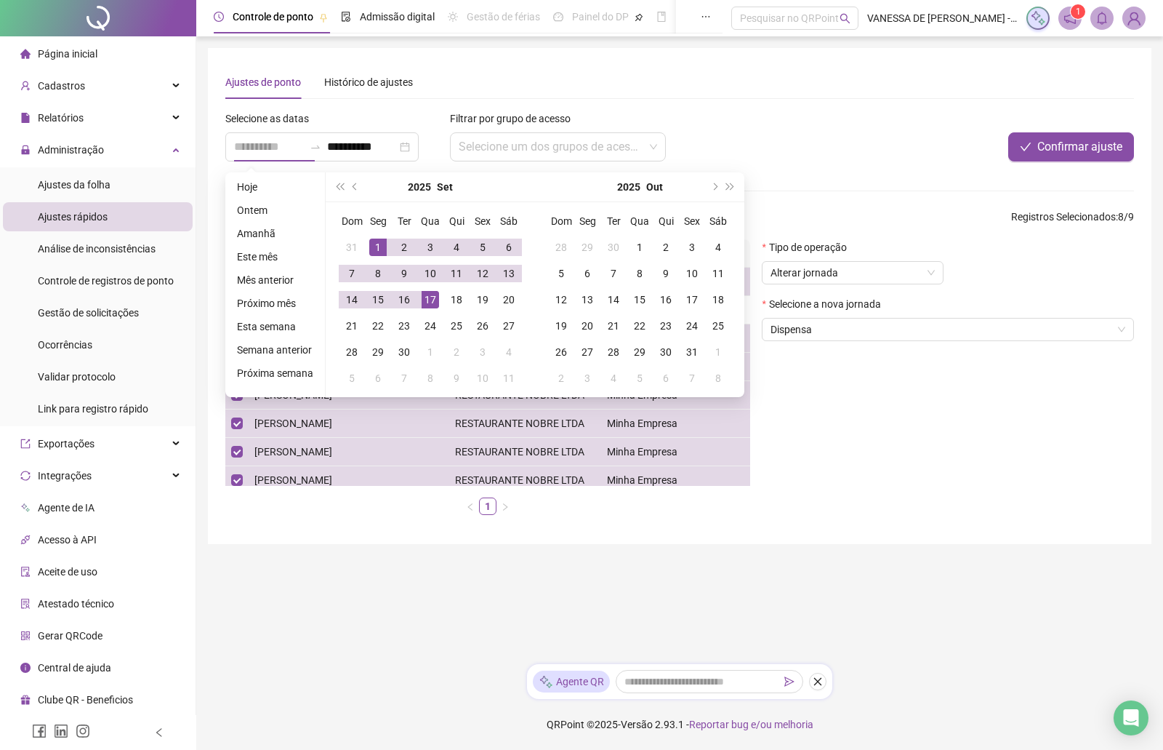
click at [381, 244] on div "1" at bounding box center [377, 246] width 17 height 17
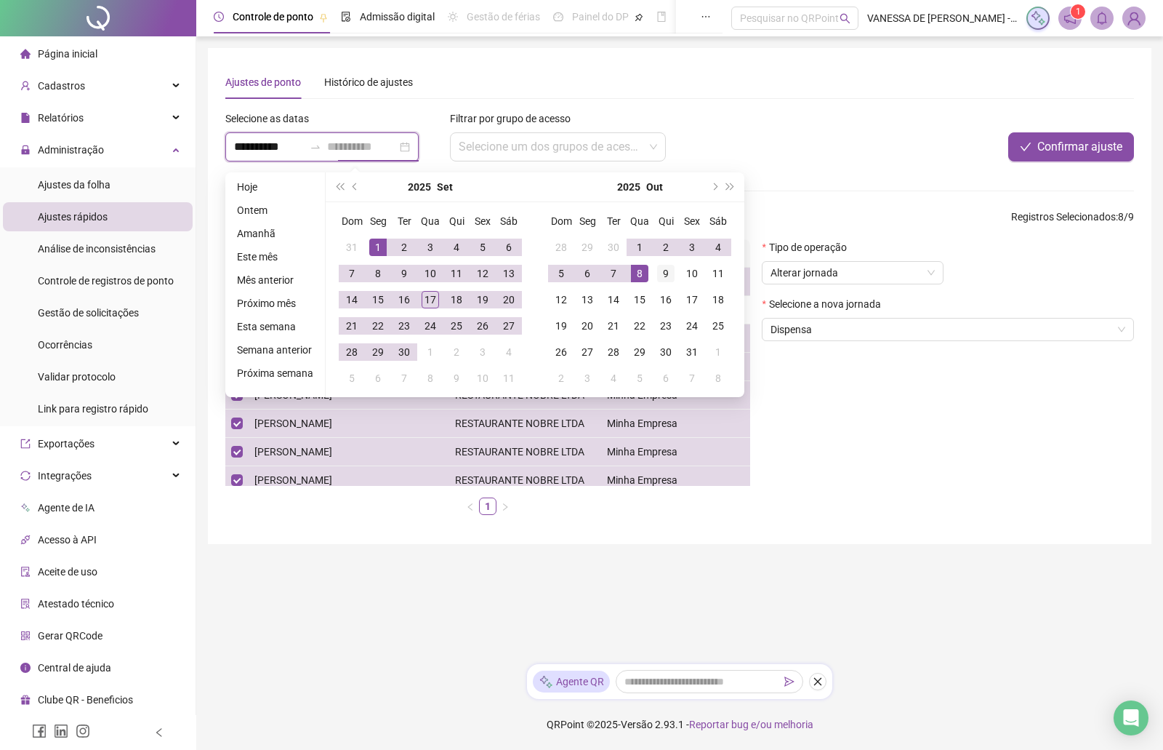
type input "**********"
click at [664, 270] on div "9" at bounding box center [665, 273] width 17 height 17
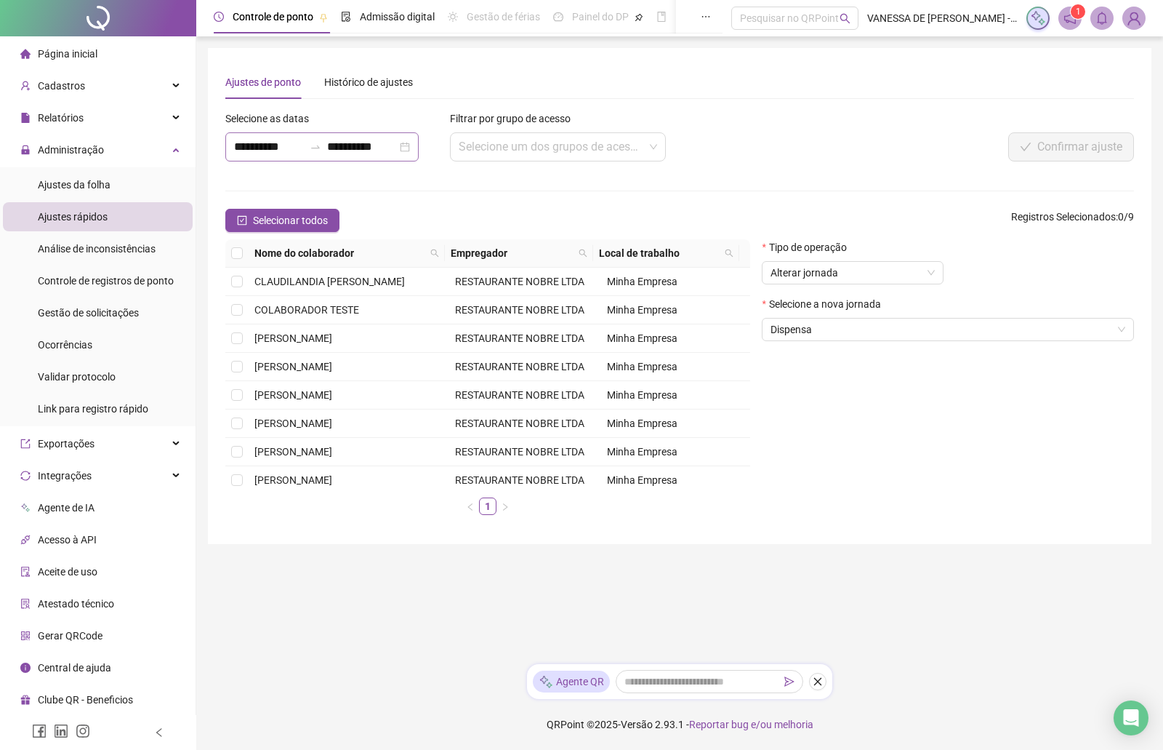
click at [419, 145] on div "**********" at bounding box center [321, 146] width 193 height 29
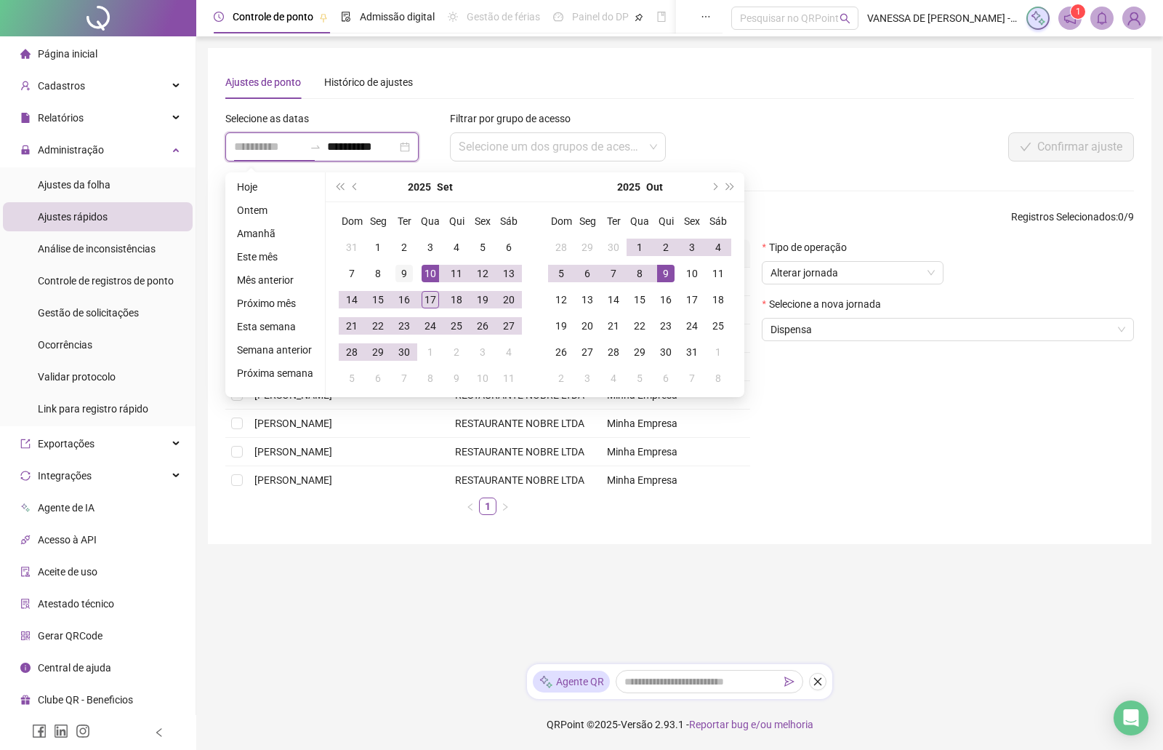
type input "**********"
click at [404, 273] on div "9" at bounding box center [404, 273] width 17 height 17
type input "**********"
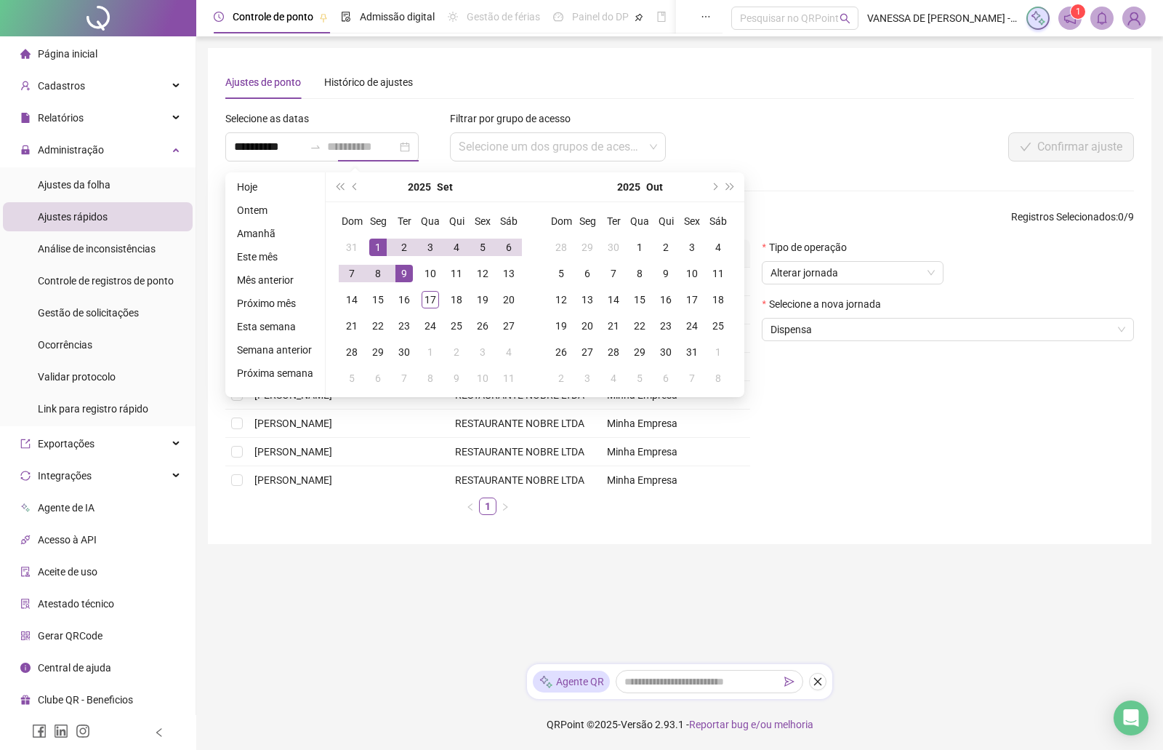
click at [372, 246] on div "1" at bounding box center [377, 246] width 17 height 17
type input "**********"
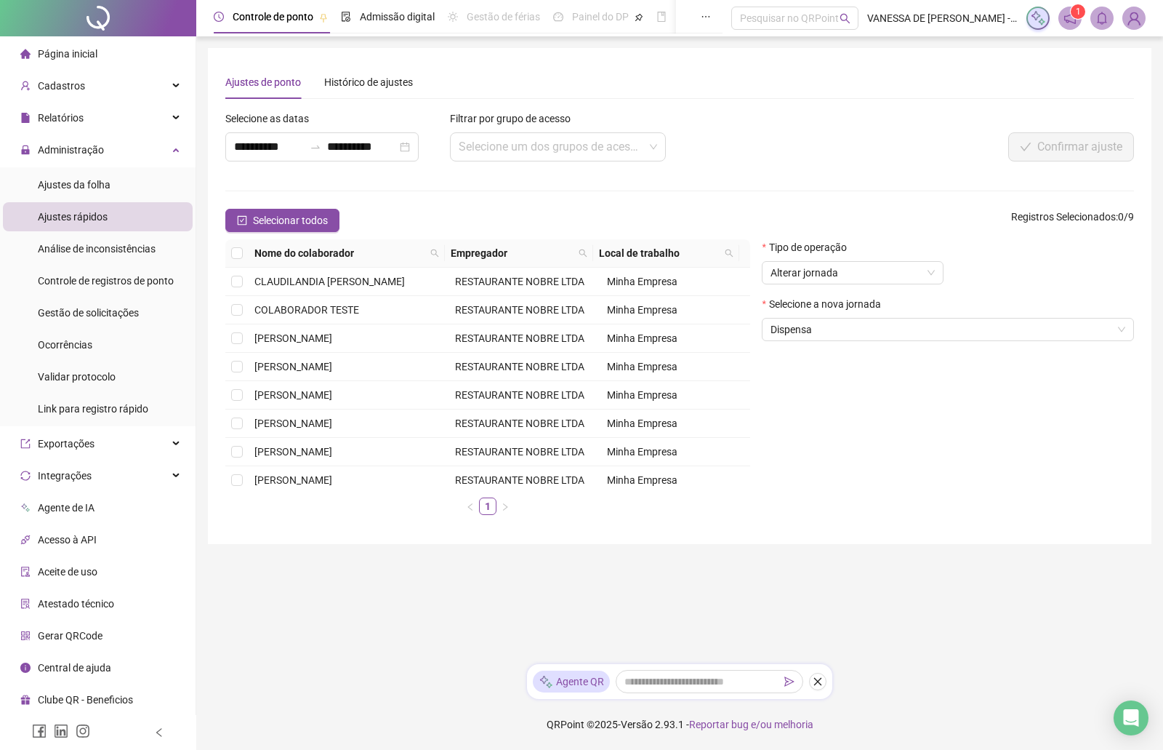
click at [893, 438] on div "Tipo de operação Alterar jornada Selecione a nova jornada Dispensa" at bounding box center [948, 382] width 384 height 287
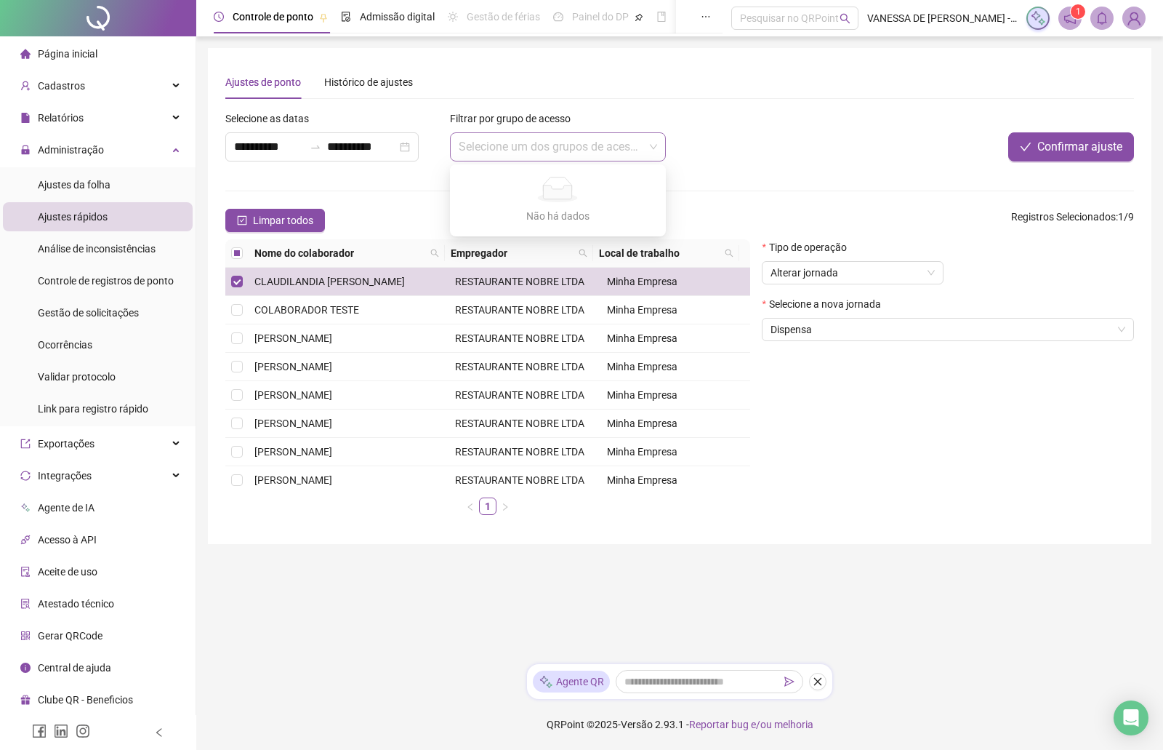
click at [656, 148] on span at bounding box center [558, 147] width 199 height 28
click at [657, 148] on div "Selecione um dos grupos de acesso..." at bounding box center [558, 146] width 216 height 29
click at [1030, 153] on button "Confirmar ajuste" at bounding box center [1072, 146] width 126 height 29
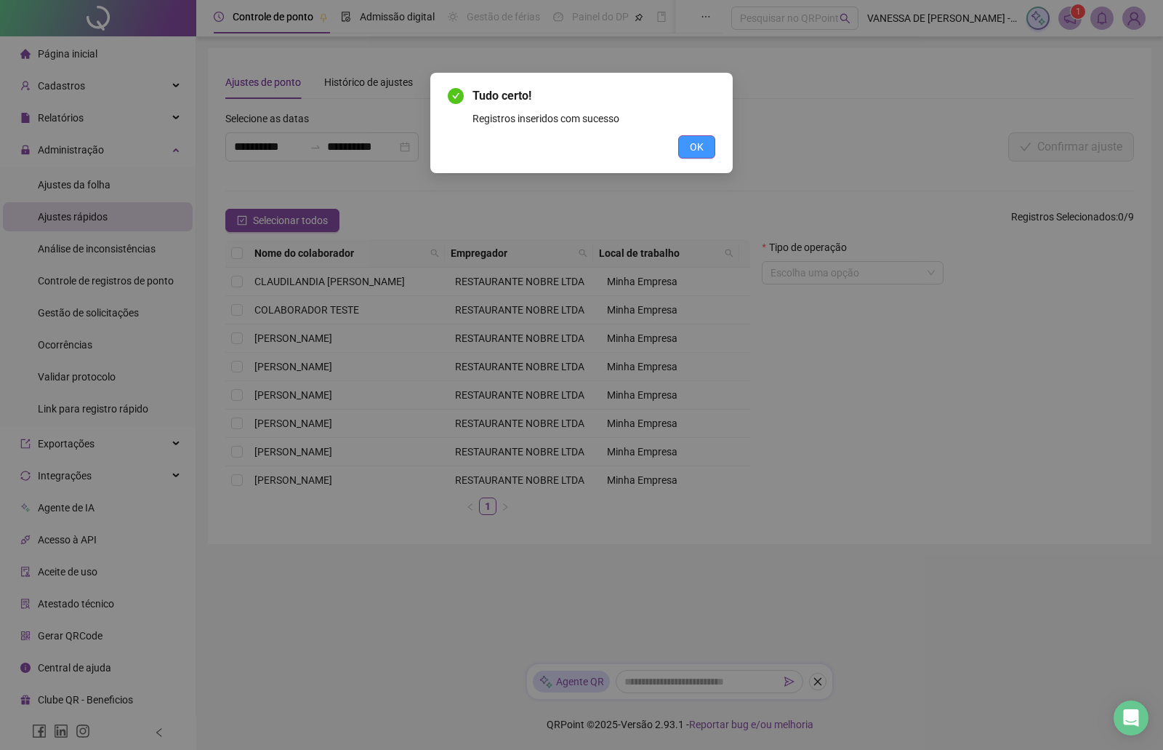
click at [694, 148] on span "OK" at bounding box center [697, 147] width 14 height 16
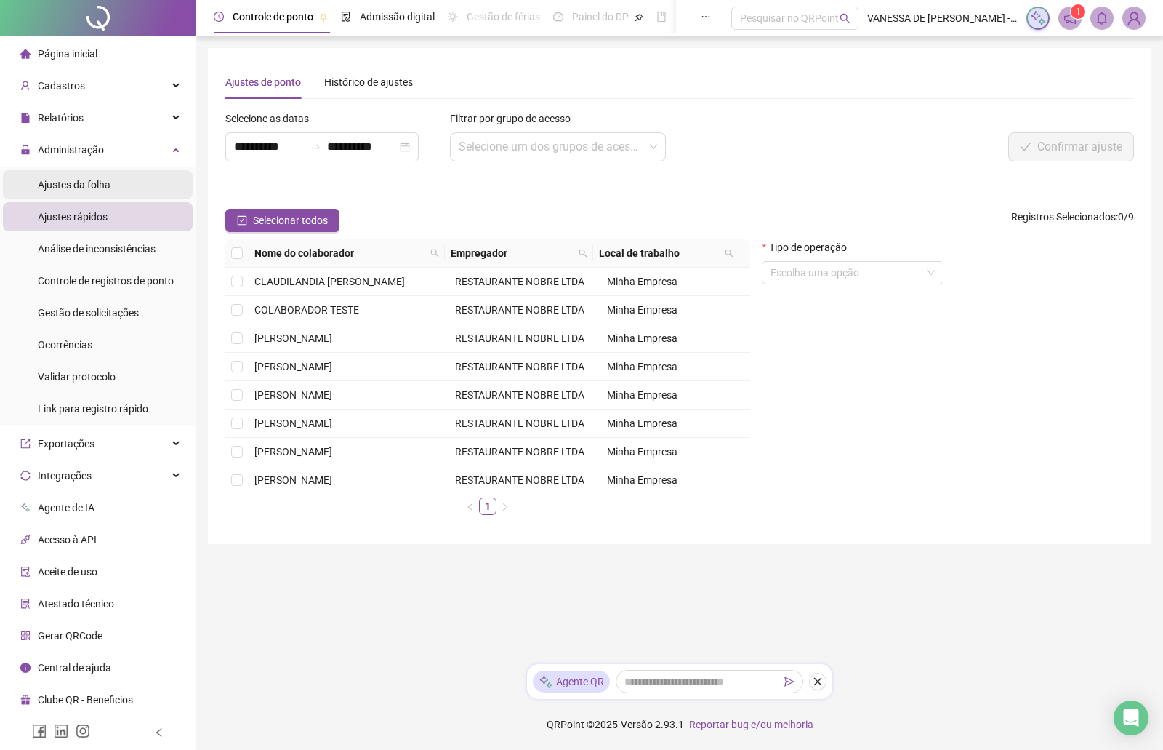
click at [71, 185] on span "Ajustes da folha" at bounding box center [74, 185] width 73 height 12
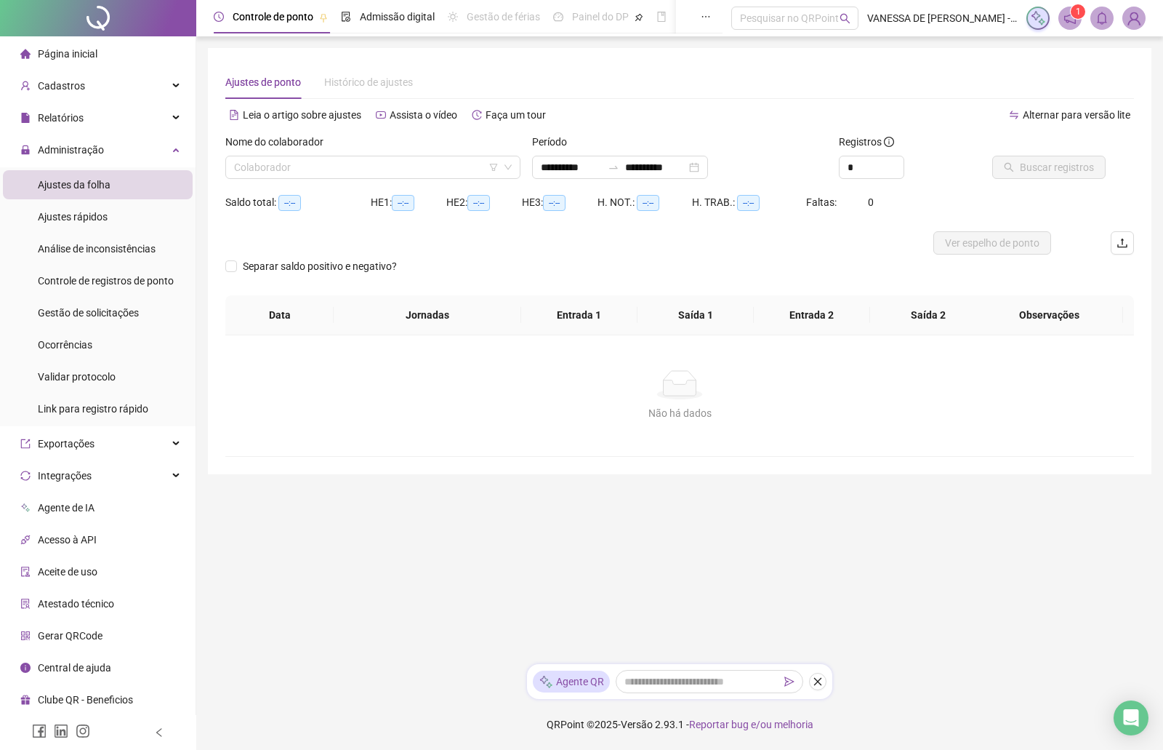
type input "**********"
click at [313, 172] on input "search" at bounding box center [366, 167] width 265 height 22
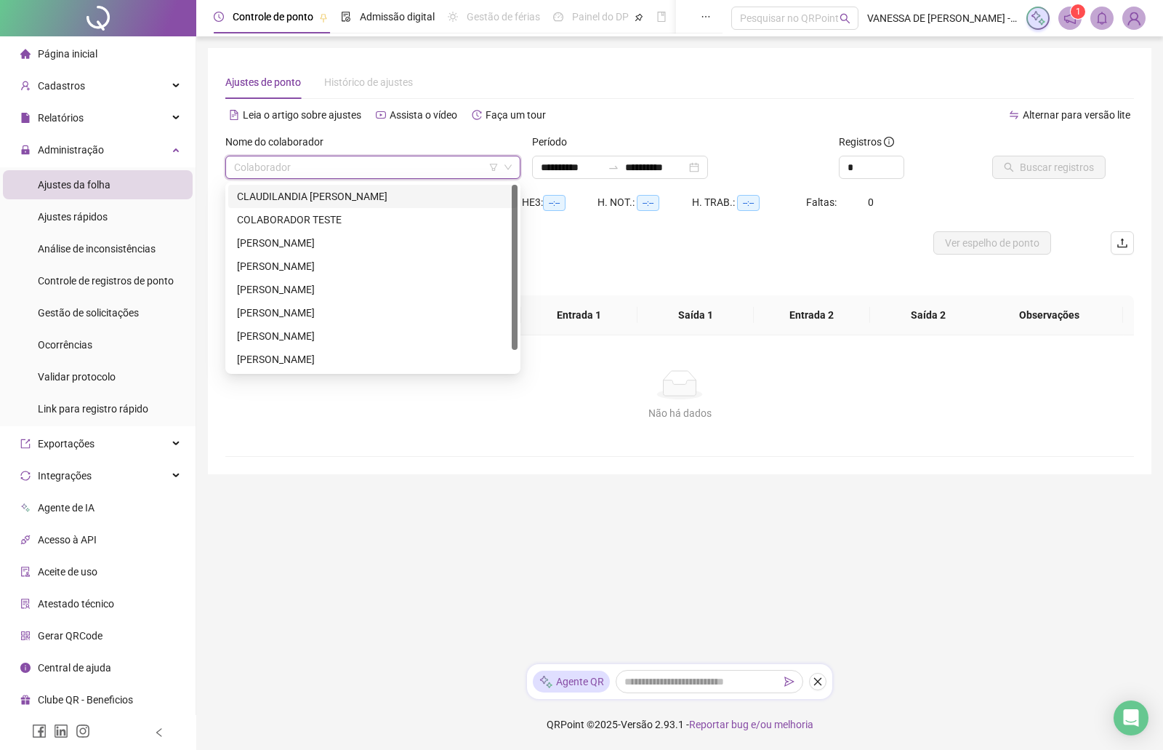
click at [284, 196] on div "CLAUDILANDIA [PERSON_NAME]" at bounding box center [373, 196] width 272 height 16
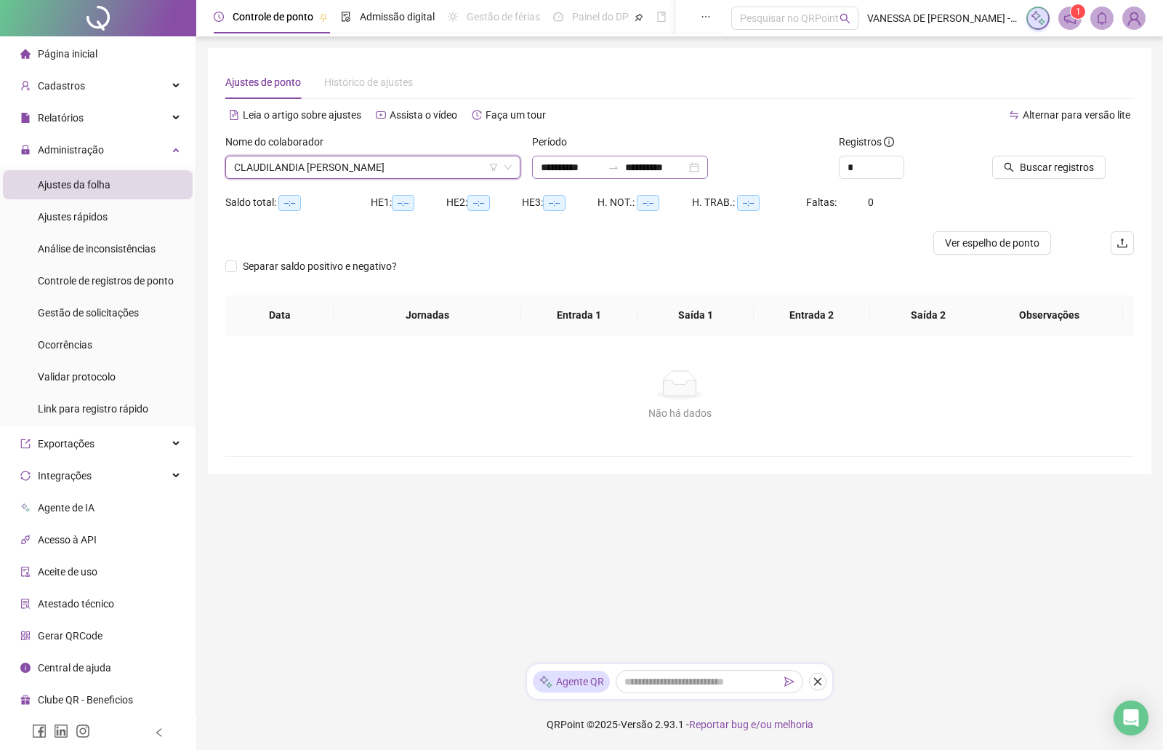
click at [708, 169] on div "**********" at bounding box center [620, 167] width 176 height 23
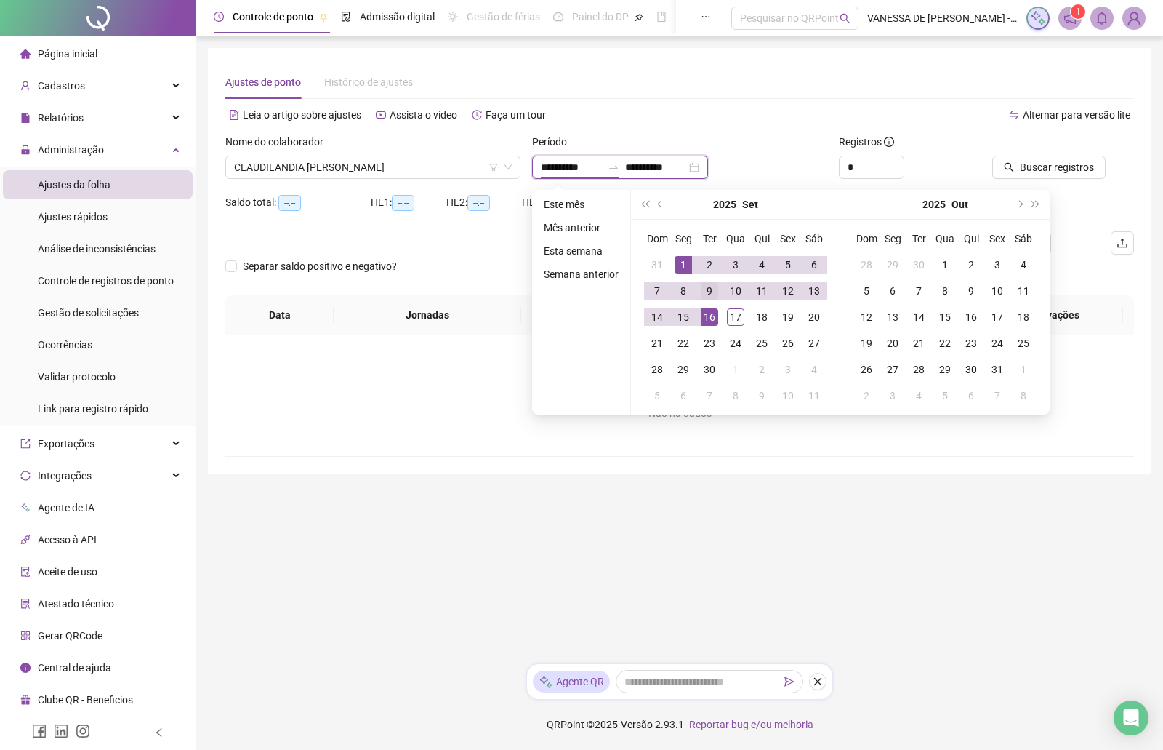
type input "**********"
click at [707, 289] on div "9" at bounding box center [709, 290] width 17 height 17
type input "**********"
click at [686, 262] on div "1" at bounding box center [683, 264] width 17 height 17
type input "**********"
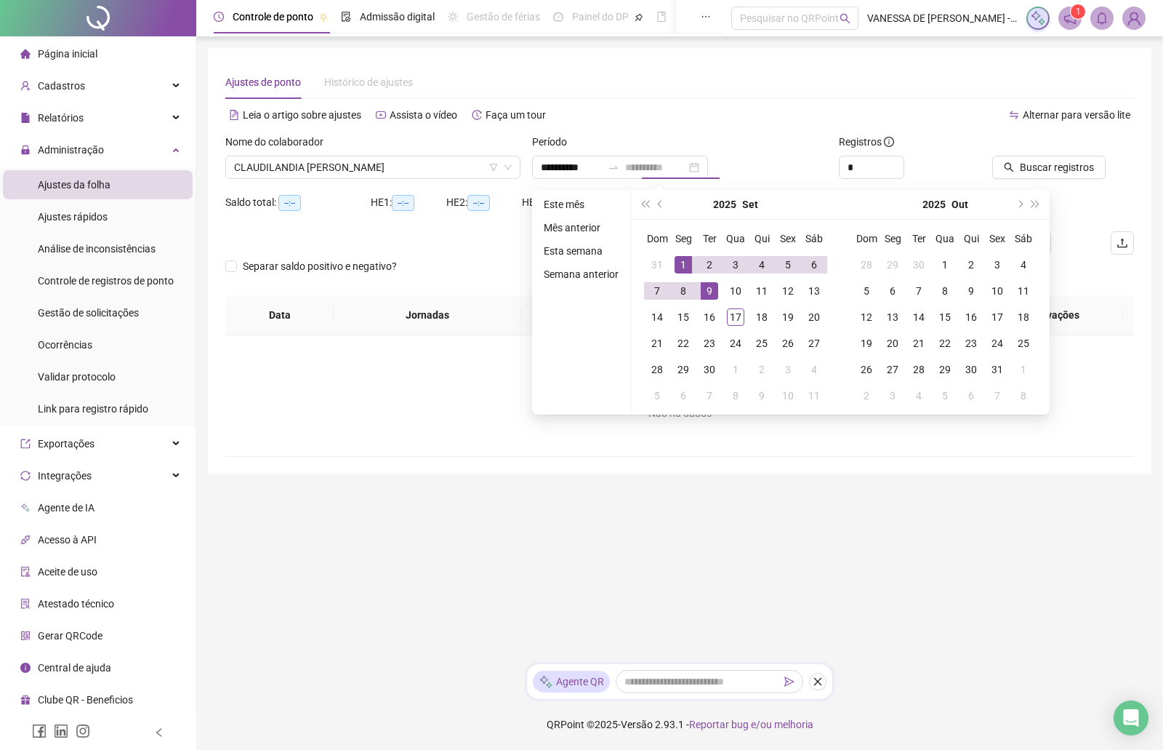
type input "**********"
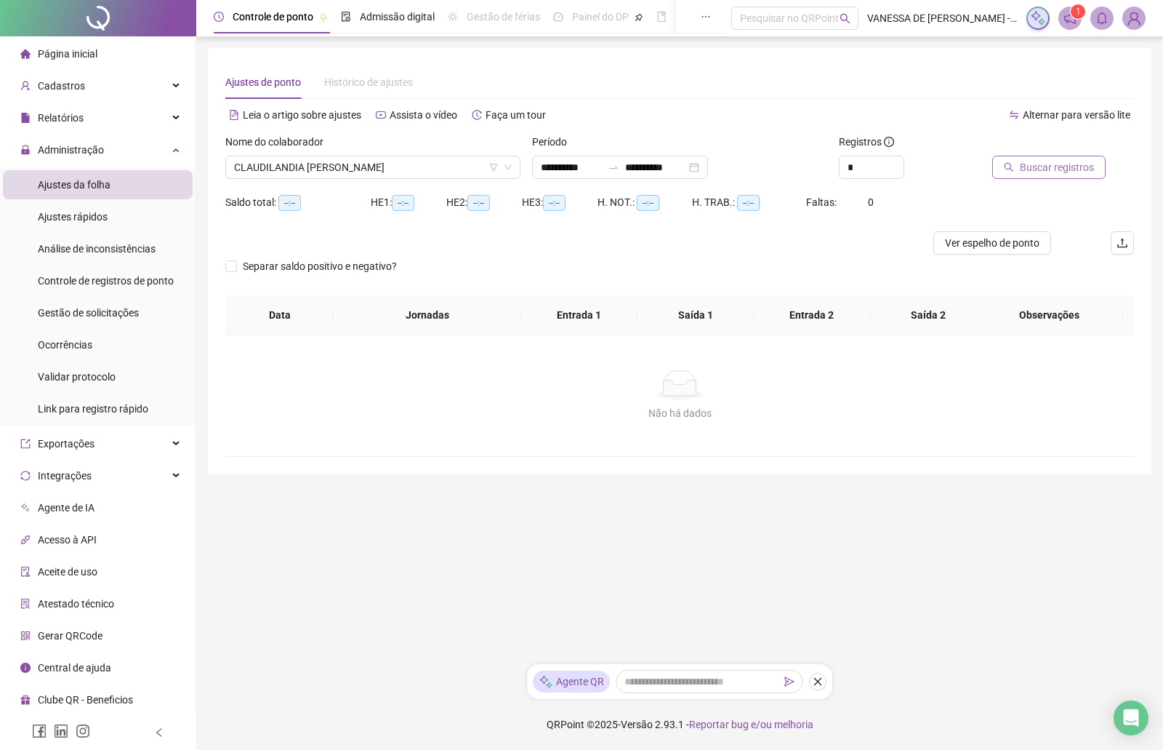
click at [1033, 168] on span "Buscar registros" at bounding box center [1057, 167] width 74 height 16
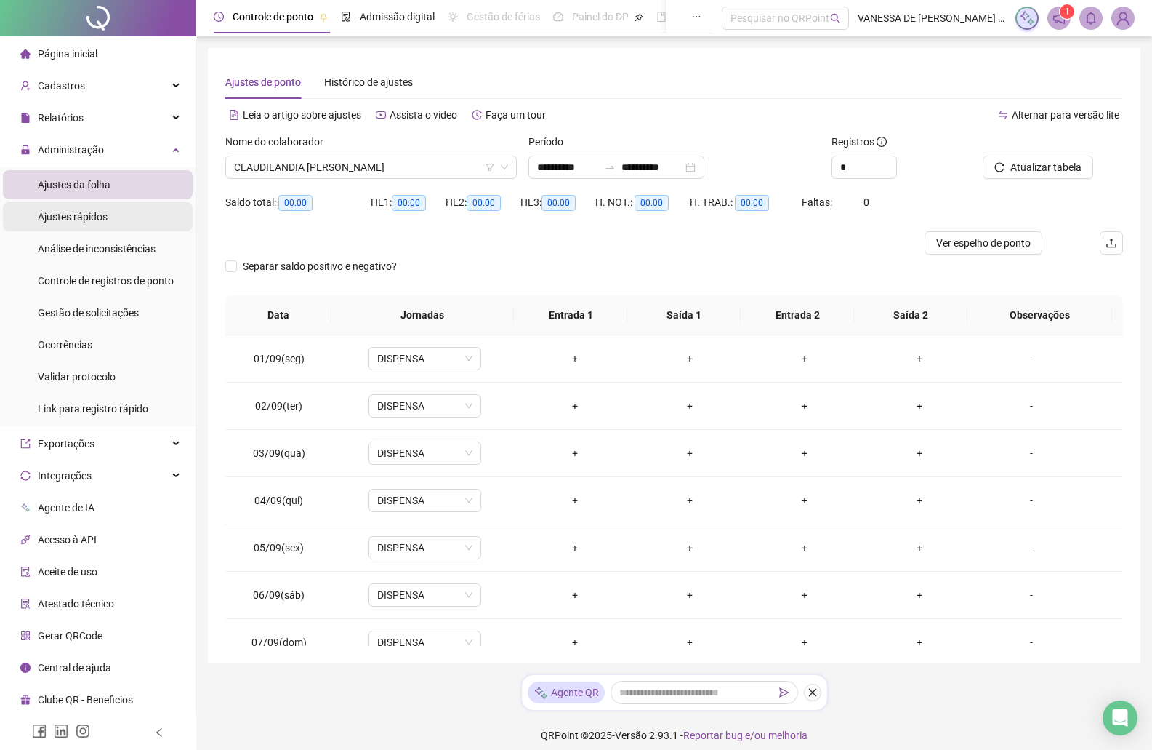
click at [70, 217] on span "Ajustes rápidos" at bounding box center [73, 217] width 70 height 12
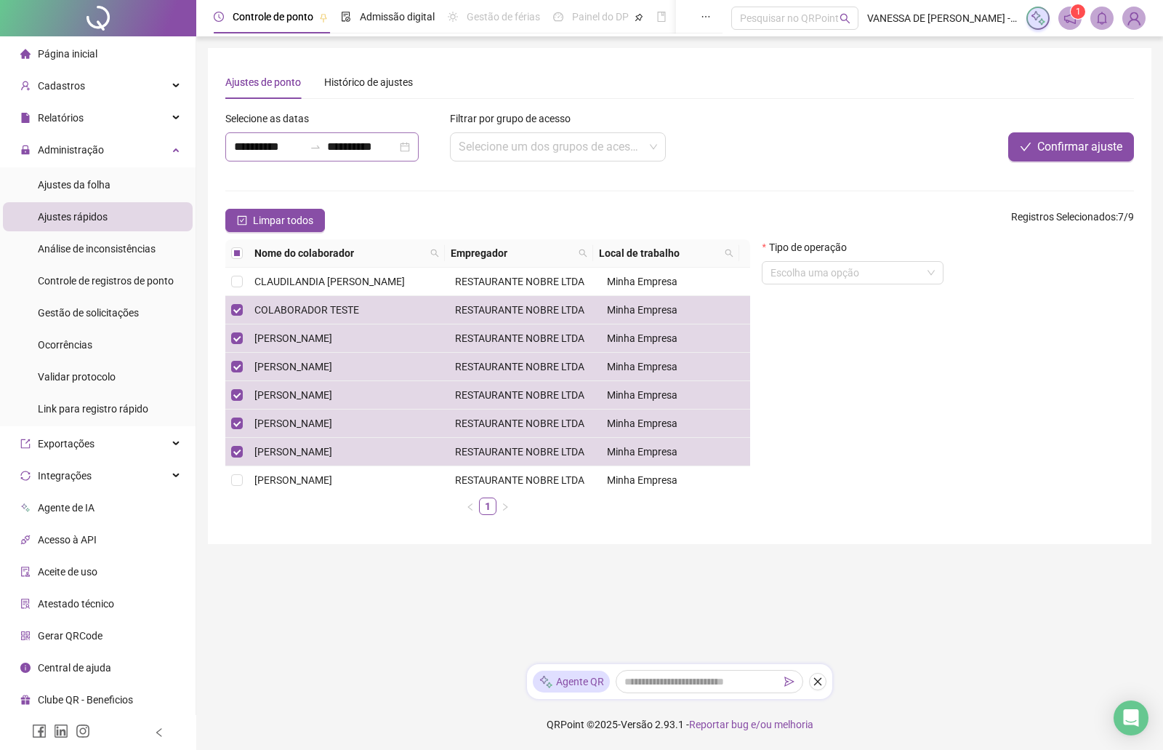
click at [419, 148] on div "**********" at bounding box center [321, 146] width 193 height 29
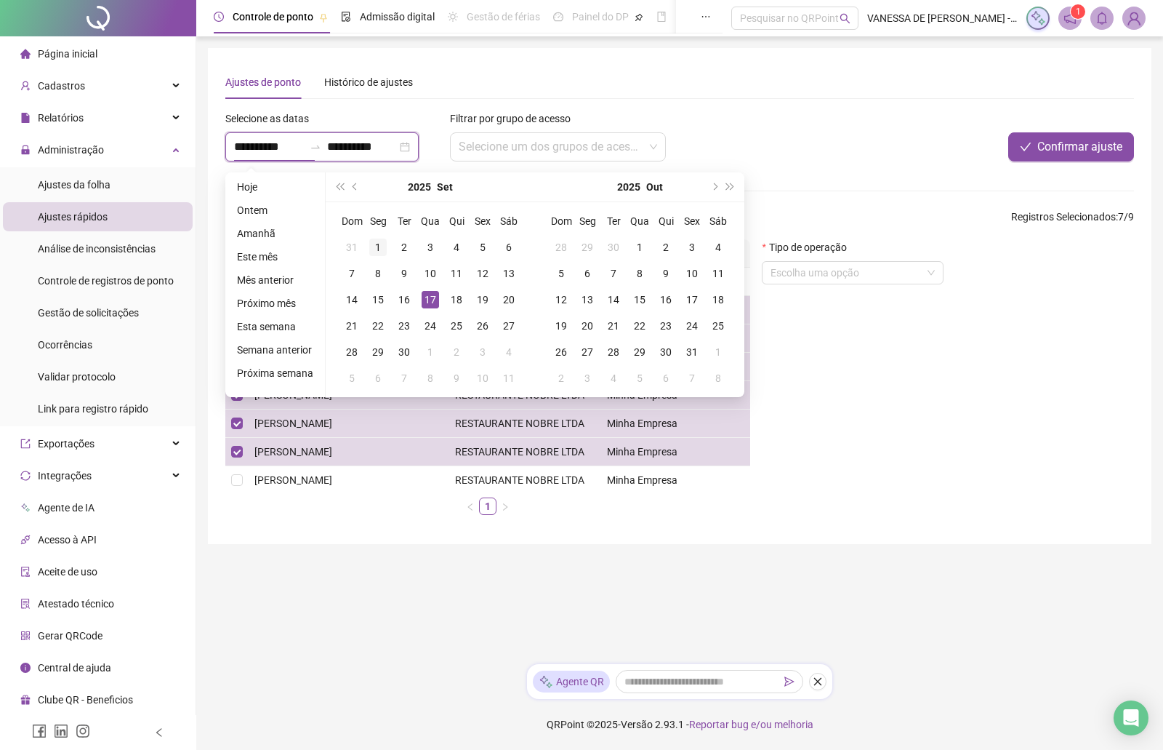
type input "**********"
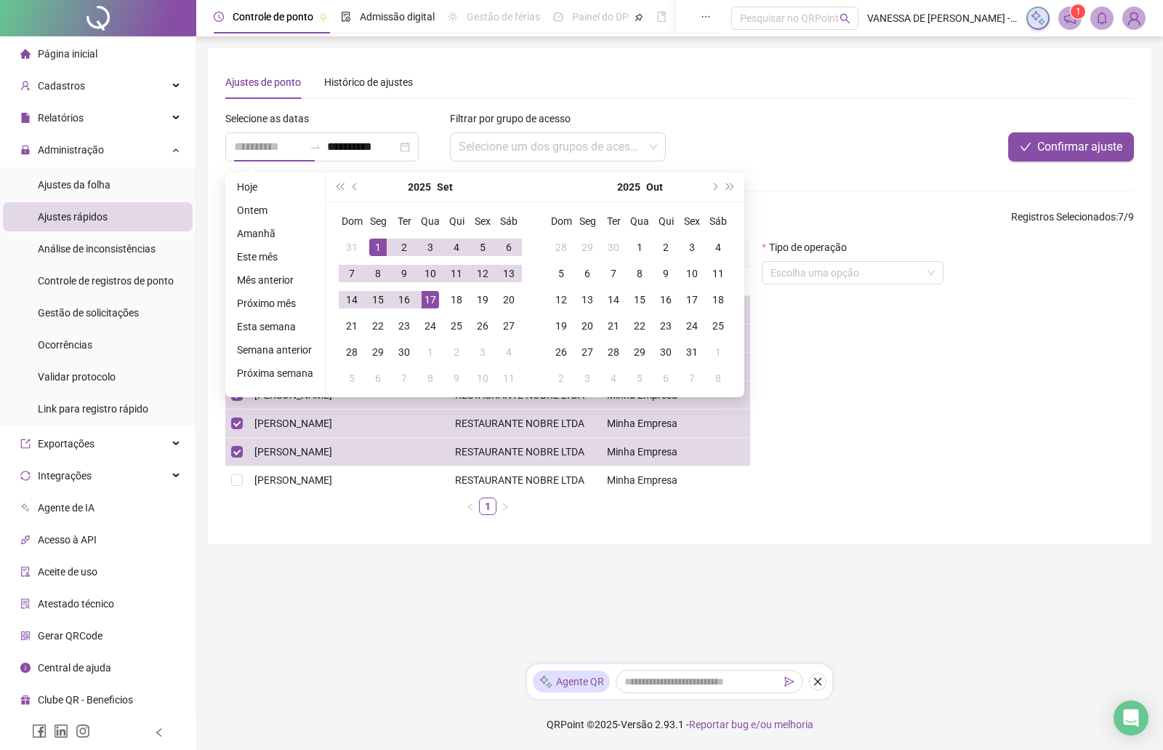
click at [369, 249] on div "1" at bounding box center [377, 246] width 17 height 17
type input "**********"
click at [404, 276] on div "9" at bounding box center [404, 273] width 17 height 17
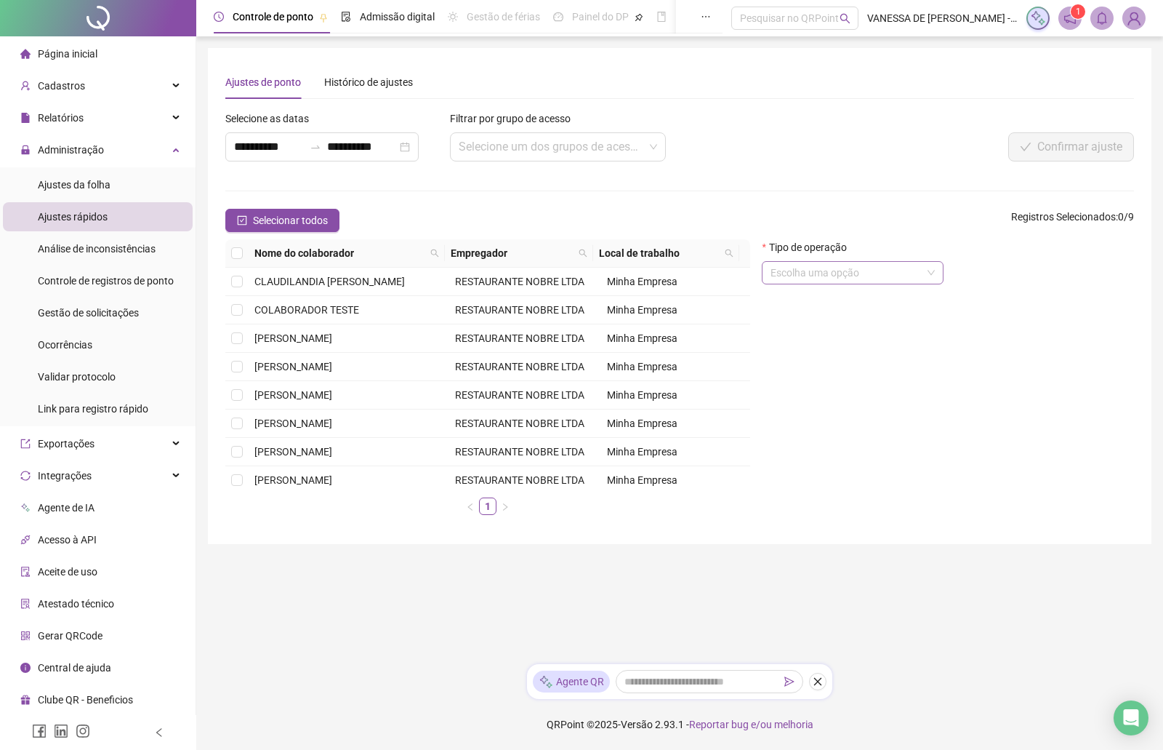
click at [930, 273] on span at bounding box center [853, 273] width 164 height 22
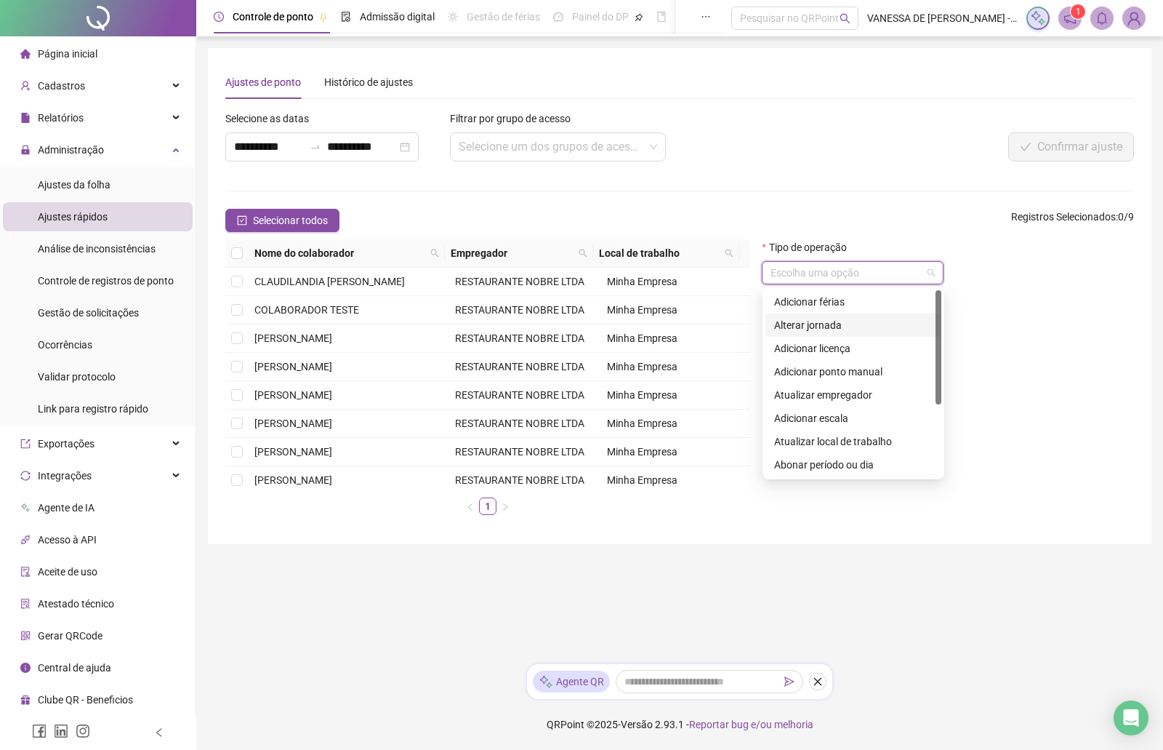
click at [830, 326] on div "Alterar jornada" at bounding box center [853, 325] width 159 height 16
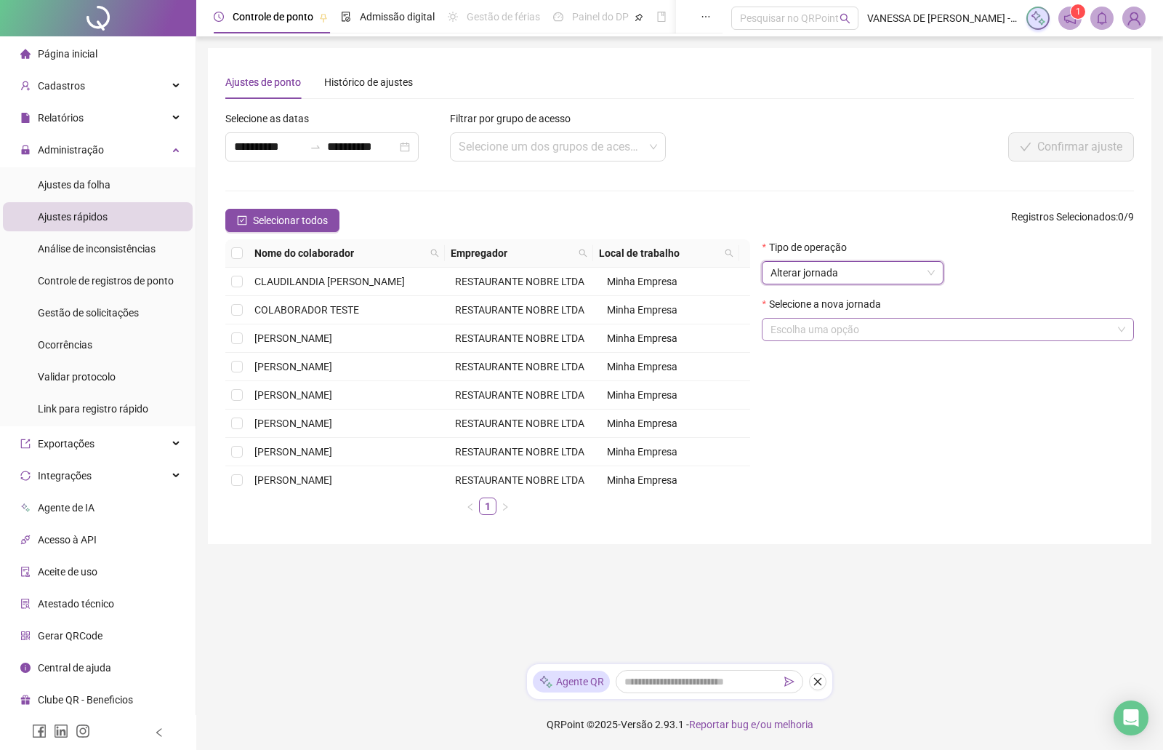
click at [1123, 331] on span at bounding box center [948, 329] width 355 height 22
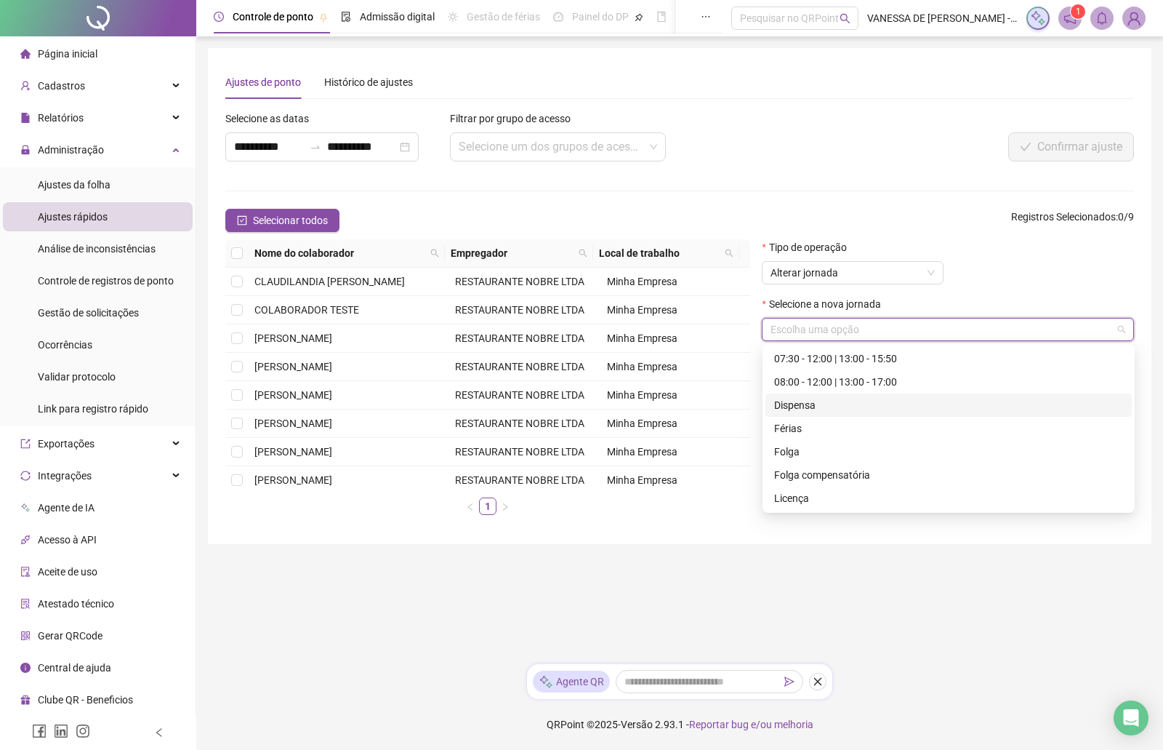
click at [796, 401] on div "Dispensa" at bounding box center [948, 405] width 349 height 16
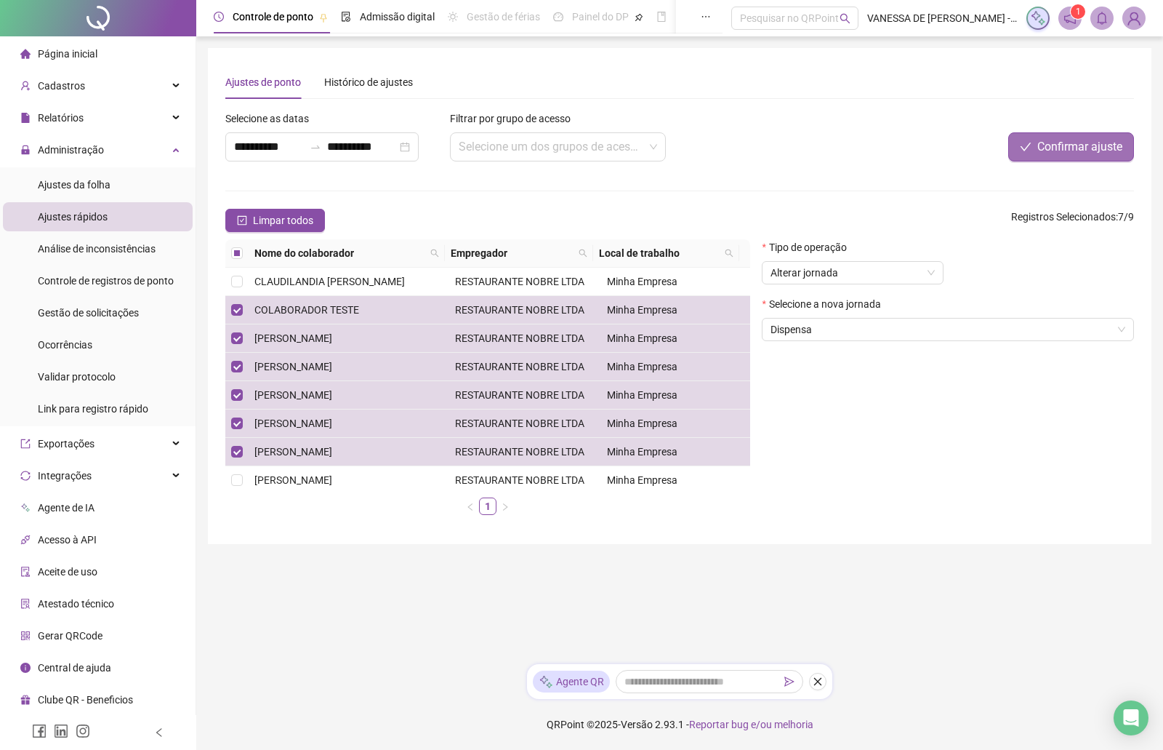
click at [1073, 145] on span "Confirmar ajuste" at bounding box center [1080, 146] width 85 height 17
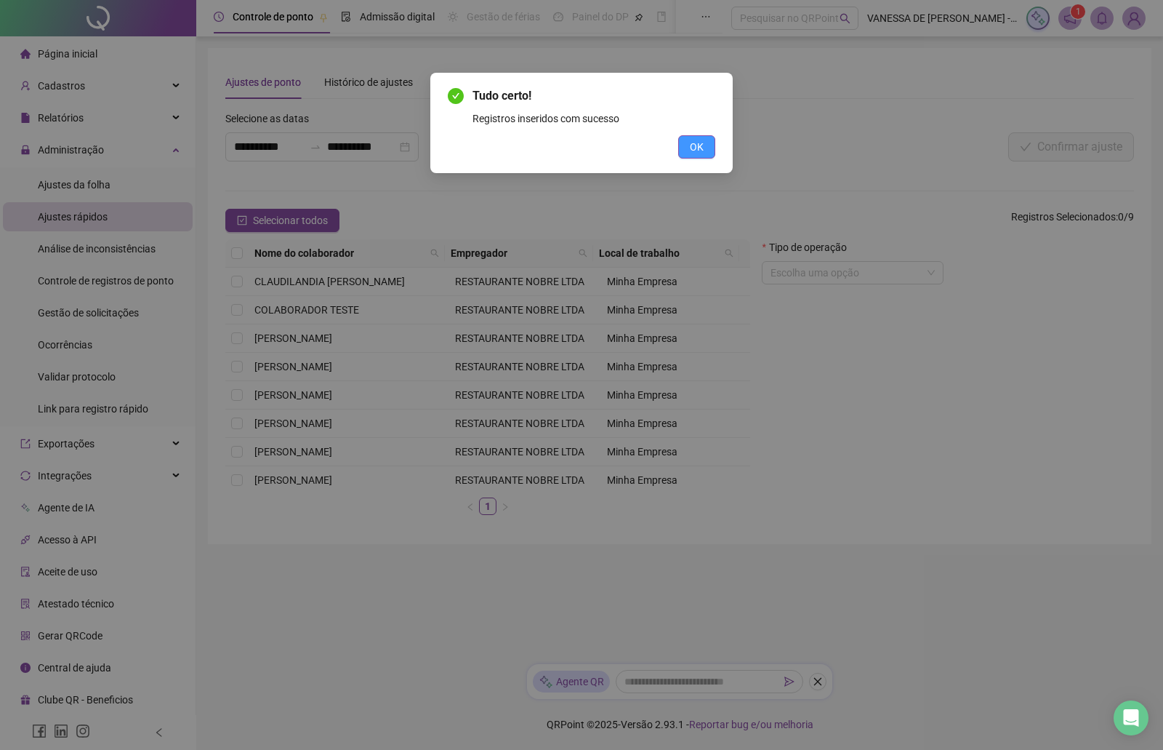
click at [694, 145] on span "OK" at bounding box center [697, 147] width 14 height 16
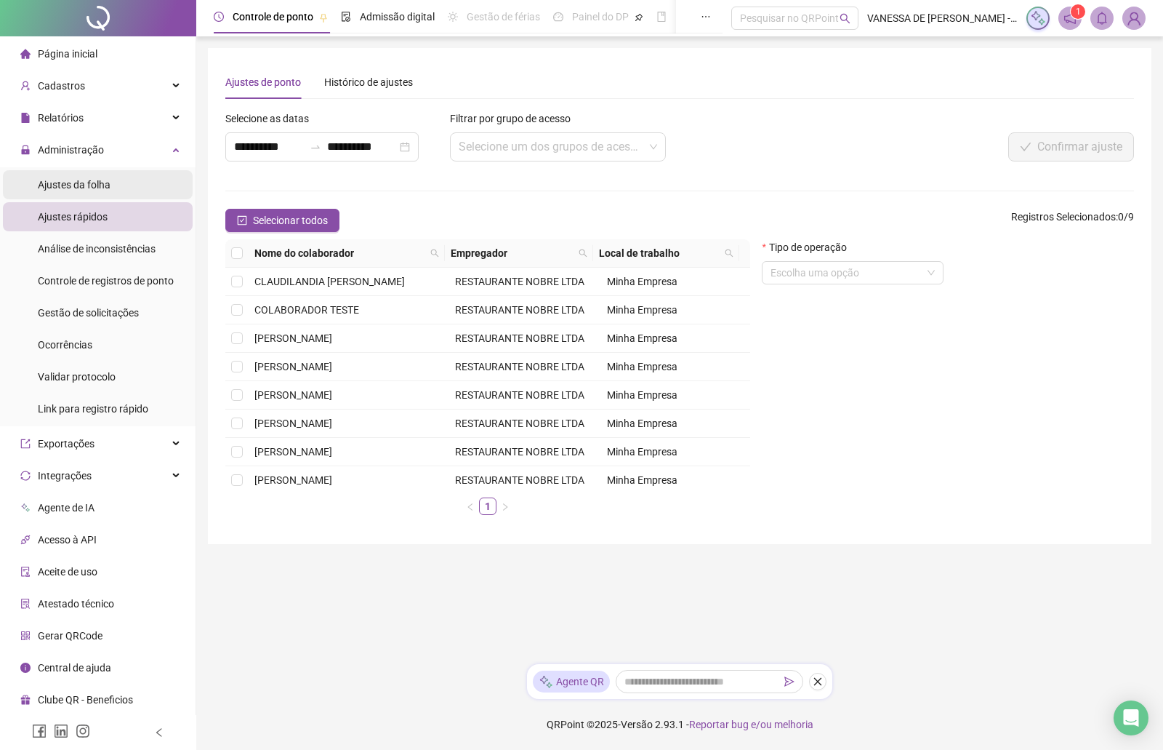
click at [64, 188] on span "Ajustes da folha" at bounding box center [74, 185] width 73 height 12
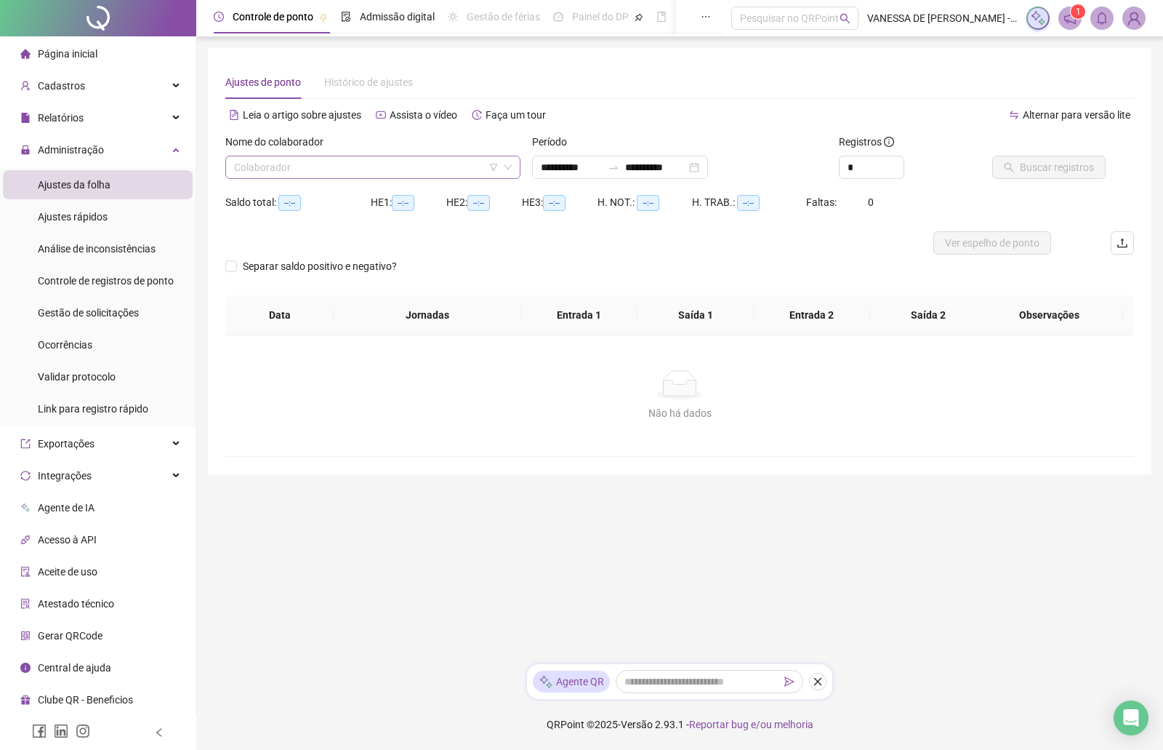
click at [508, 167] on icon "down" at bounding box center [508, 167] width 9 height 9
click at [510, 164] on icon "down" at bounding box center [508, 167] width 9 height 9
click at [84, 211] on span "Ajustes rápidos" at bounding box center [73, 217] width 70 height 12
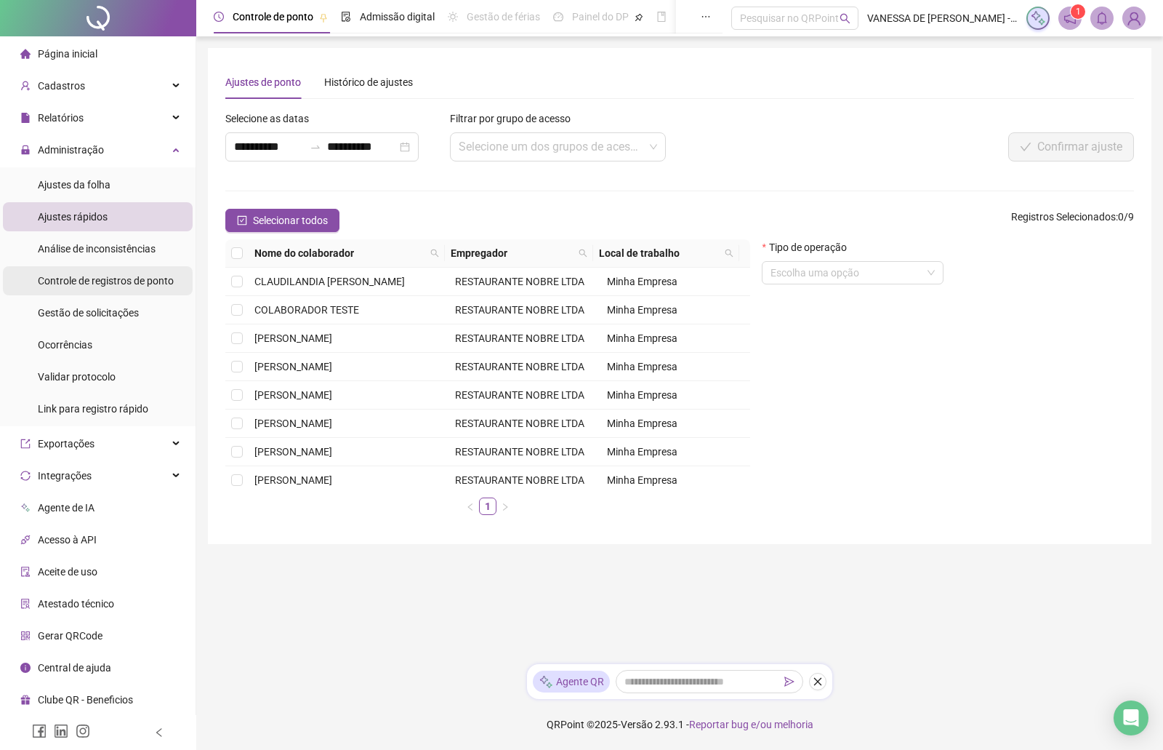
click at [82, 281] on span "Controle de registros de ponto" at bounding box center [106, 281] width 136 height 12
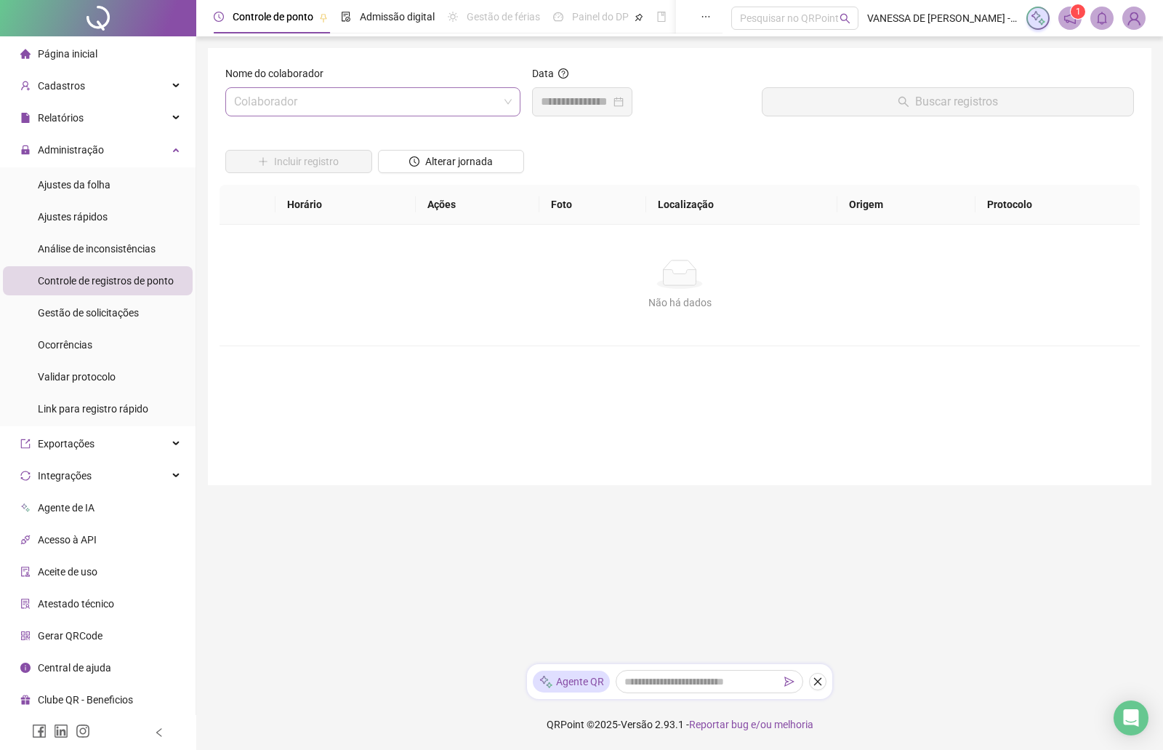
click at [502, 104] on span at bounding box center [373, 102] width 278 height 28
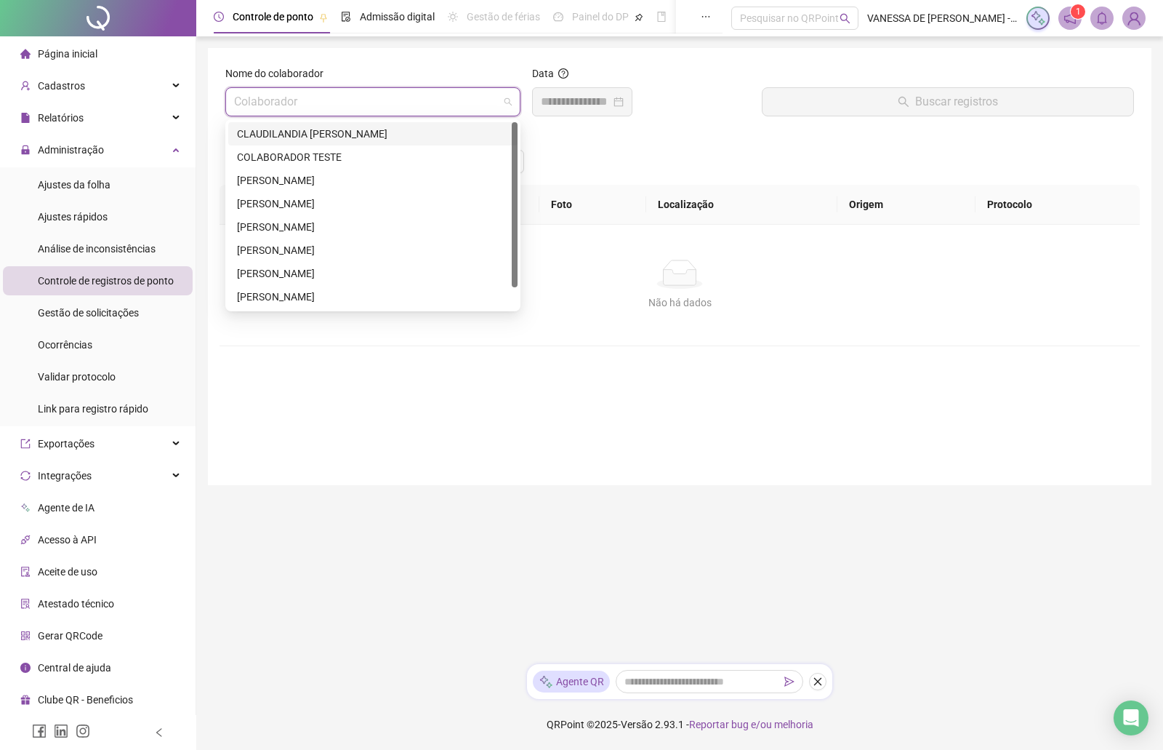
click at [278, 129] on div "CLAUDILANDIA [PERSON_NAME]" at bounding box center [373, 134] width 272 height 16
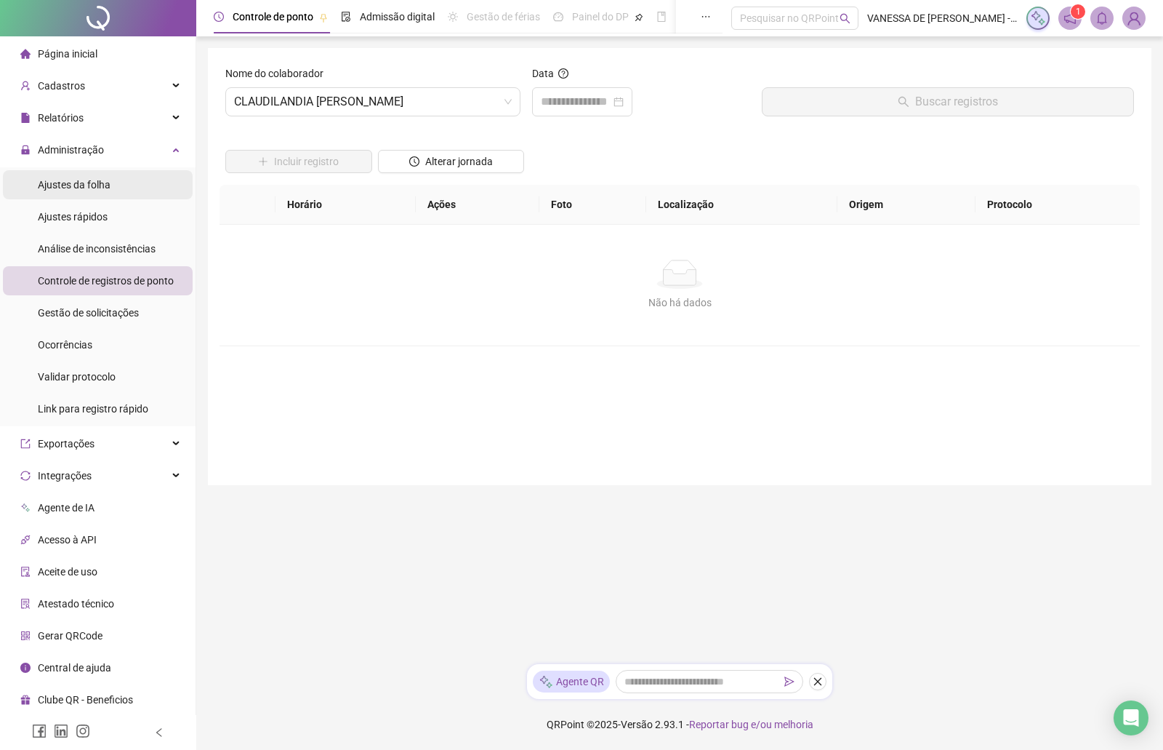
click at [73, 188] on span "Ajustes da folha" at bounding box center [74, 185] width 73 height 12
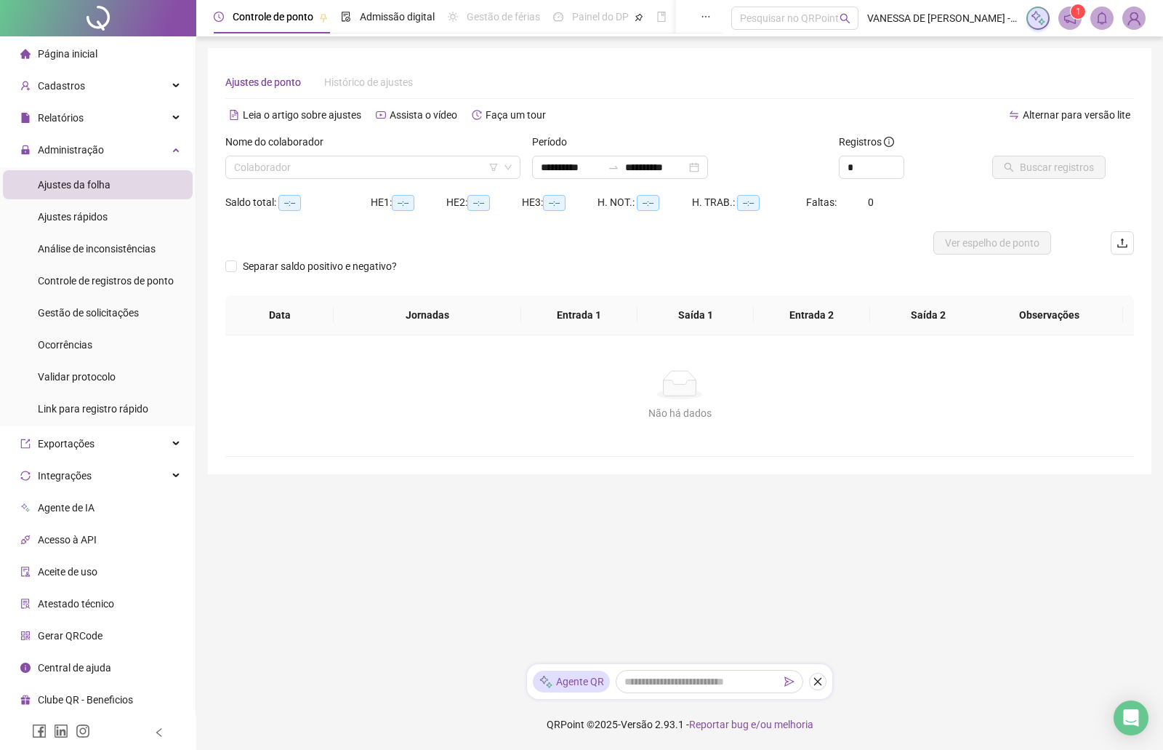
type input "**********"
click at [508, 167] on icon "down" at bounding box center [508, 167] width 9 height 9
click at [510, 167] on icon "down" at bounding box center [508, 167] width 9 height 9
click at [101, 151] on span "Administração" at bounding box center [71, 150] width 66 height 12
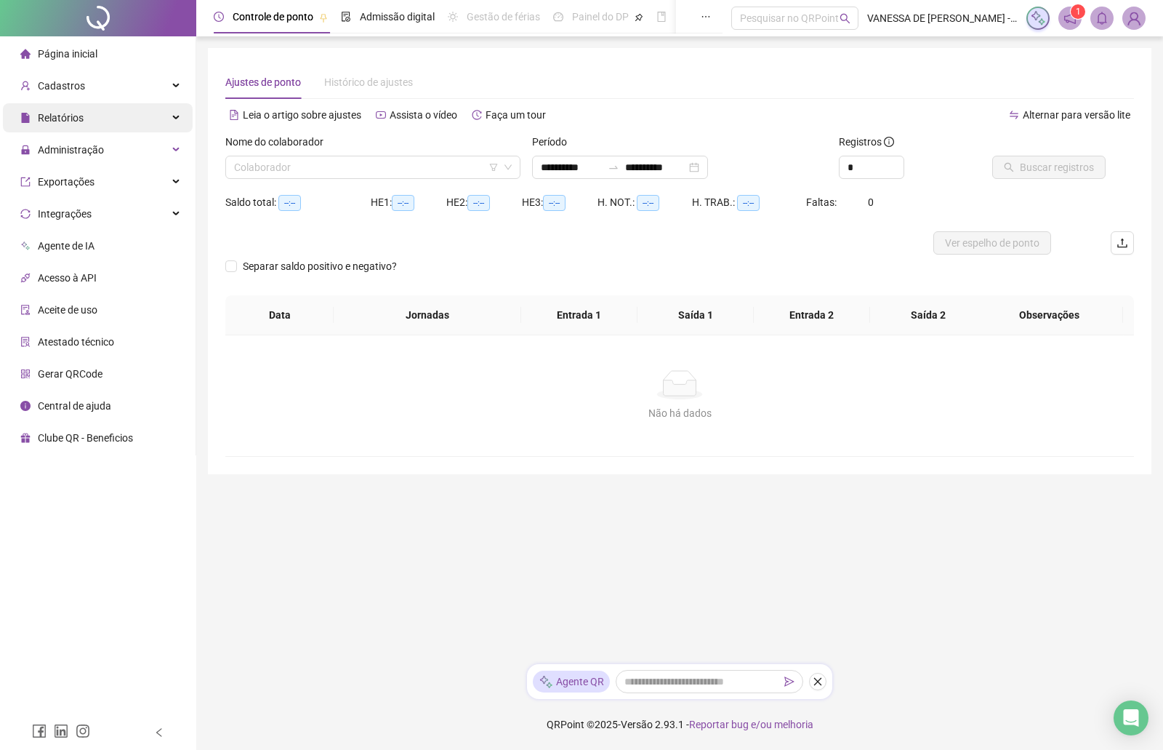
click at [178, 112] on div "Relatórios" at bounding box center [98, 117] width 190 height 29
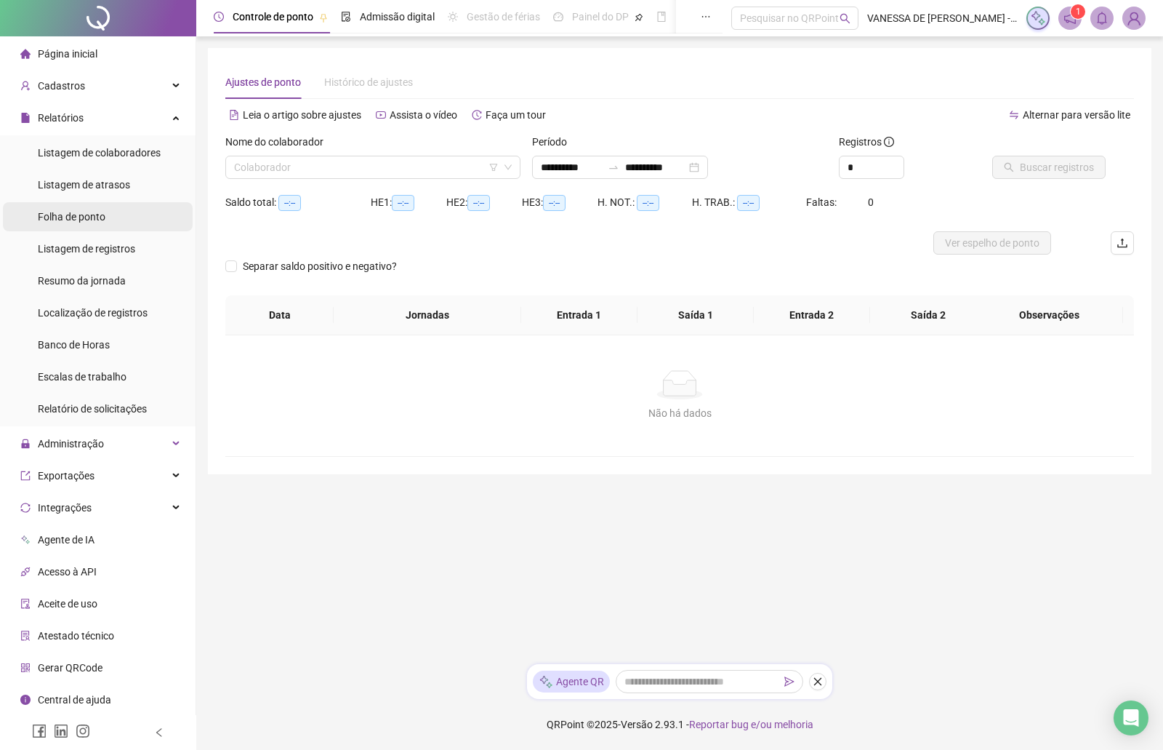
click at [91, 216] on span "Folha de ponto" at bounding box center [72, 217] width 68 height 12
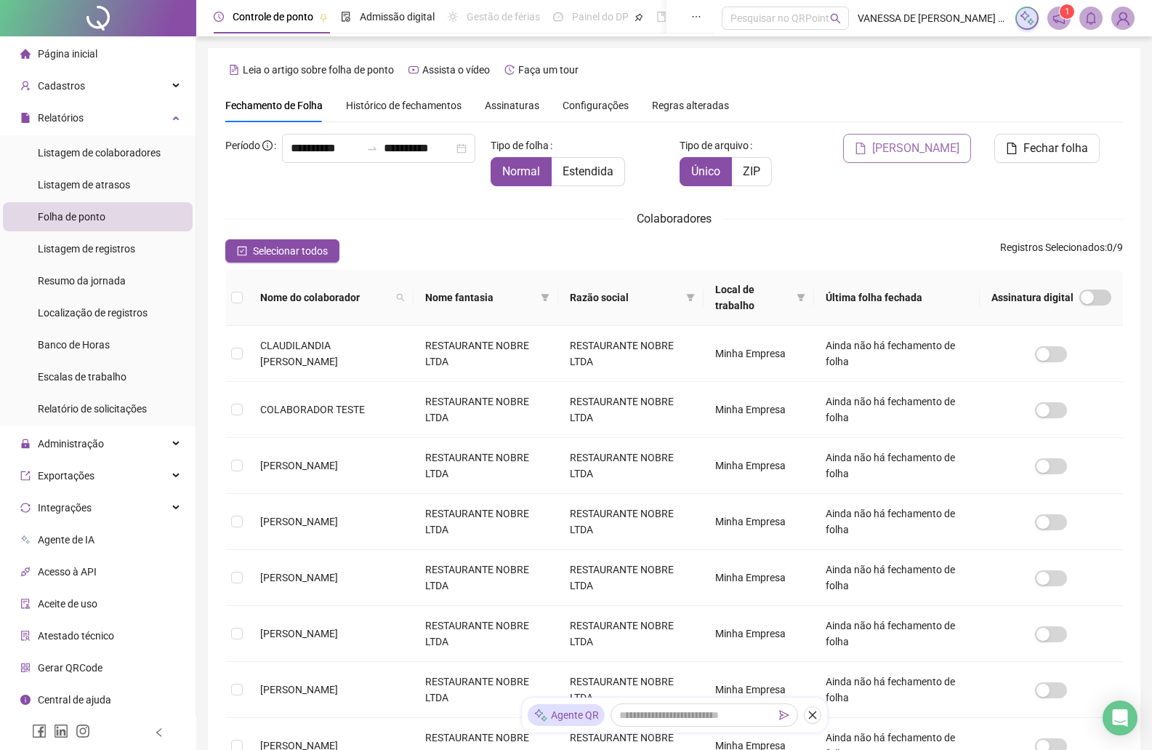
click at [931, 144] on span "[PERSON_NAME]" at bounding box center [916, 148] width 87 height 17
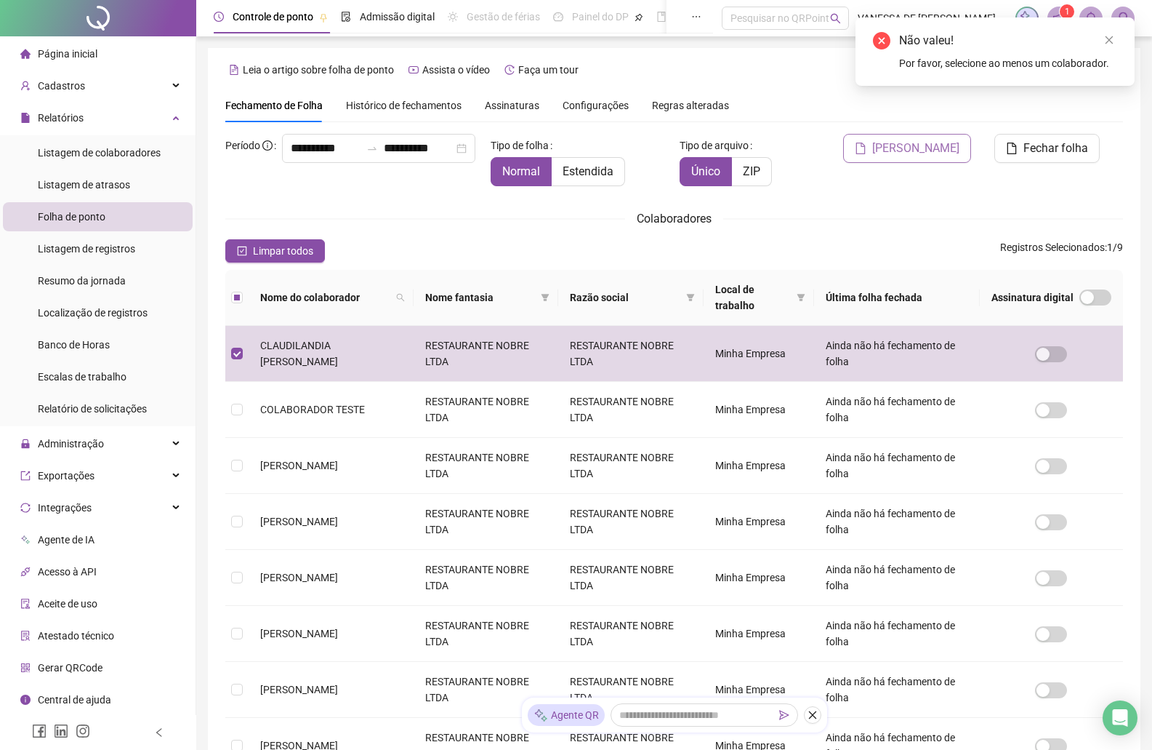
click at [913, 148] on span "[PERSON_NAME]" at bounding box center [916, 148] width 87 height 17
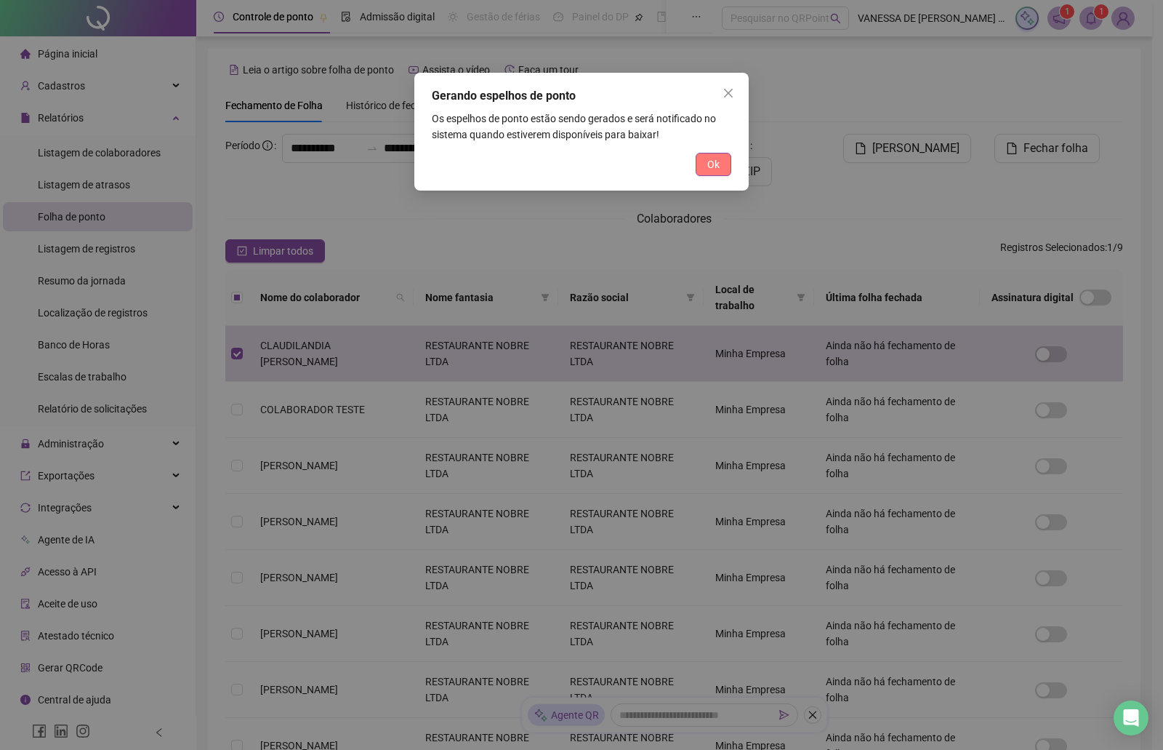
click at [712, 163] on span "Ok" at bounding box center [713, 164] width 12 height 16
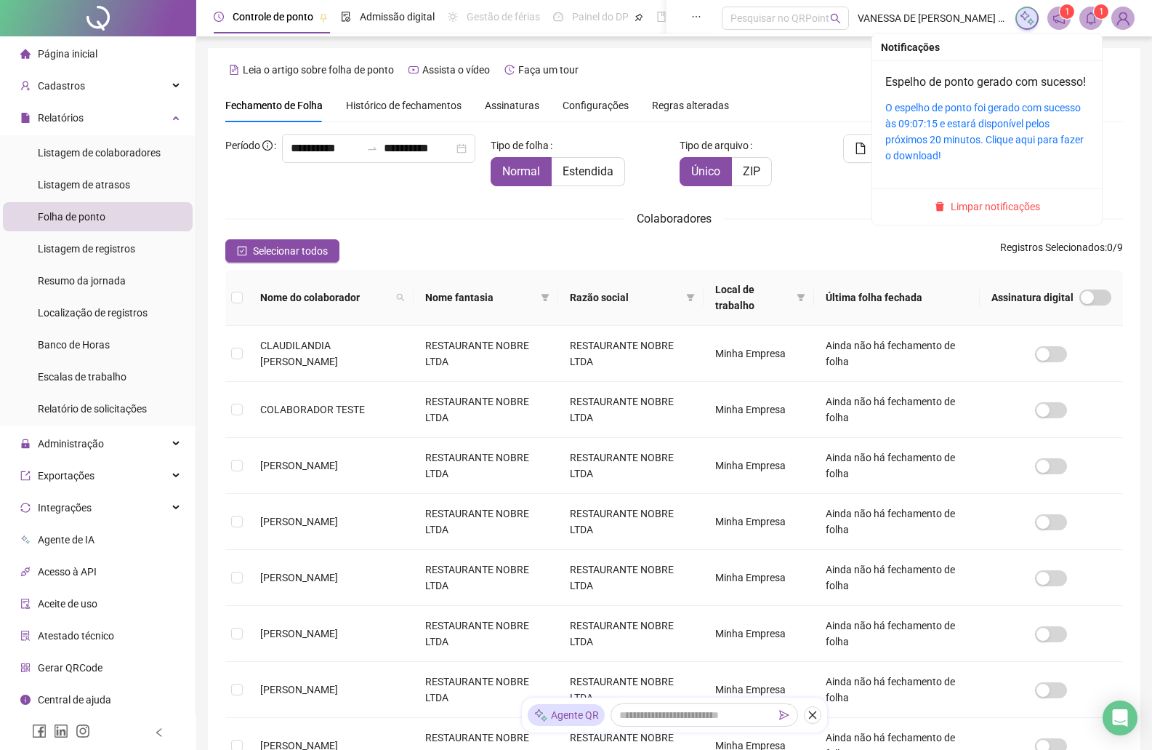
click at [1096, 15] on sup "1" at bounding box center [1101, 11] width 15 height 15
click at [982, 127] on link "O espelho de ponto foi gerado com sucesso às 09:07:15 e estará disponível pelos…" at bounding box center [985, 132] width 199 height 60
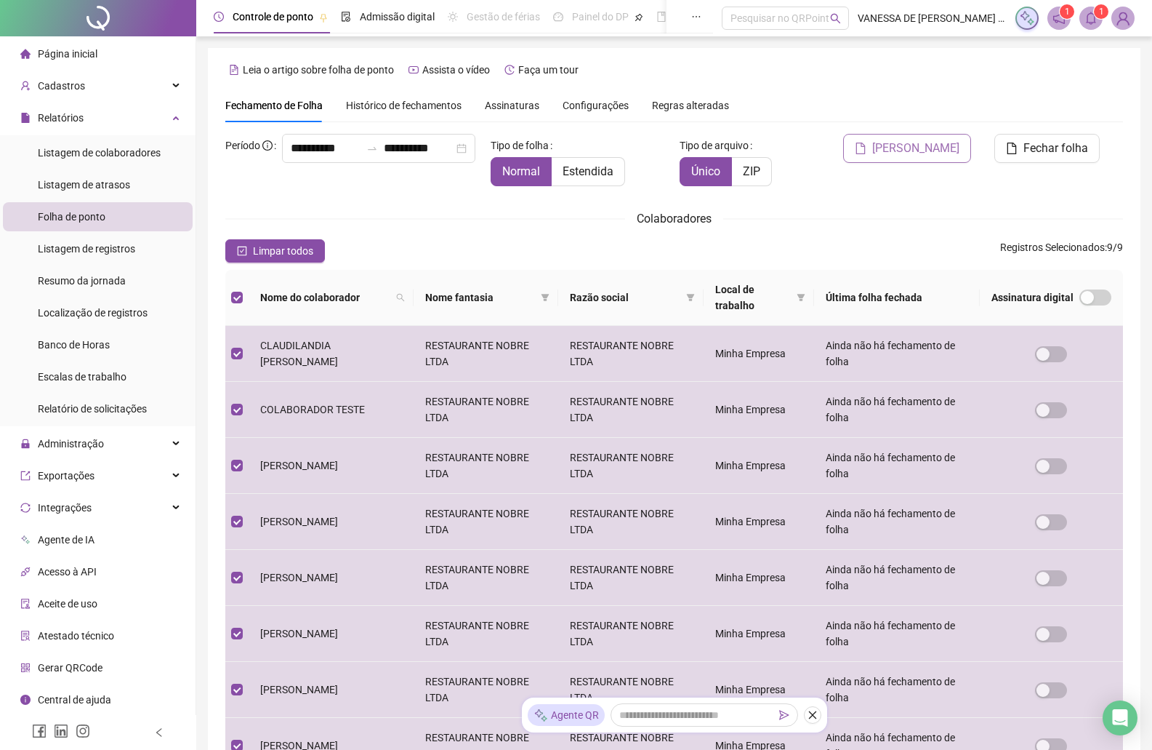
click at [918, 143] on span "[PERSON_NAME]" at bounding box center [916, 148] width 87 height 17
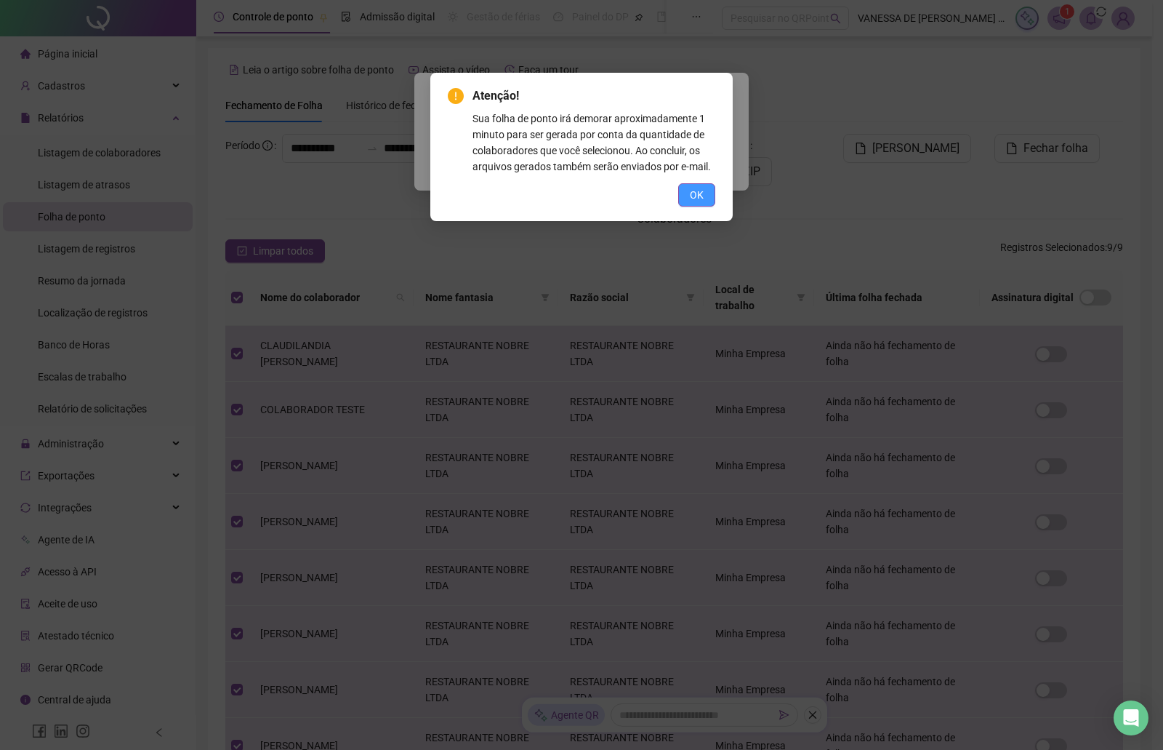
click at [687, 196] on button "OK" at bounding box center [696, 194] width 37 height 23
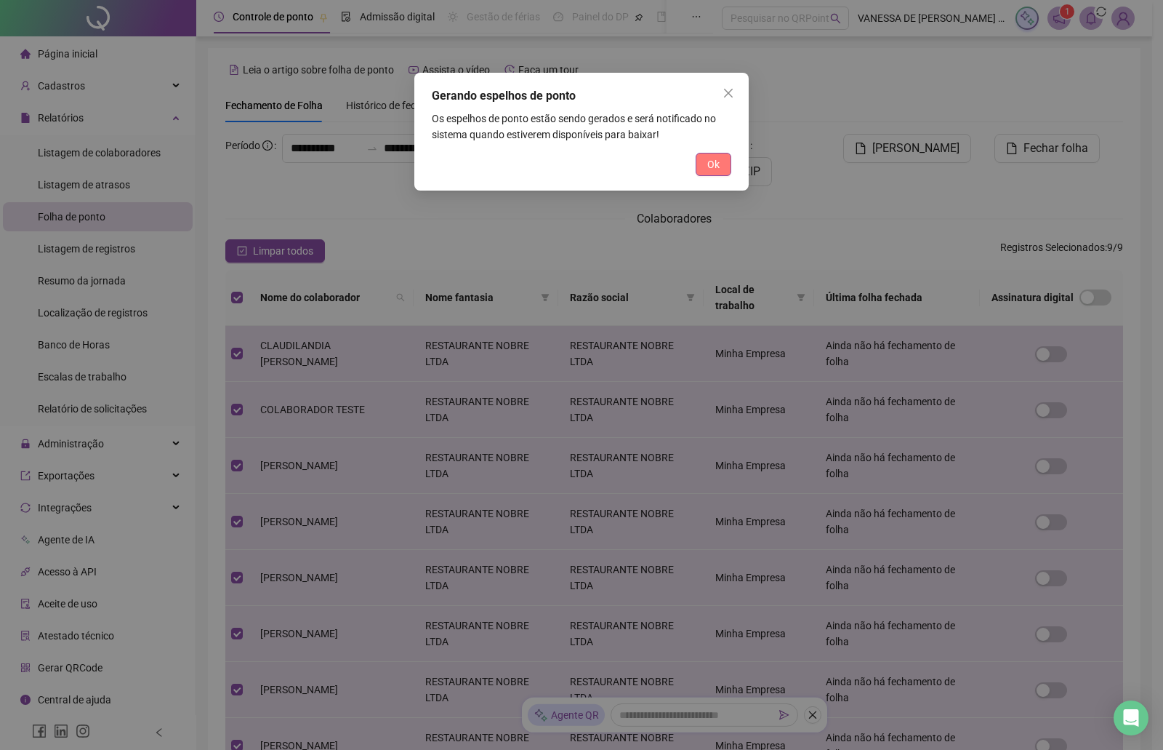
click at [718, 164] on span "Ok" at bounding box center [713, 164] width 12 height 16
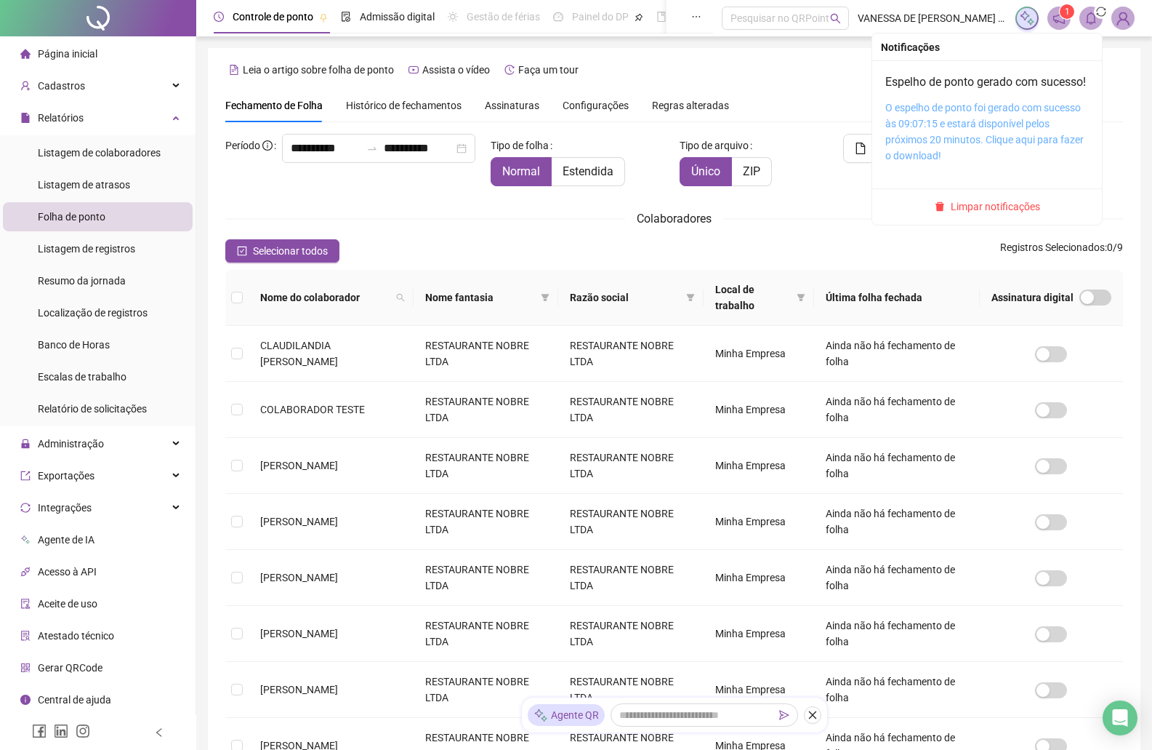
click at [960, 138] on link "O espelho de ponto foi gerado com sucesso às 09:07:15 e estará disponível pelos…" at bounding box center [985, 132] width 199 height 60
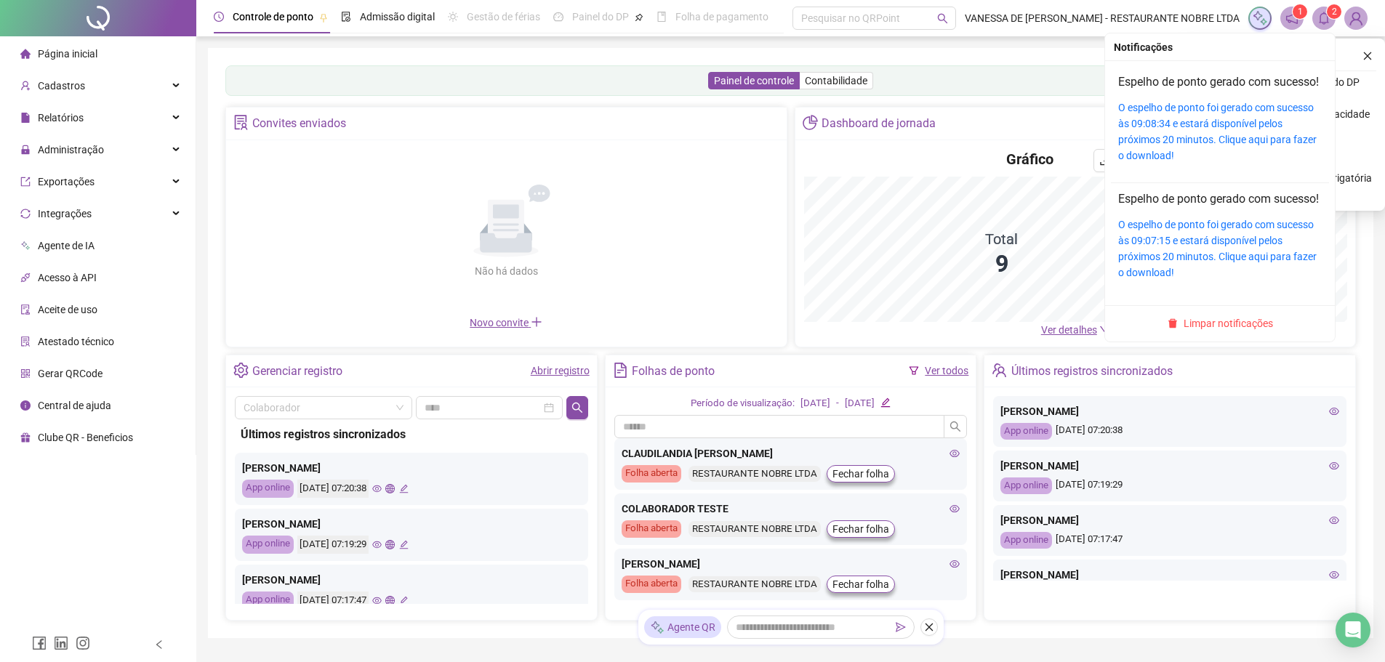
click at [1320, 20] on icon "bell" at bounding box center [1324, 18] width 10 height 13
click at [1191, 148] on div "O espelho de ponto foi gerado com sucesso às 09:08:34 e estará disponível pelos…" at bounding box center [1220, 132] width 204 height 64
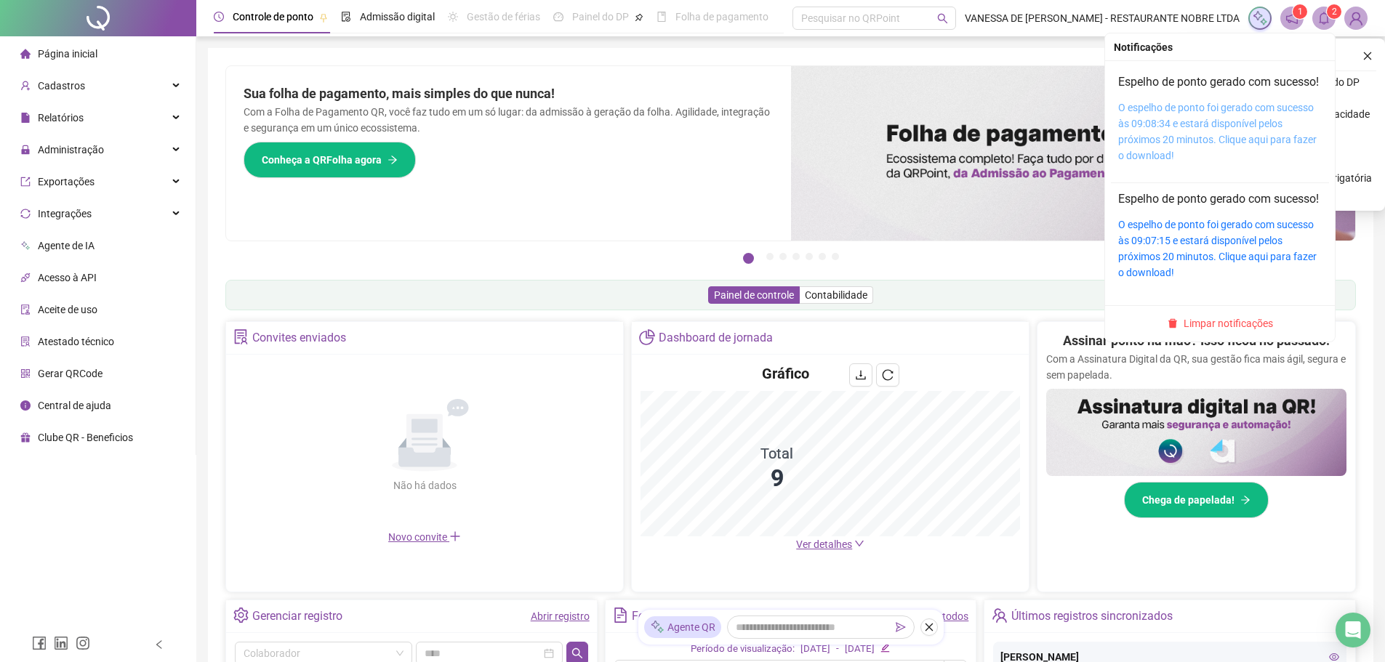
click at [1227, 135] on link "O espelho de ponto foi gerado com sucesso às 09:08:34 e estará disponível pelos…" at bounding box center [1217, 132] width 199 height 60
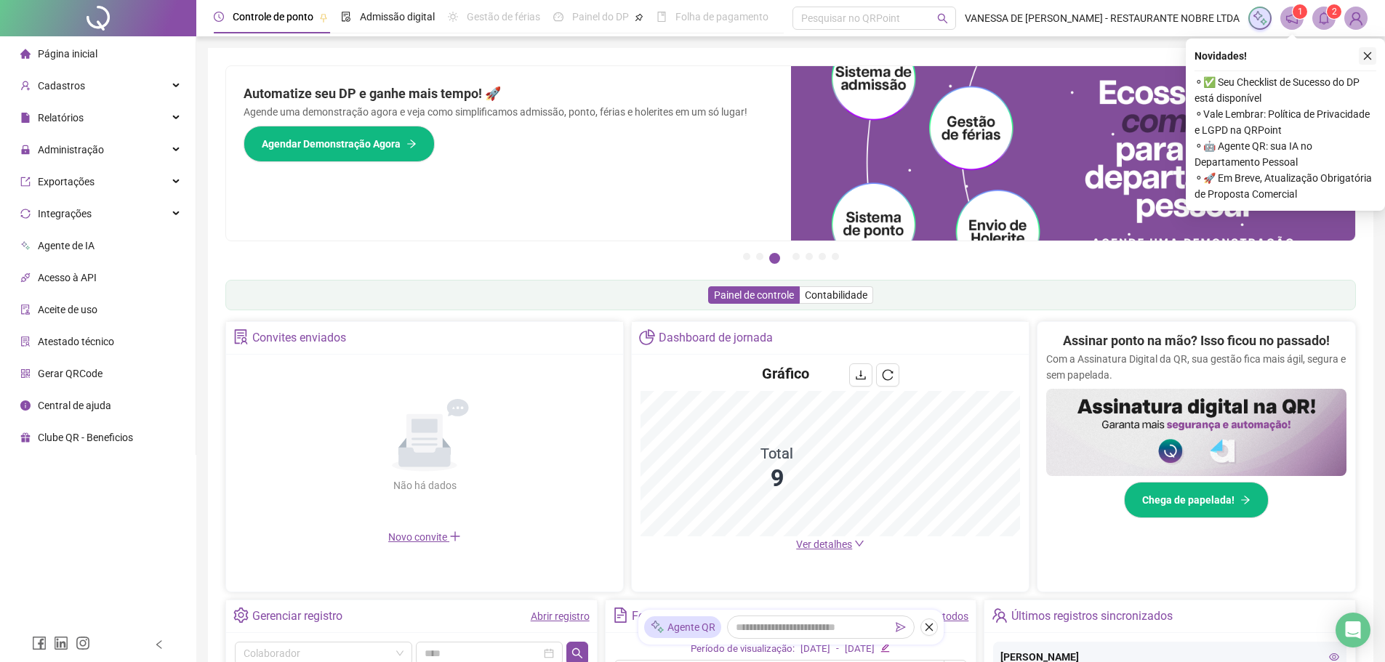
click at [1368, 55] on icon "close" at bounding box center [1368, 56] width 10 height 10
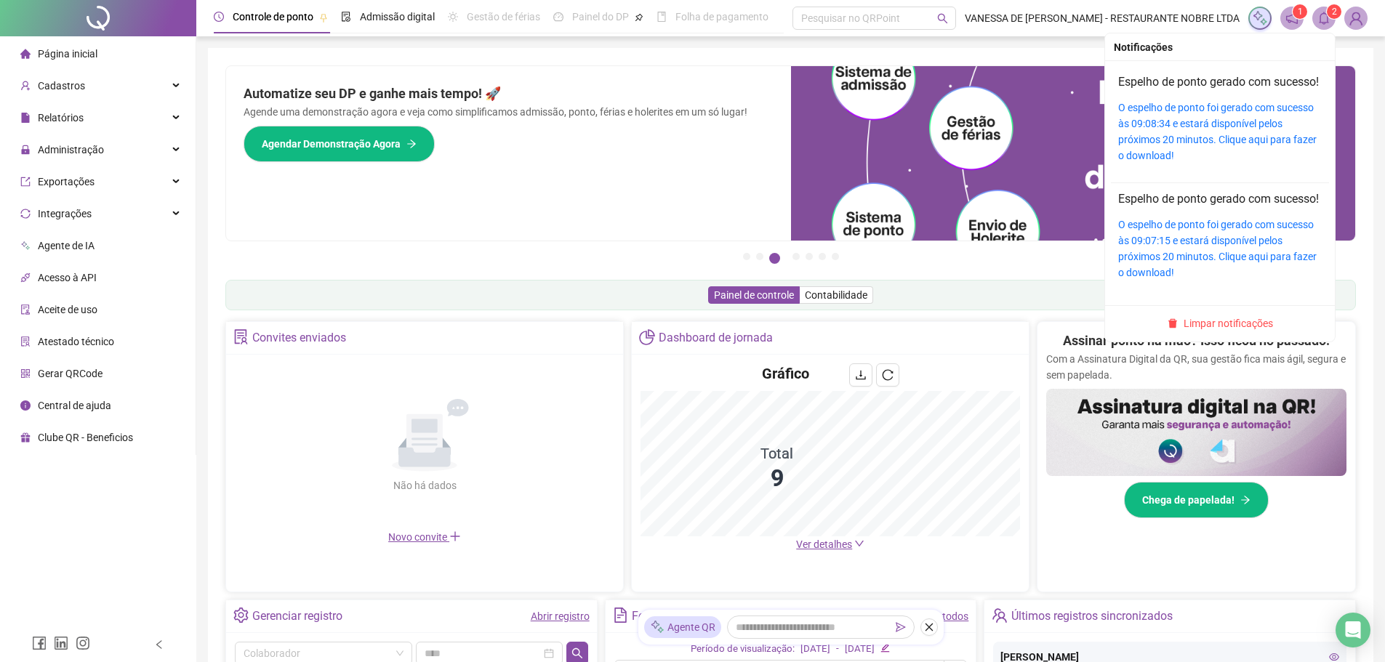
click at [1326, 23] on icon "bell" at bounding box center [1324, 18] width 10 height 13
click at [1206, 332] on span "Limpar notificações" at bounding box center [1228, 324] width 89 height 16
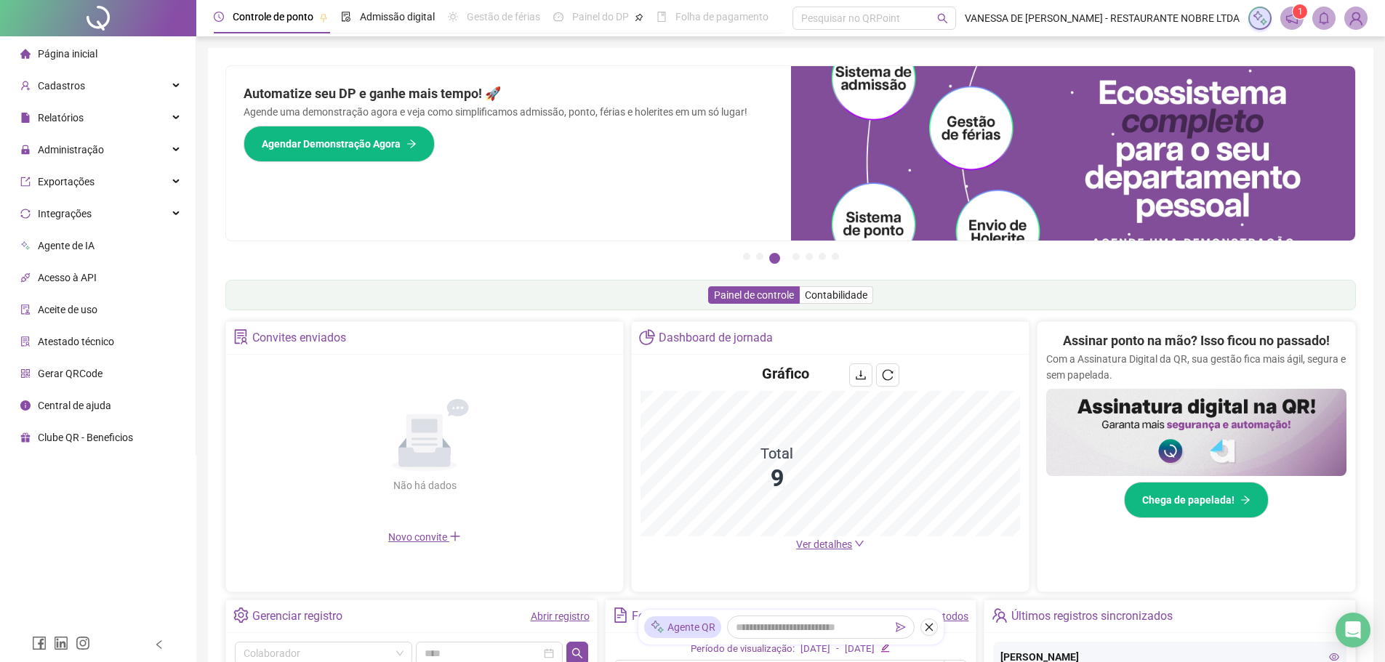
click at [633, 184] on div "Automatize seu DP e ganhe mais tempo! 🚀 Agende uma demonstração agora e veja co…" at bounding box center [508, 153] width 565 height 175
